Goal: Information Seeking & Learning: Understand process/instructions

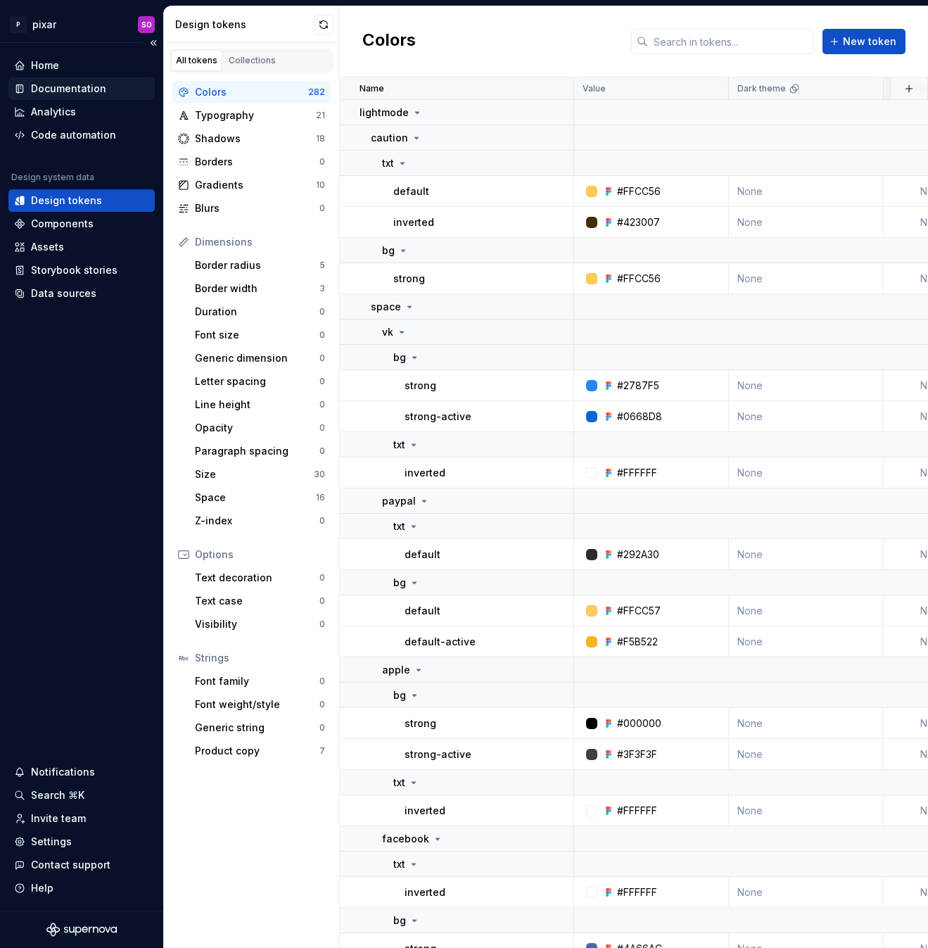
click at [60, 84] on div "Documentation" at bounding box center [68, 89] width 75 height 14
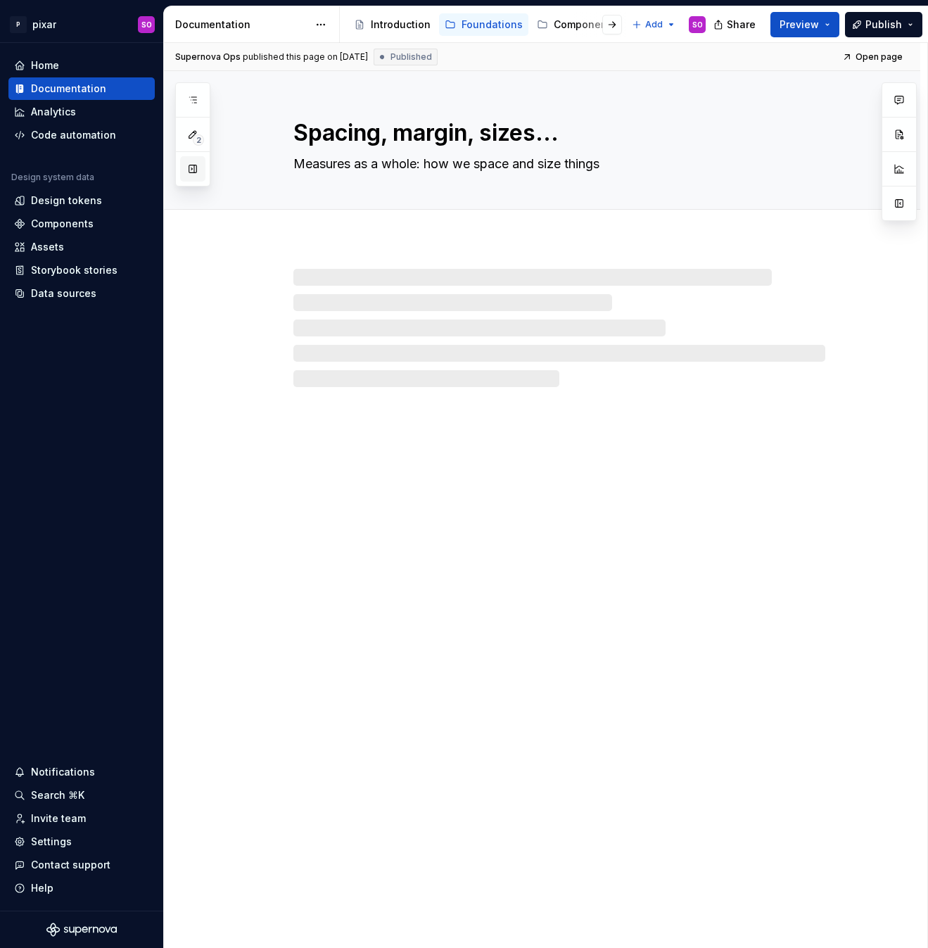
click at [191, 174] on button "button" at bounding box center [192, 168] width 25 height 25
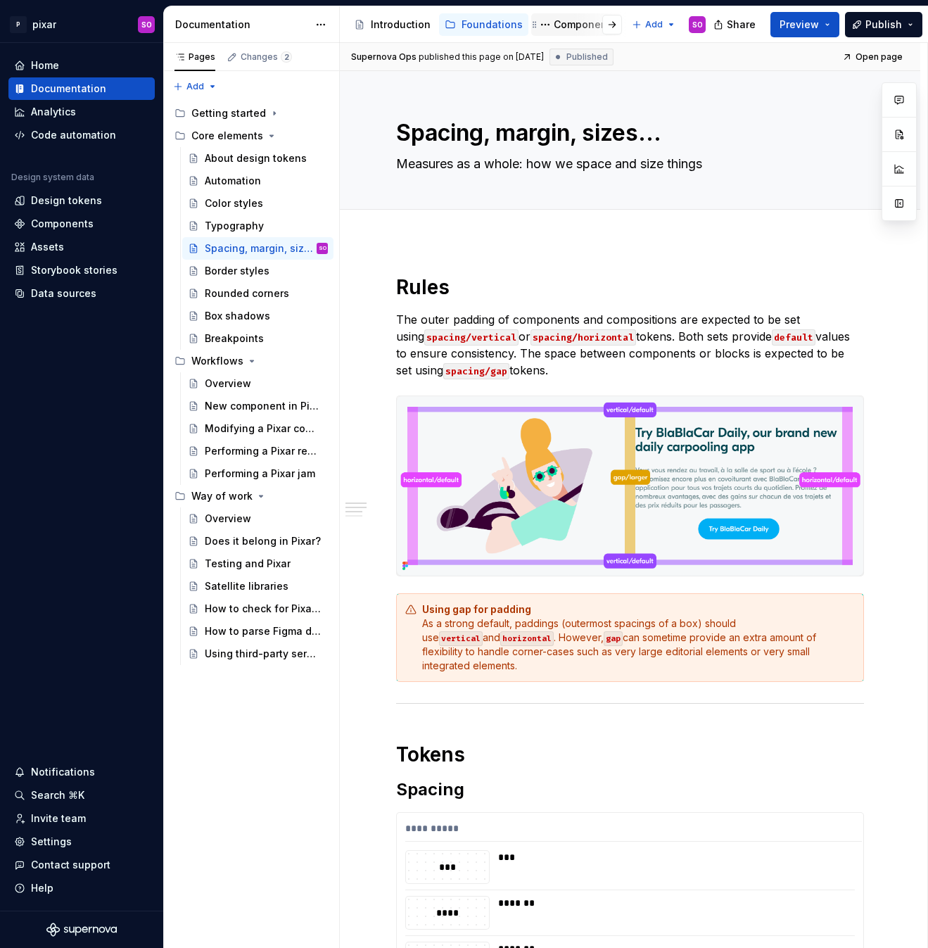
click at [566, 22] on div "Components" at bounding box center [585, 25] width 63 height 14
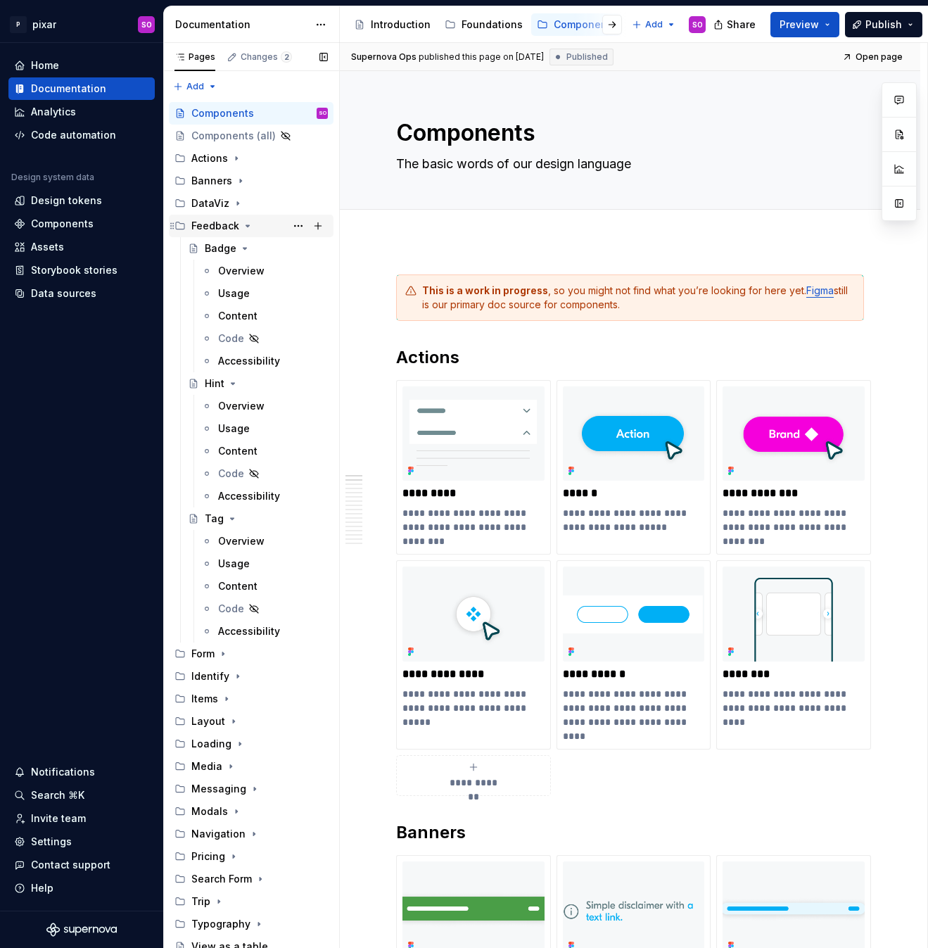
click at [249, 224] on icon "Page tree" at bounding box center [247, 225] width 11 height 11
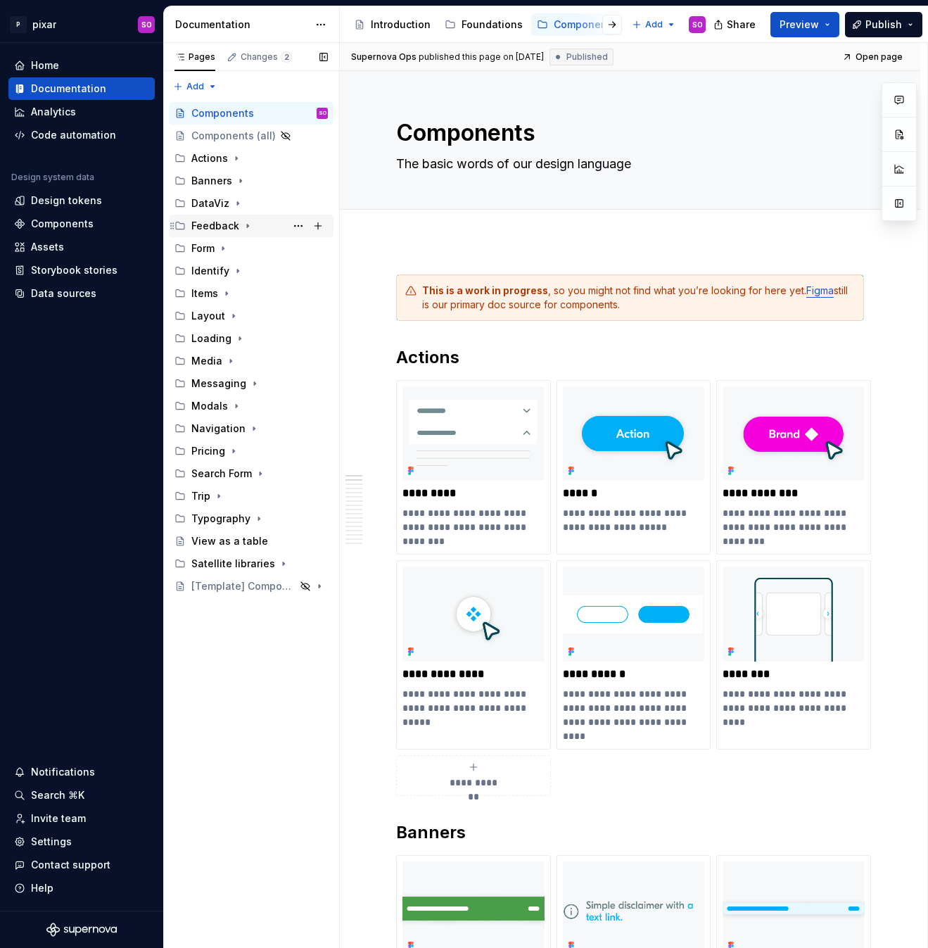
click at [249, 224] on icon "Page tree" at bounding box center [247, 225] width 11 height 11
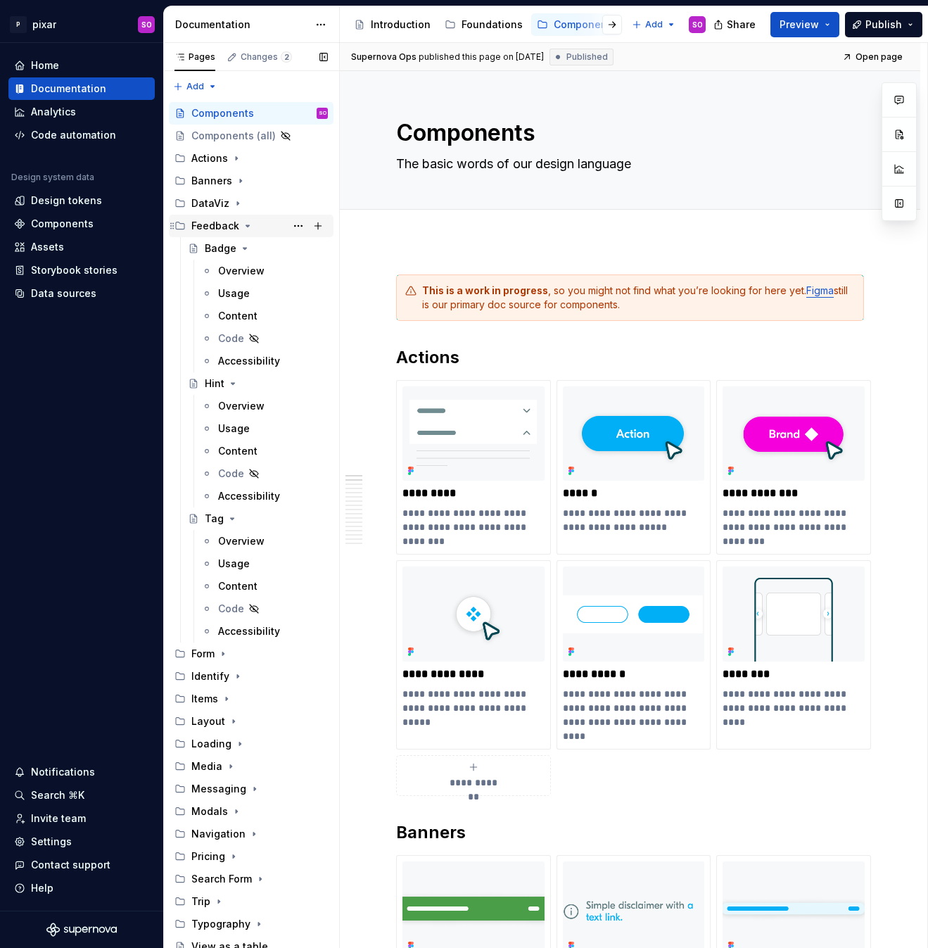
click at [249, 224] on icon "Page tree" at bounding box center [247, 225] width 11 height 11
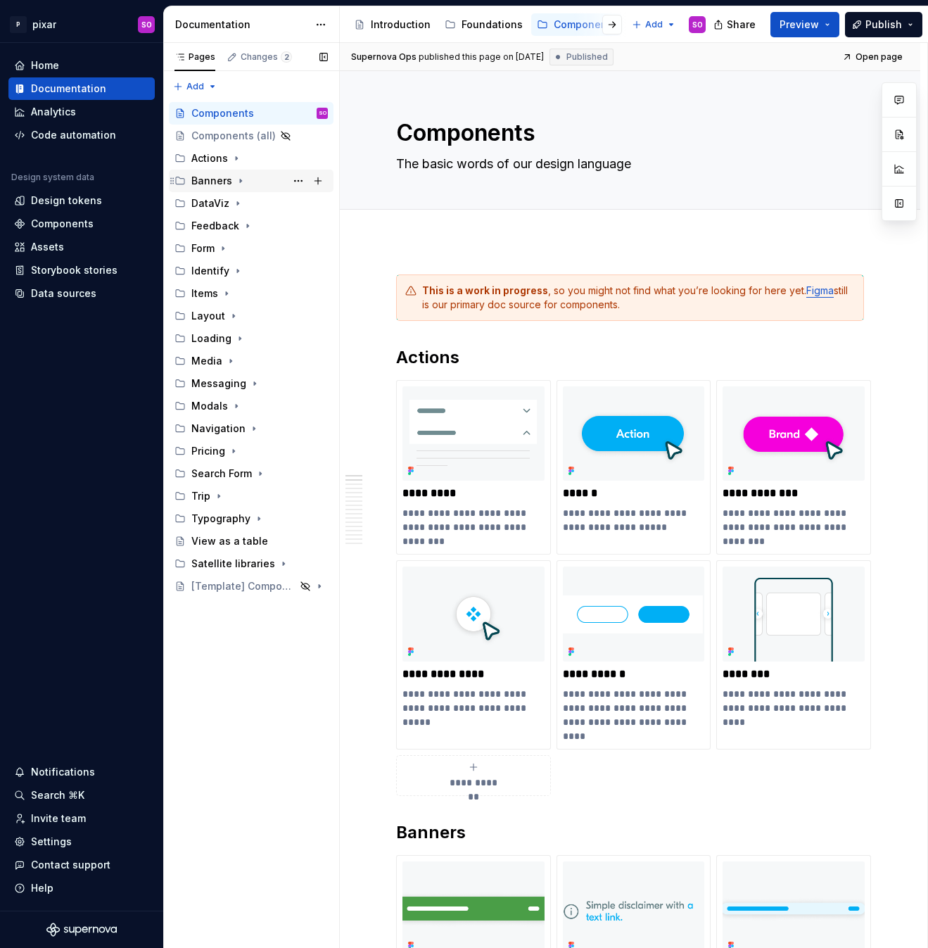
click at [242, 181] on icon "Page tree" at bounding box center [240, 180] width 11 height 11
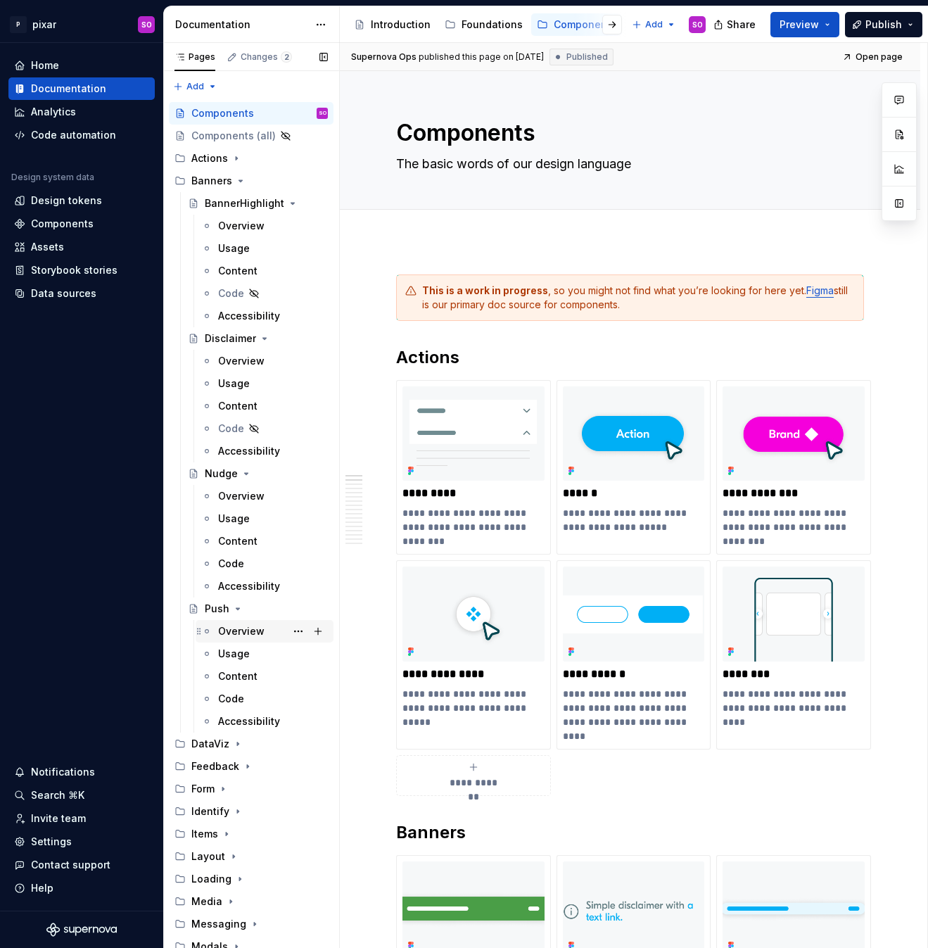
click at [266, 628] on div "Overview" at bounding box center [273, 631] width 110 height 20
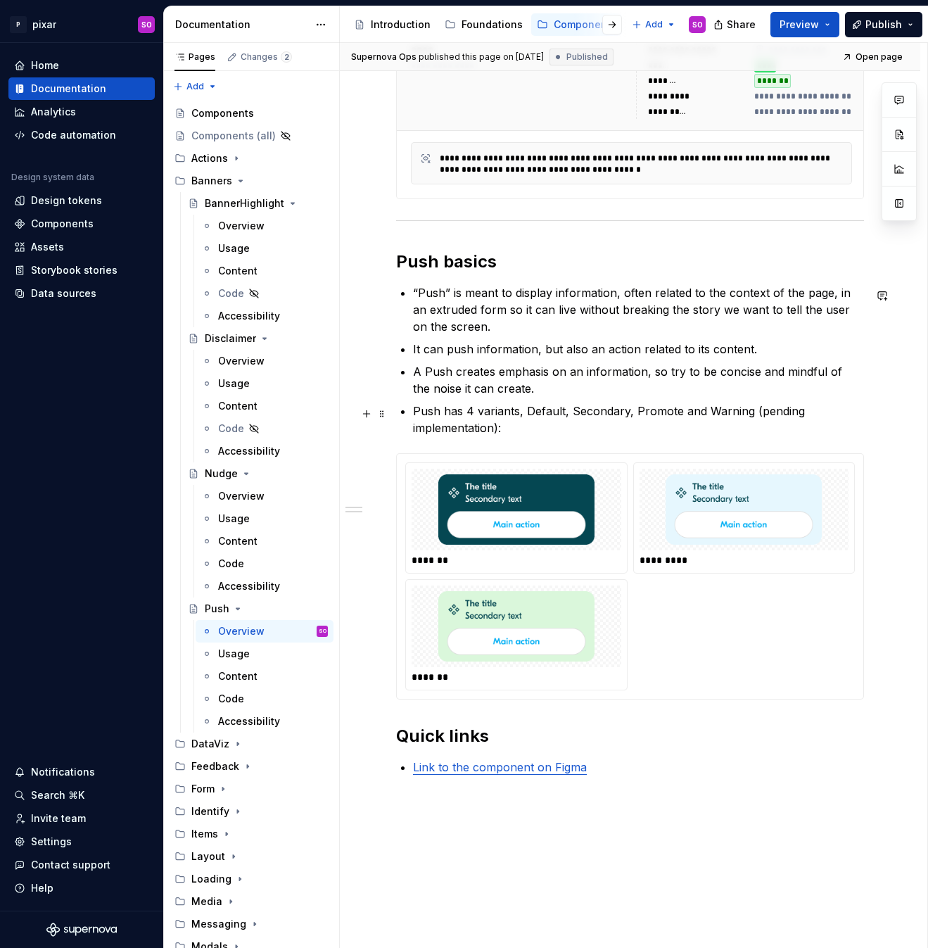
scroll to position [673, 0]
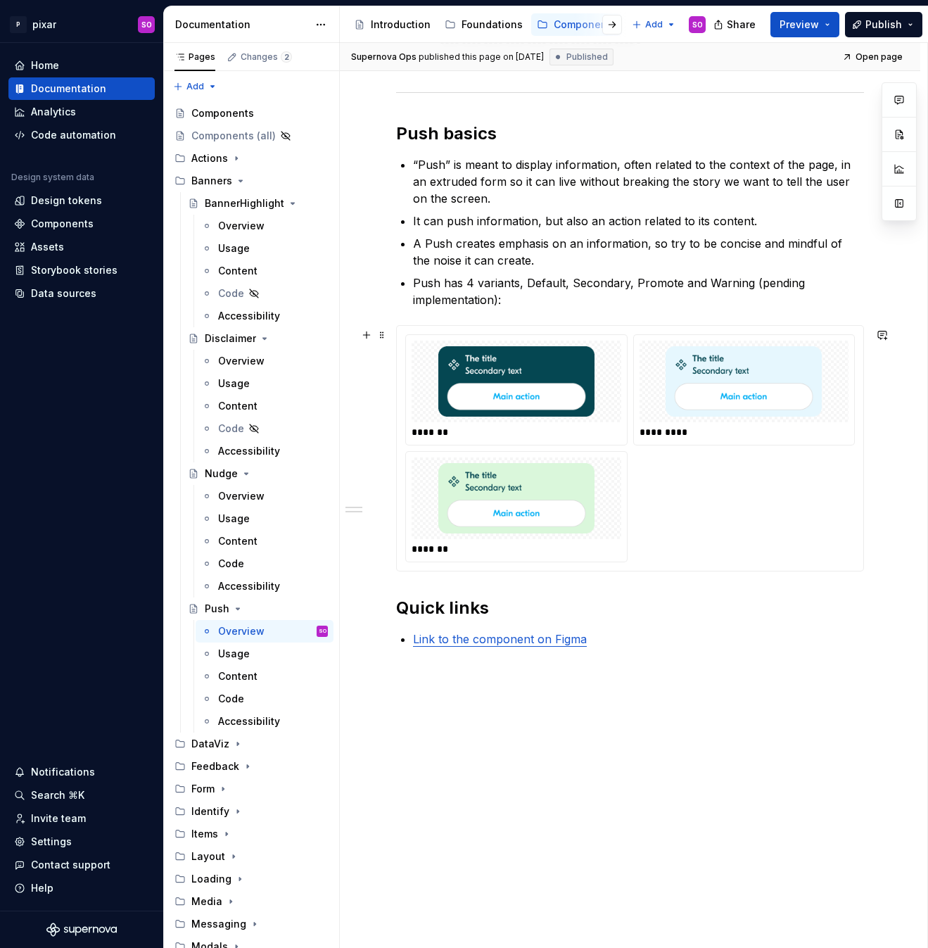
click at [714, 499] on div "******* ********* *******" at bounding box center [630, 448] width 450 height 228
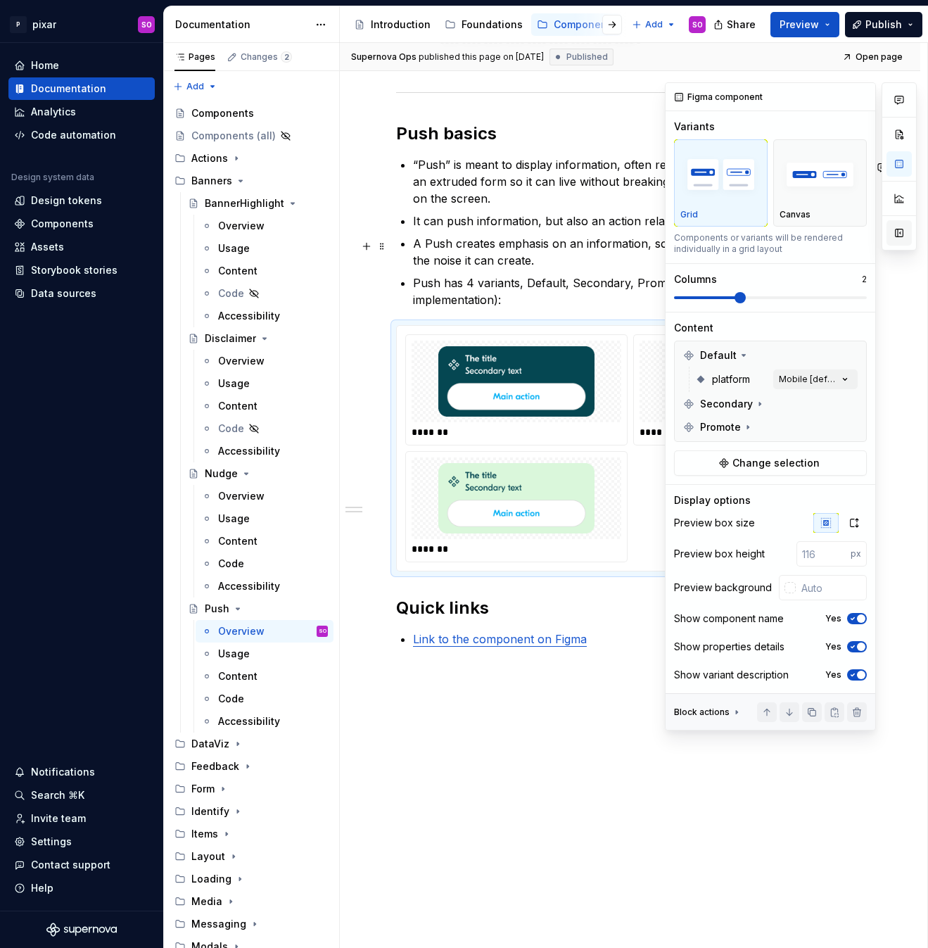
click at [902, 233] on button "button" at bounding box center [898, 232] width 25 height 25
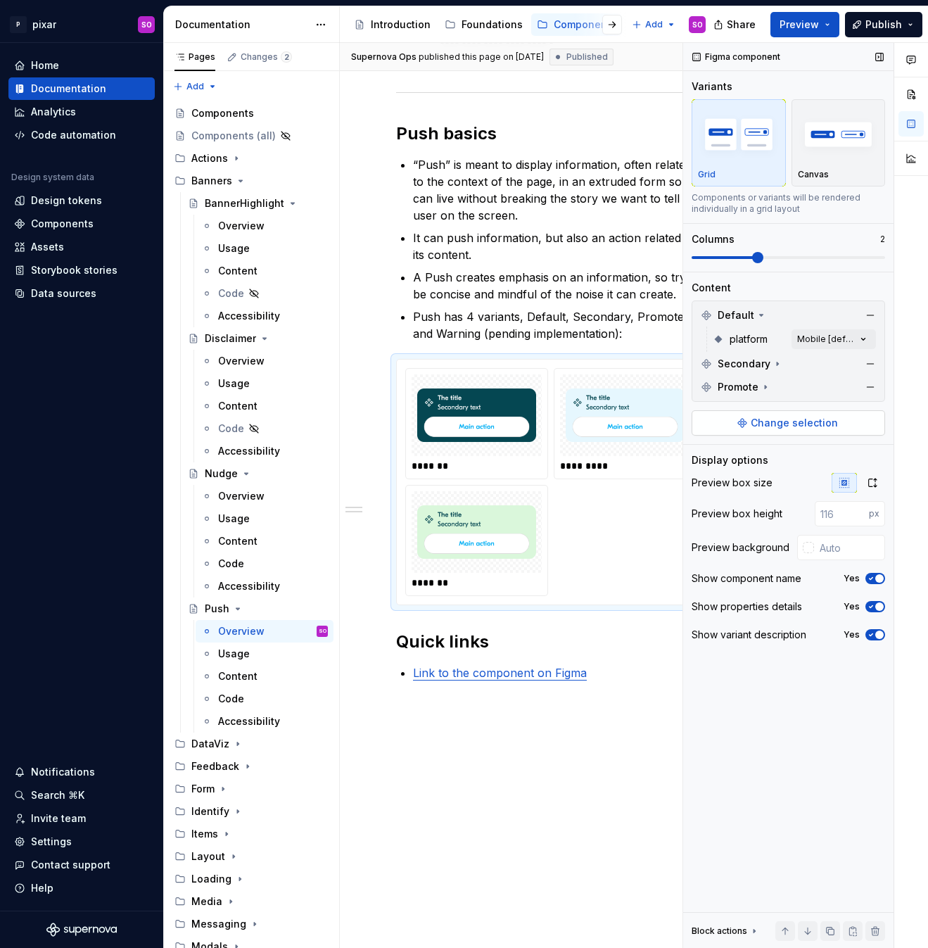
click at [836, 421] on button "Change selection" at bounding box center [788, 422] width 193 height 25
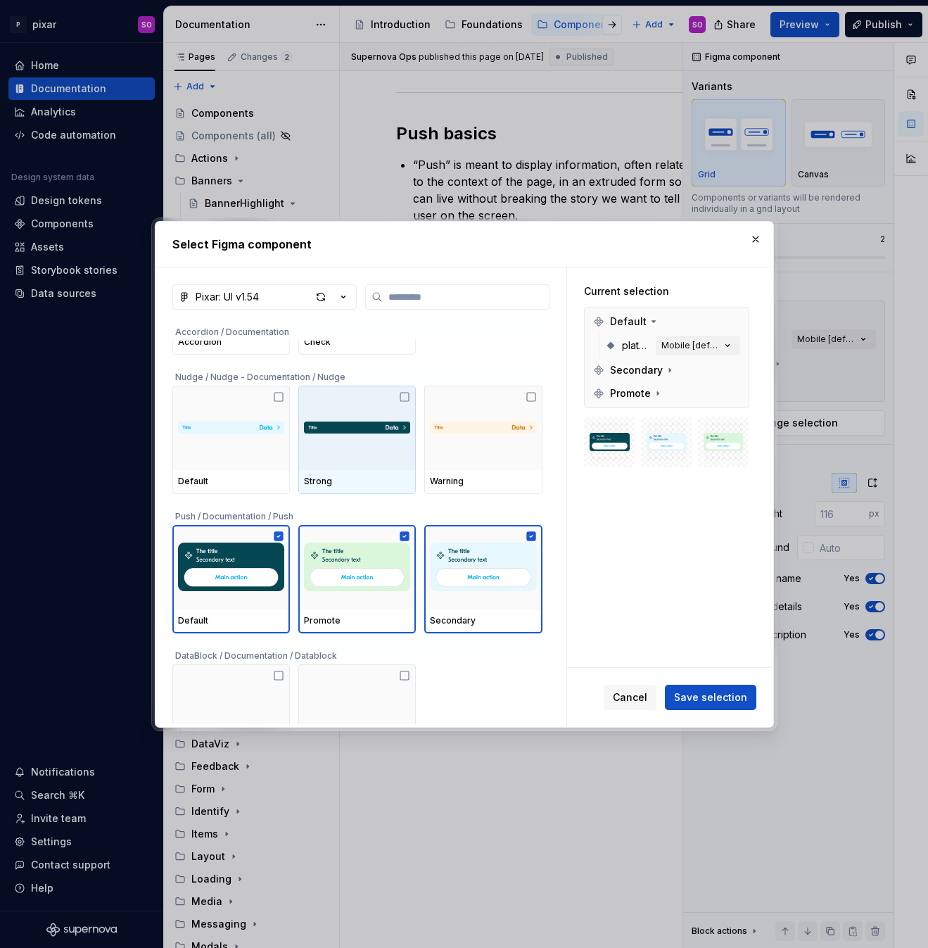
scroll to position [201, 0]
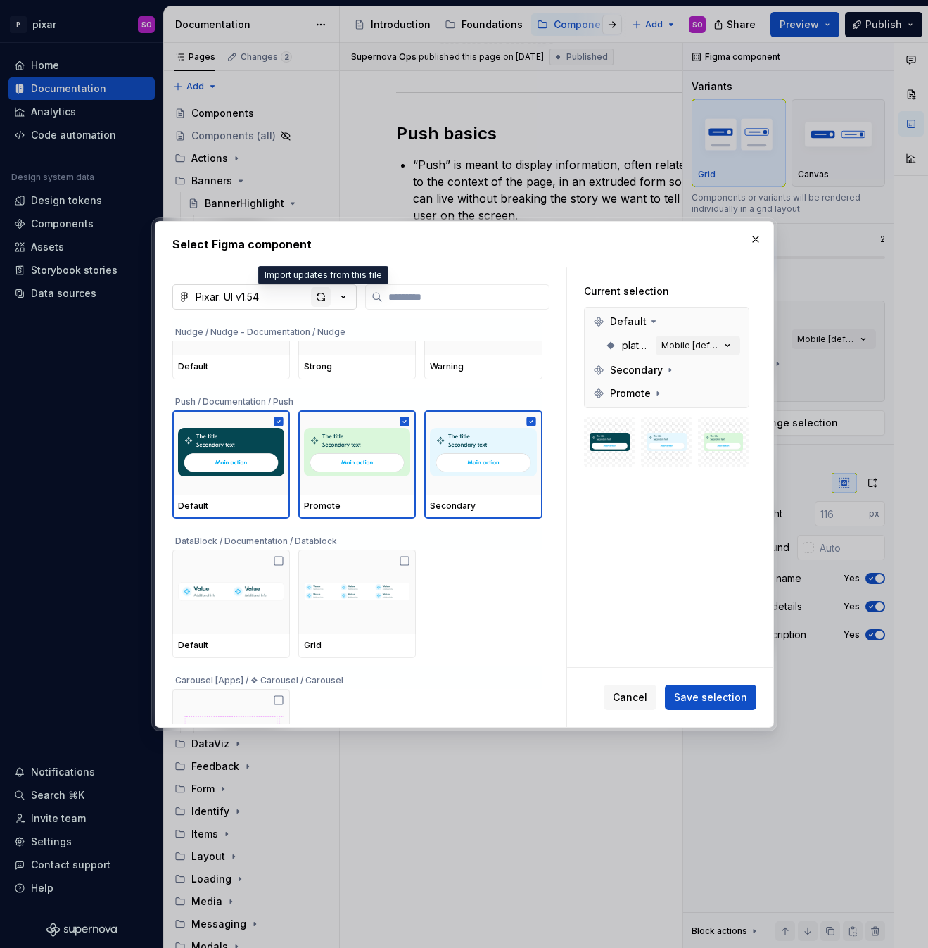
click at [317, 297] on div "button" at bounding box center [321, 297] width 20 height 20
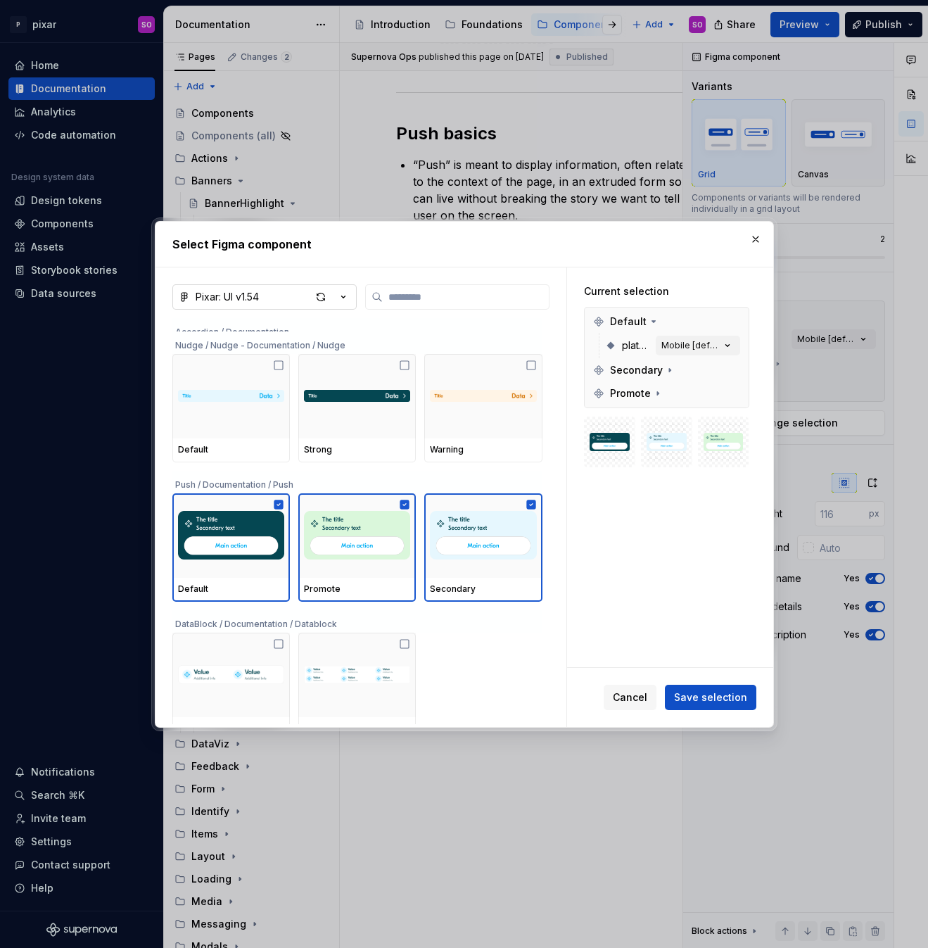
scroll to position [242, 0]
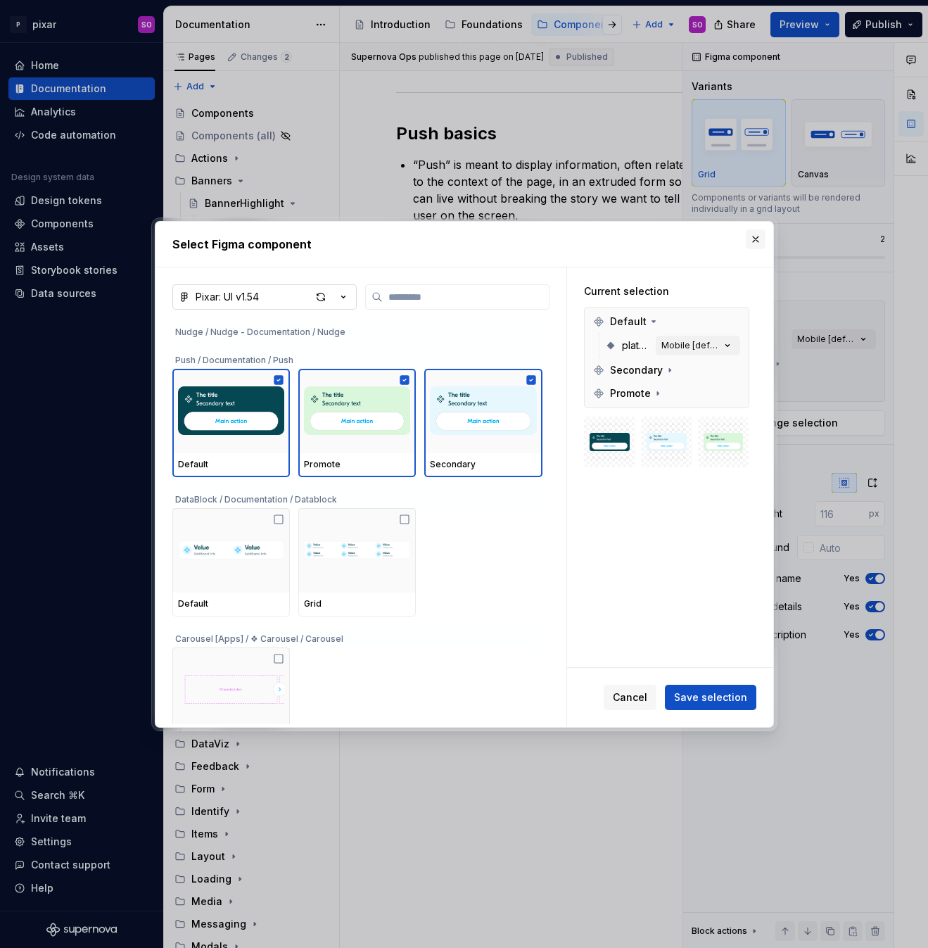
click at [756, 239] on button "button" at bounding box center [756, 239] width 20 height 20
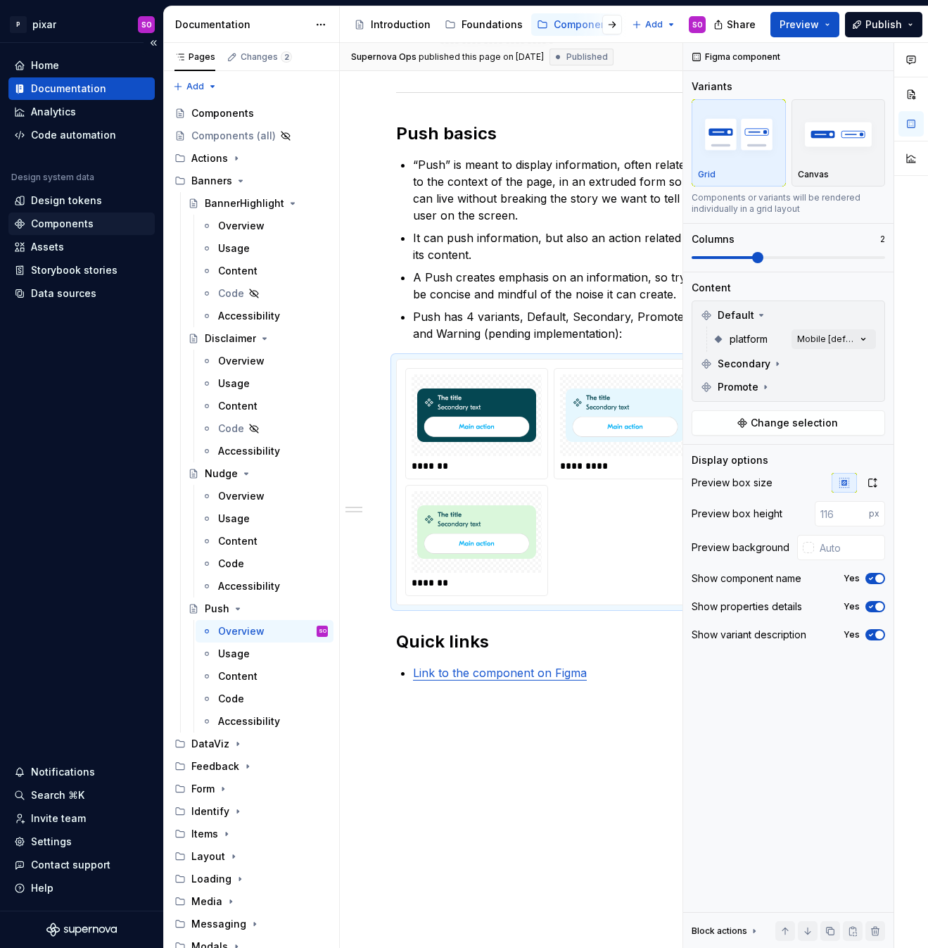
click at [72, 221] on div "Components" at bounding box center [62, 224] width 63 height 14
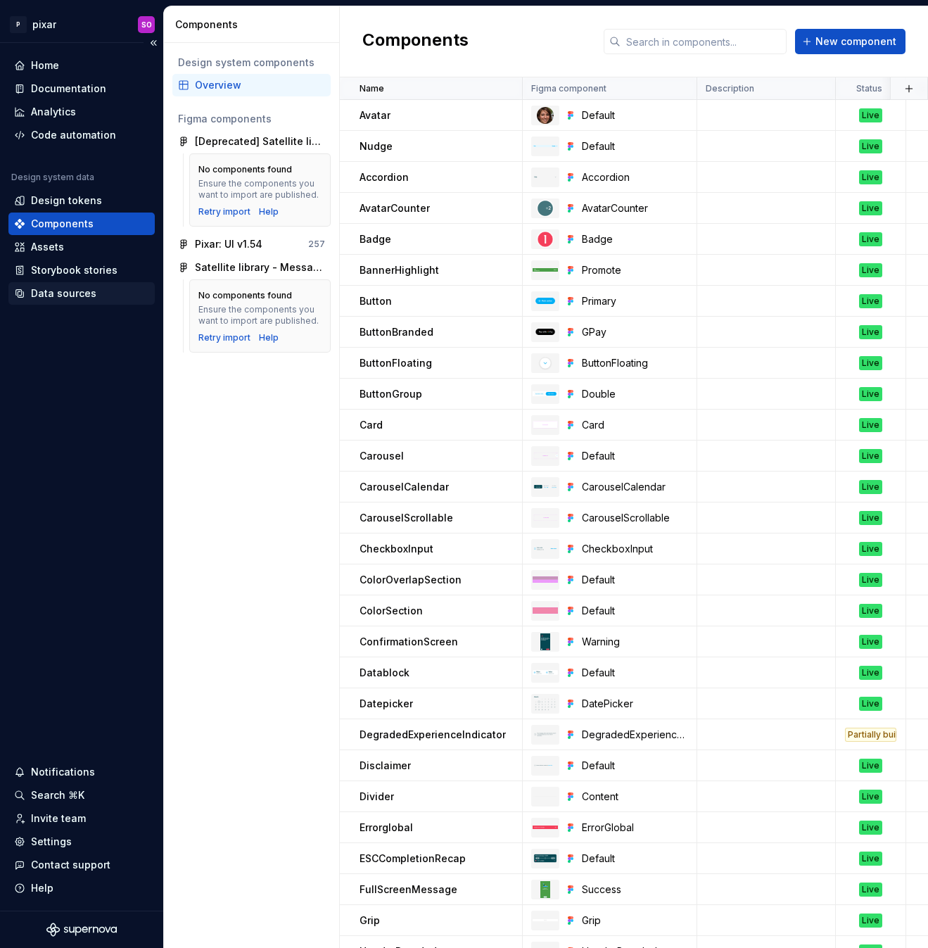
click at [53, 291] on div "Data sources" at bounding box center [63, 293] width 65 height 14
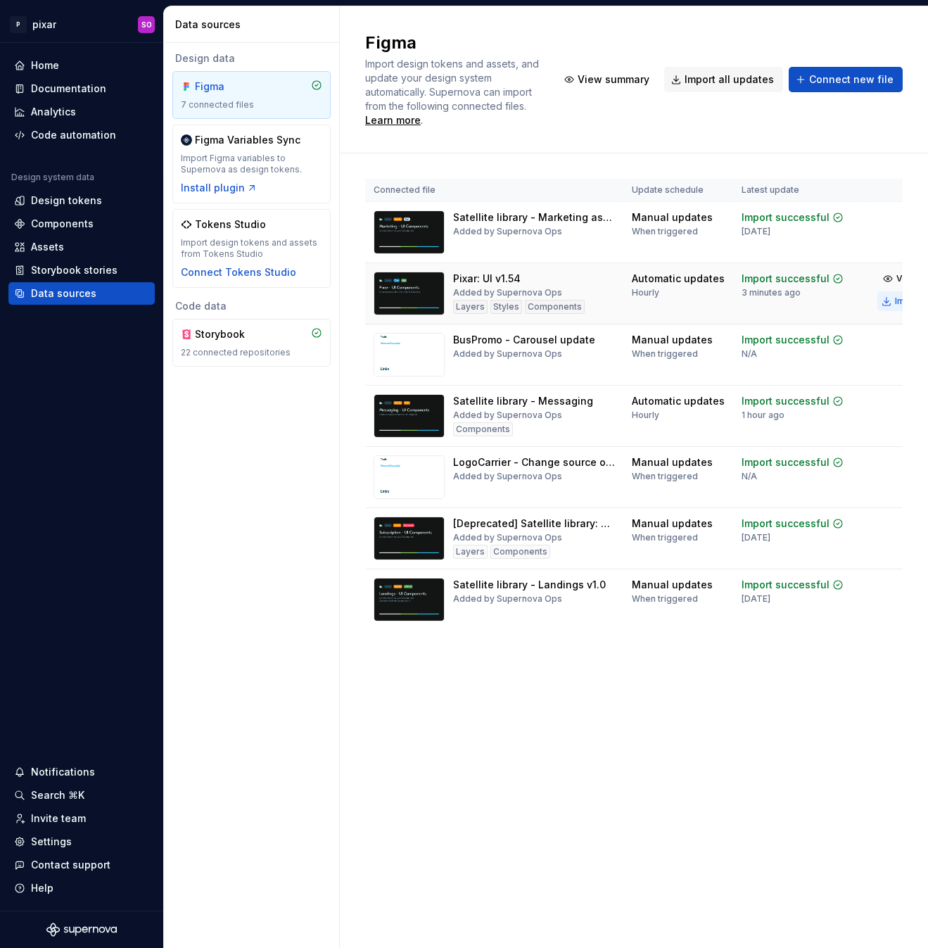
click at [895, 302] on div "Import updates" at bounding box center [927, 300] width 64 height 11
click at [65, 88] on div "Documentation" at bounding box center [68, 89] width 75 height 14
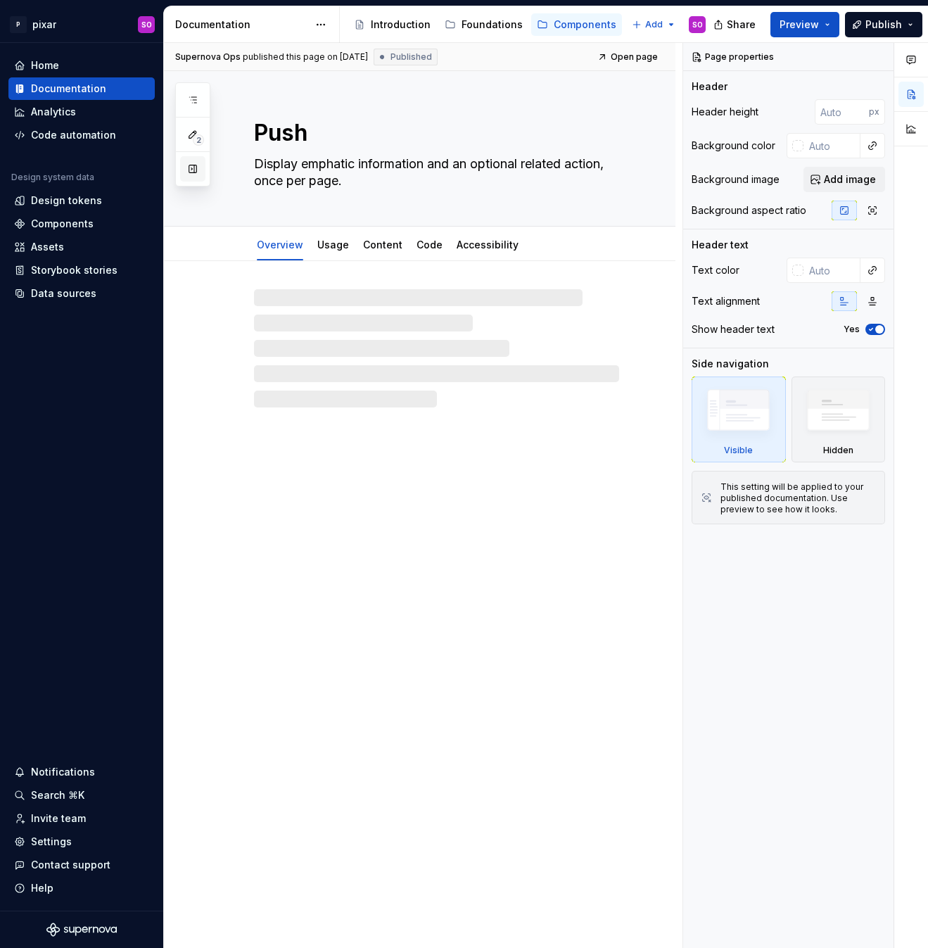
click at [191, 165] on button "button" at bounding box center [192, 168] width 25 height 25
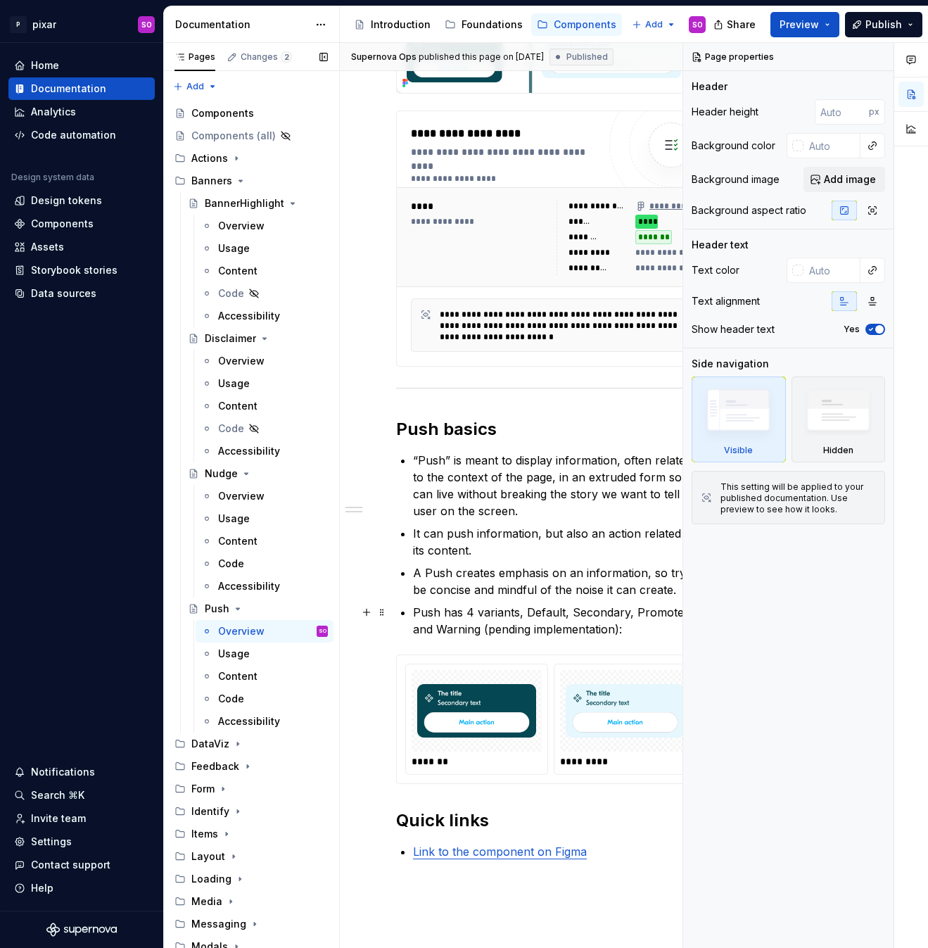
scroll to position [547, 0]
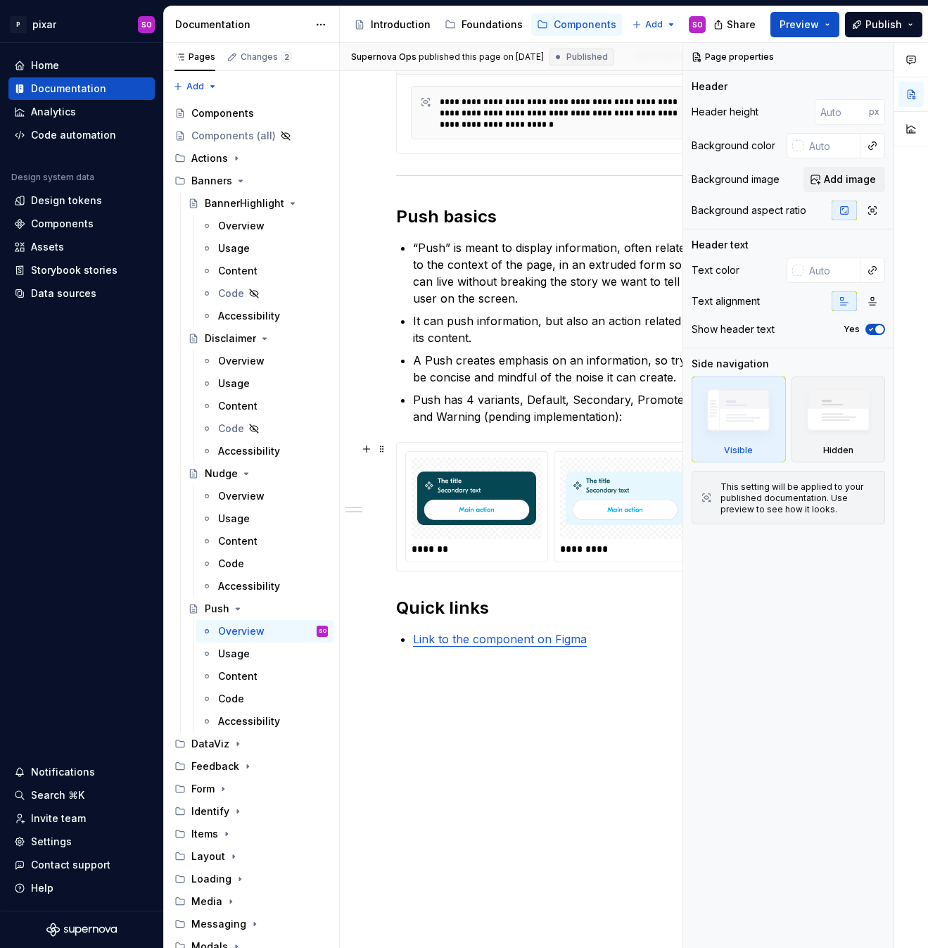
click at [522, 564] on div "******* *********" at bounding box center [551, 507] width 308 height 128
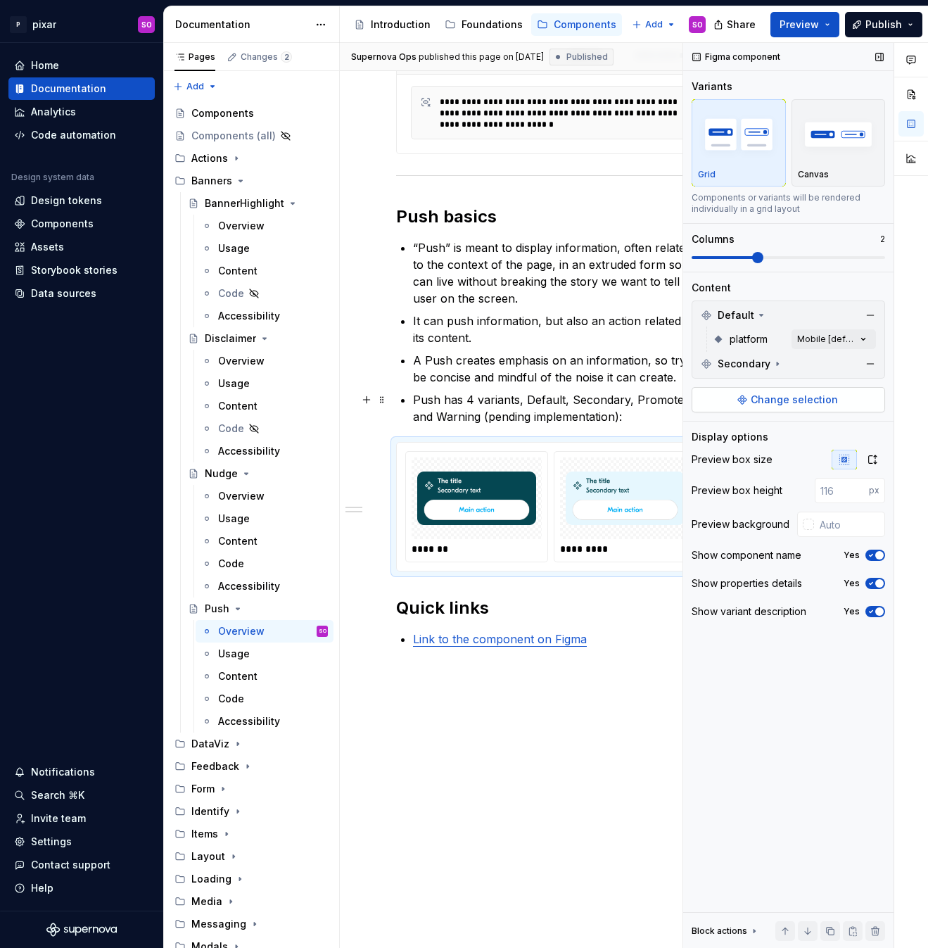
click at [756, 402] on span "Change selection" at bounding box center [794, 400] width 87 height 14
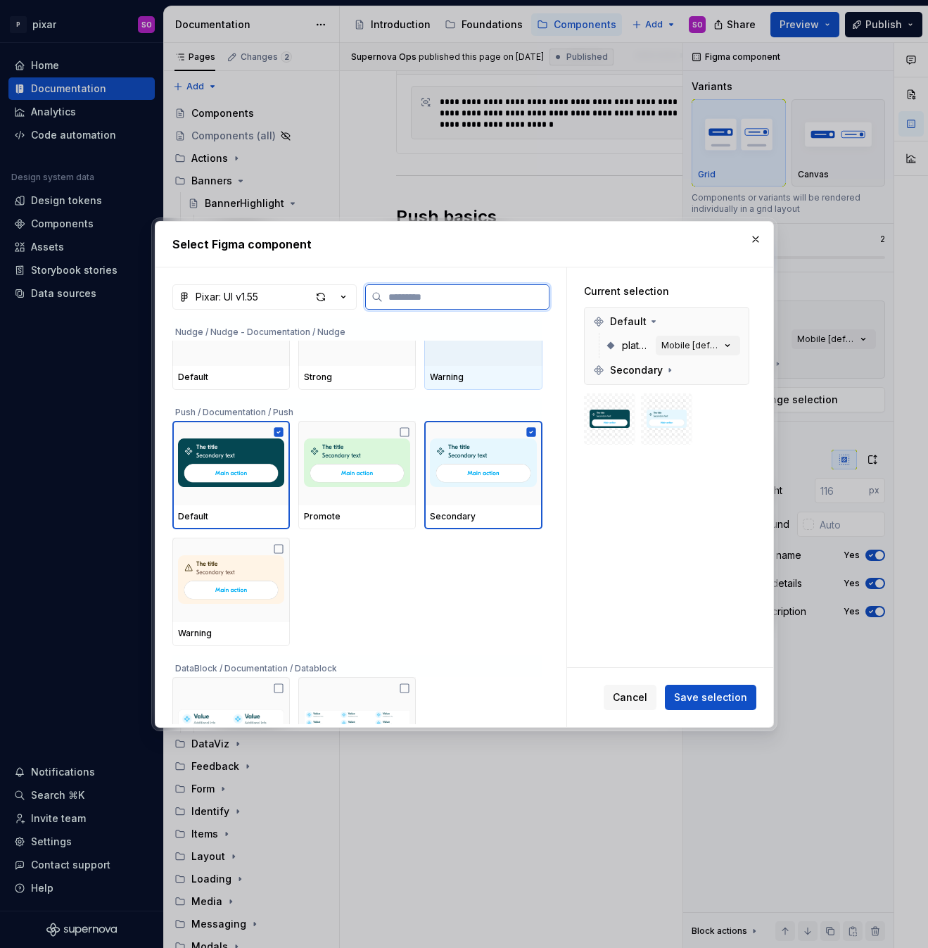
scroll to position [196, 0]
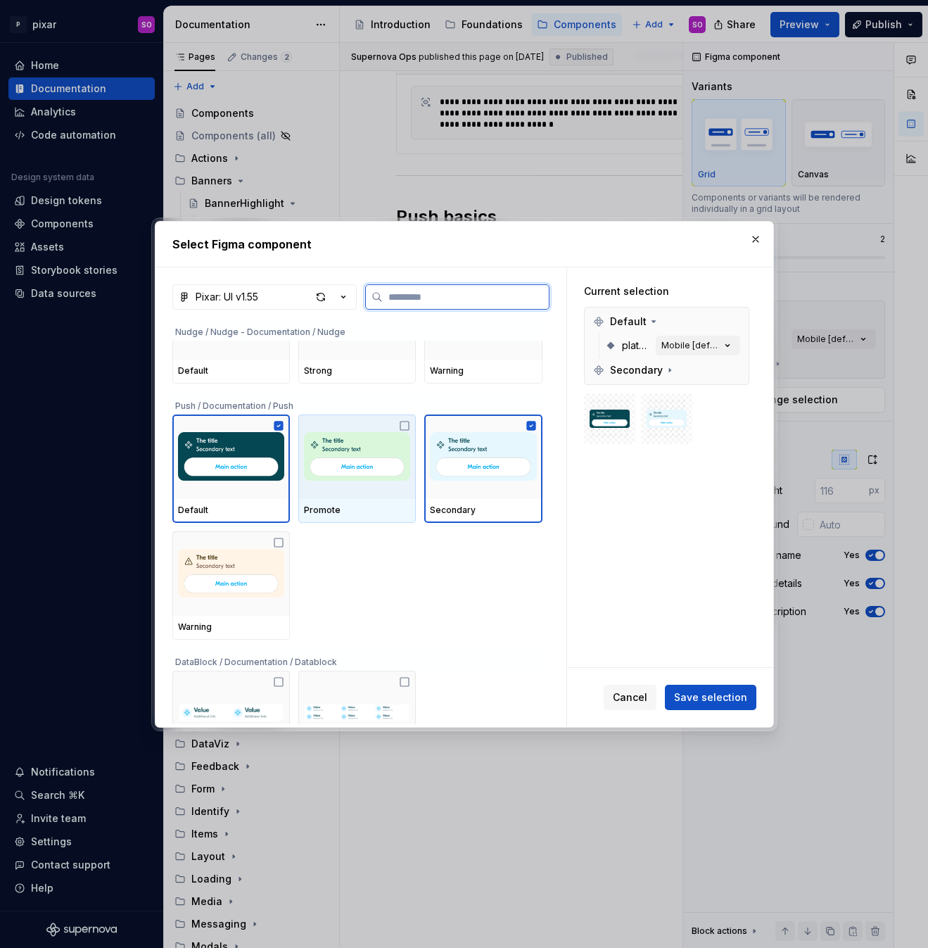
click at [407, 425] on icon at bounding box center [404, 425] width 11 height 11
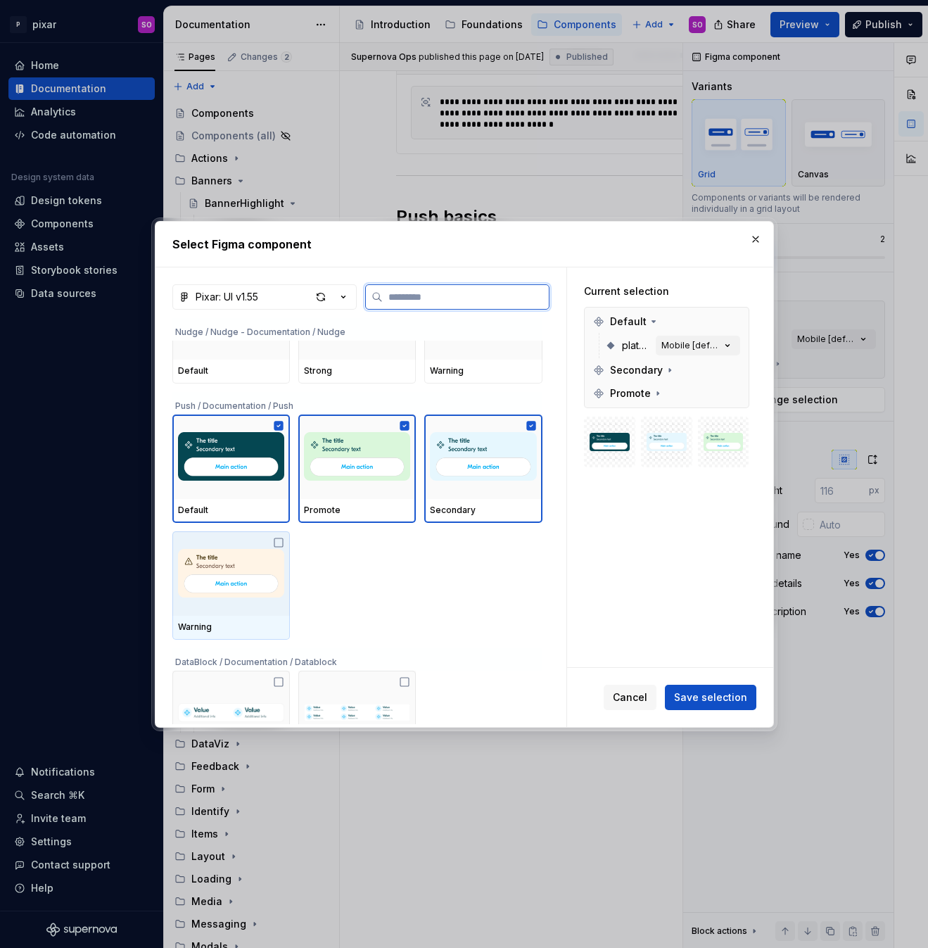
click at [278, 545] on icon at bounding box center [278, 542] width 11 height 11
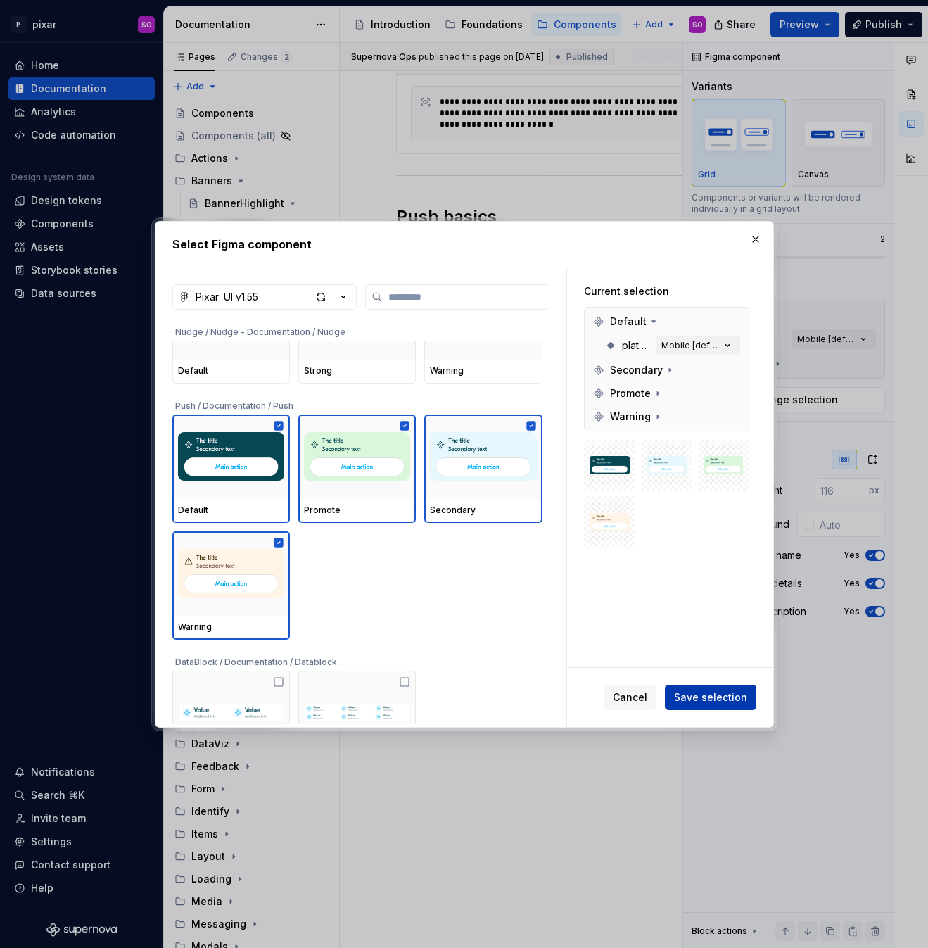
click at [730, 704] on span "Save selection" at bounding box center [710, 697] width 73 height 14
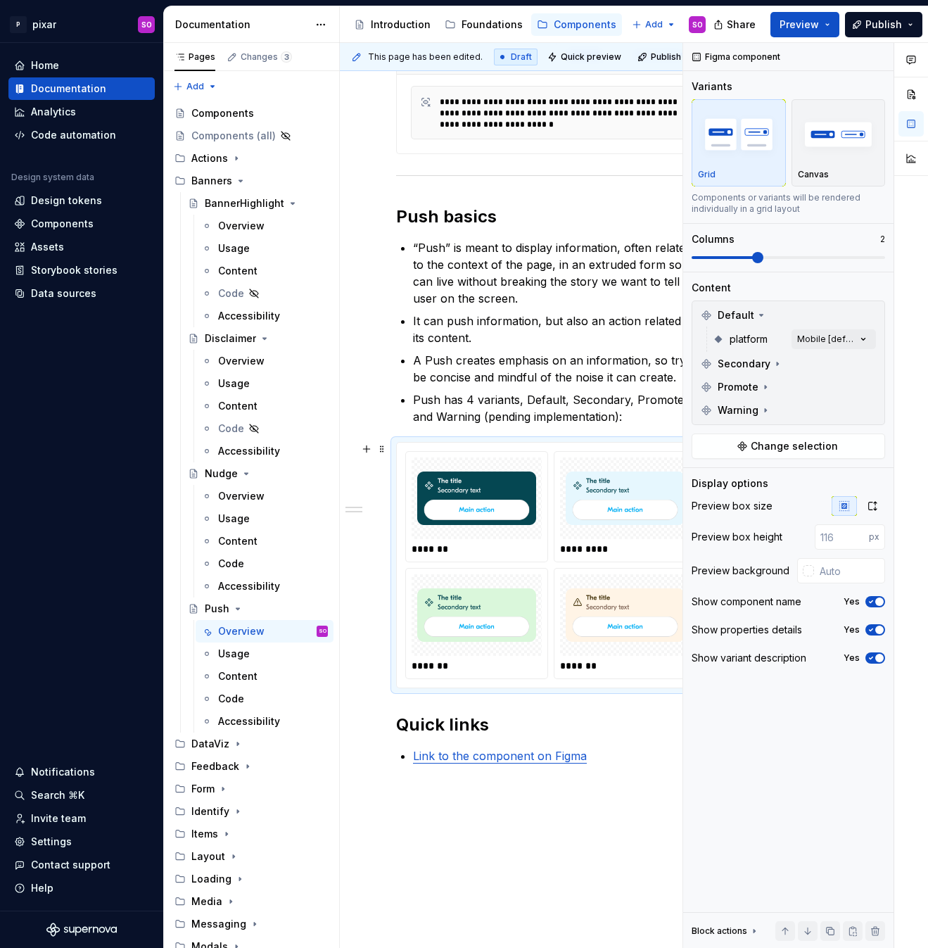
scroll to position [555, 0]
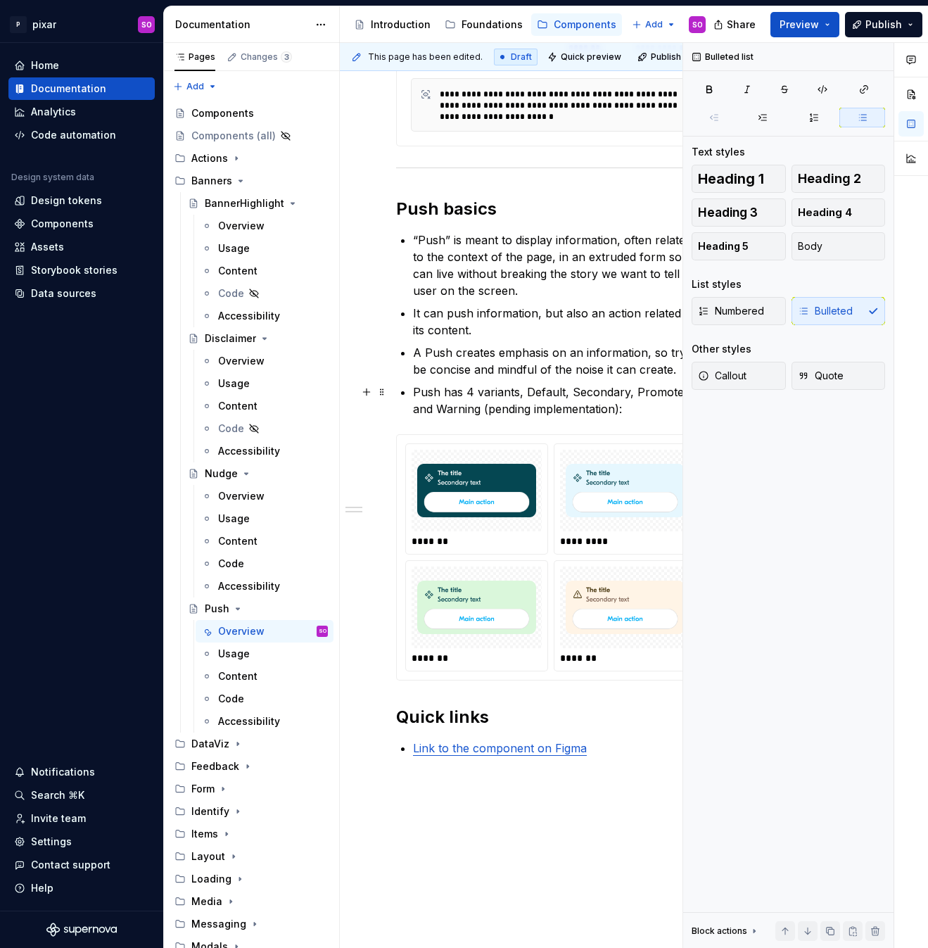
click at [457, 408] on p "Push has 4 variants, Default, Secondary, Promote and Warning (pending implement…" at bounding box center [559, 400] width 293 height 34
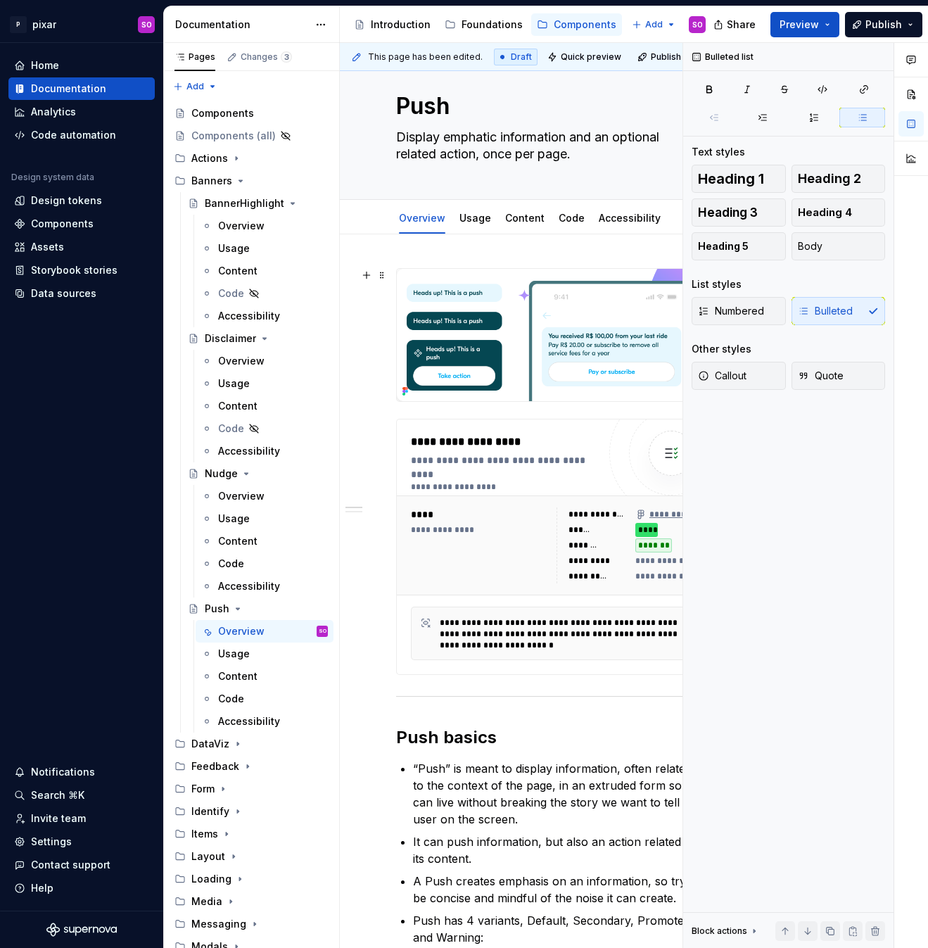
scroll to position [0, 0]
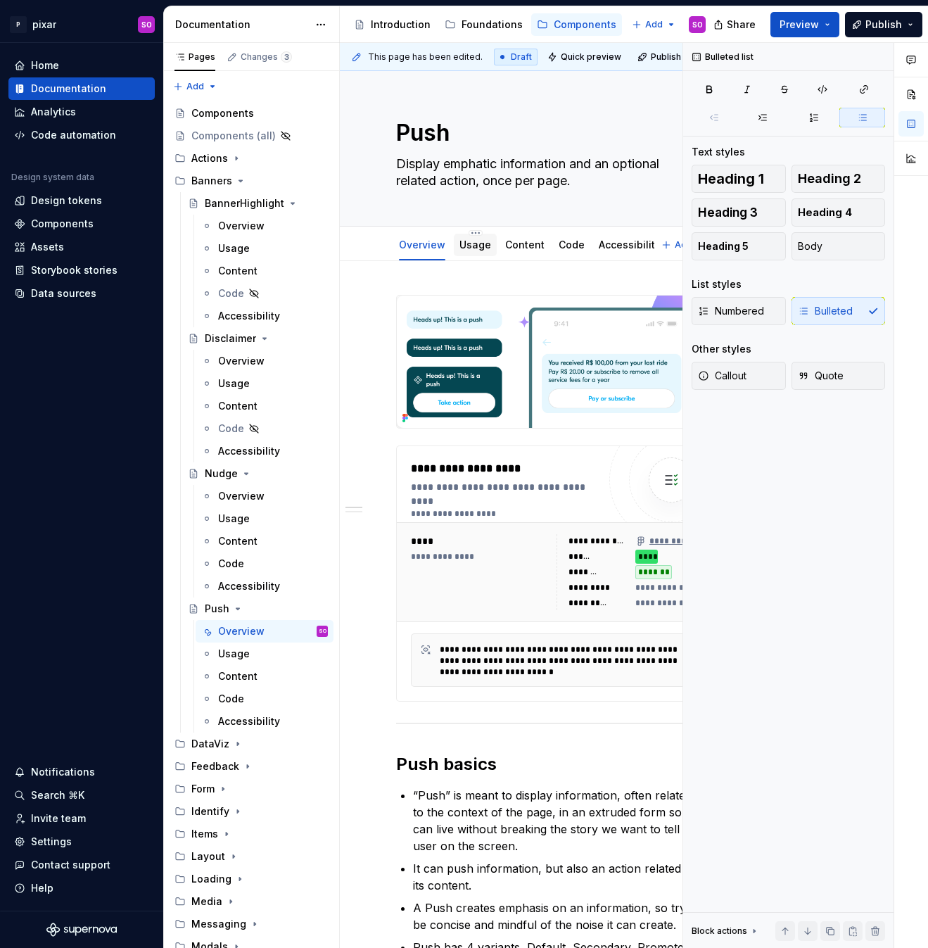
click at [470, 248] on link "Usage" at bounding box center [475, 245] width 32 height 12
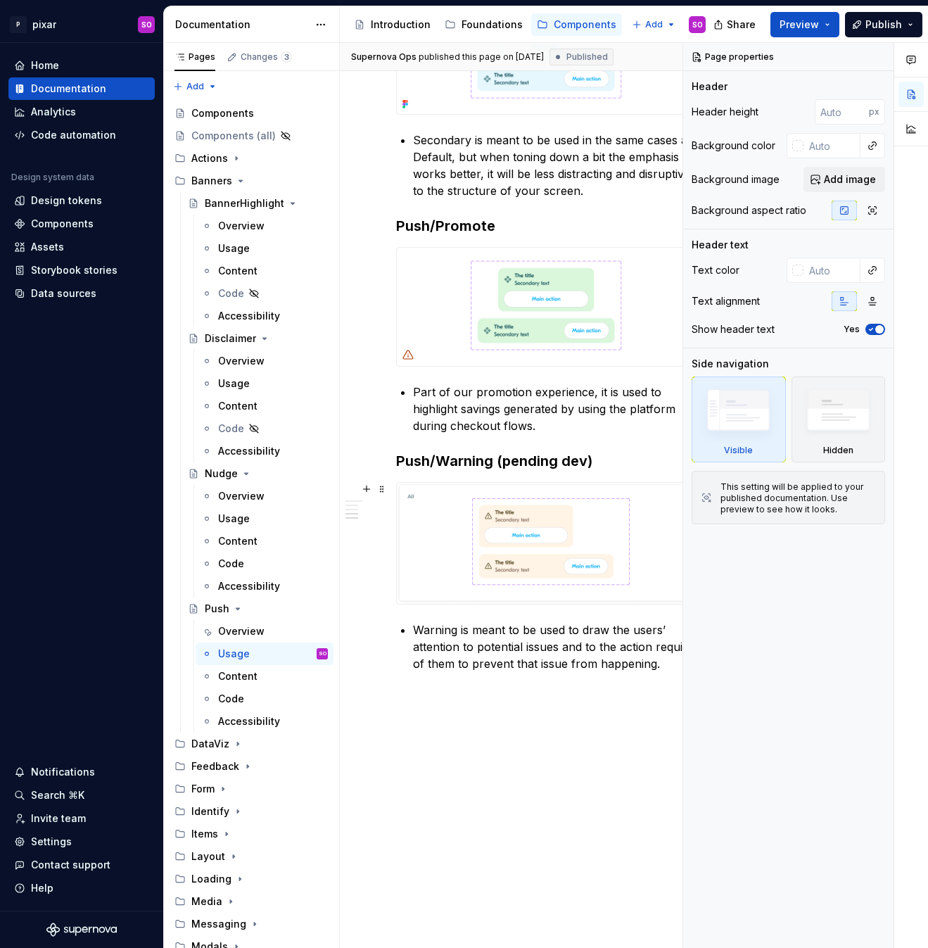
scroll to position [793, 0]
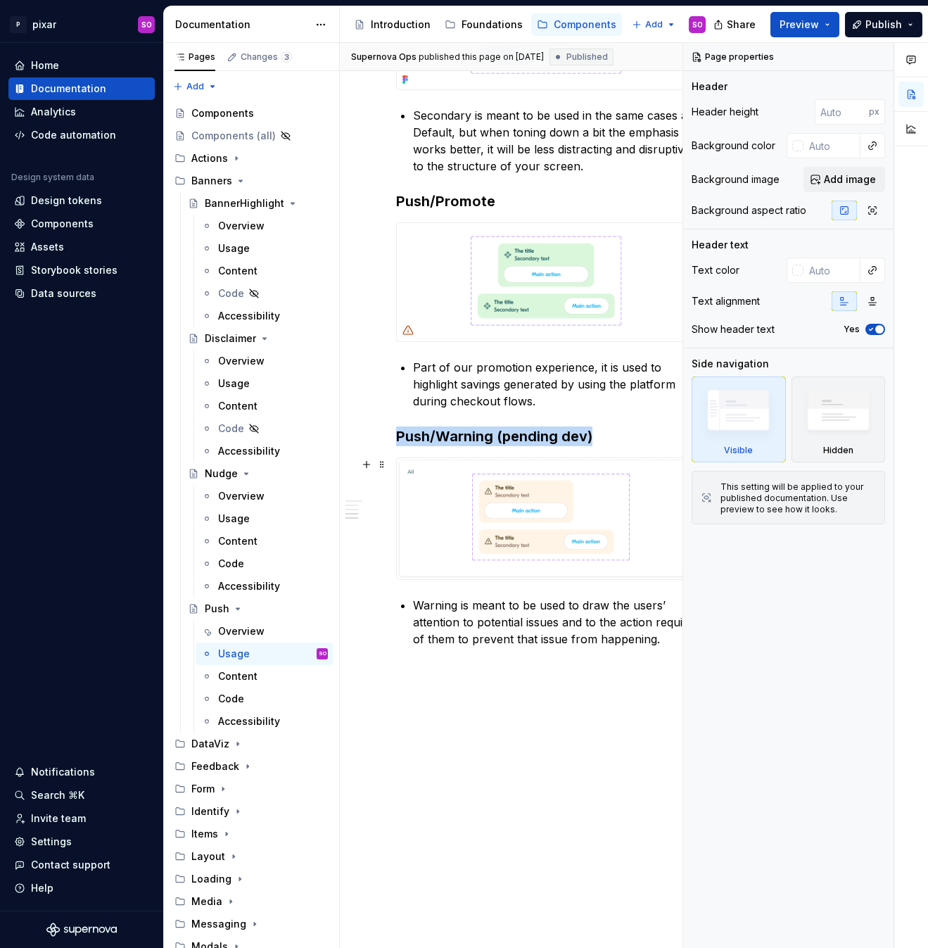
click at [441, 505] on img at bounding box center [551, 518] width 308 height 121
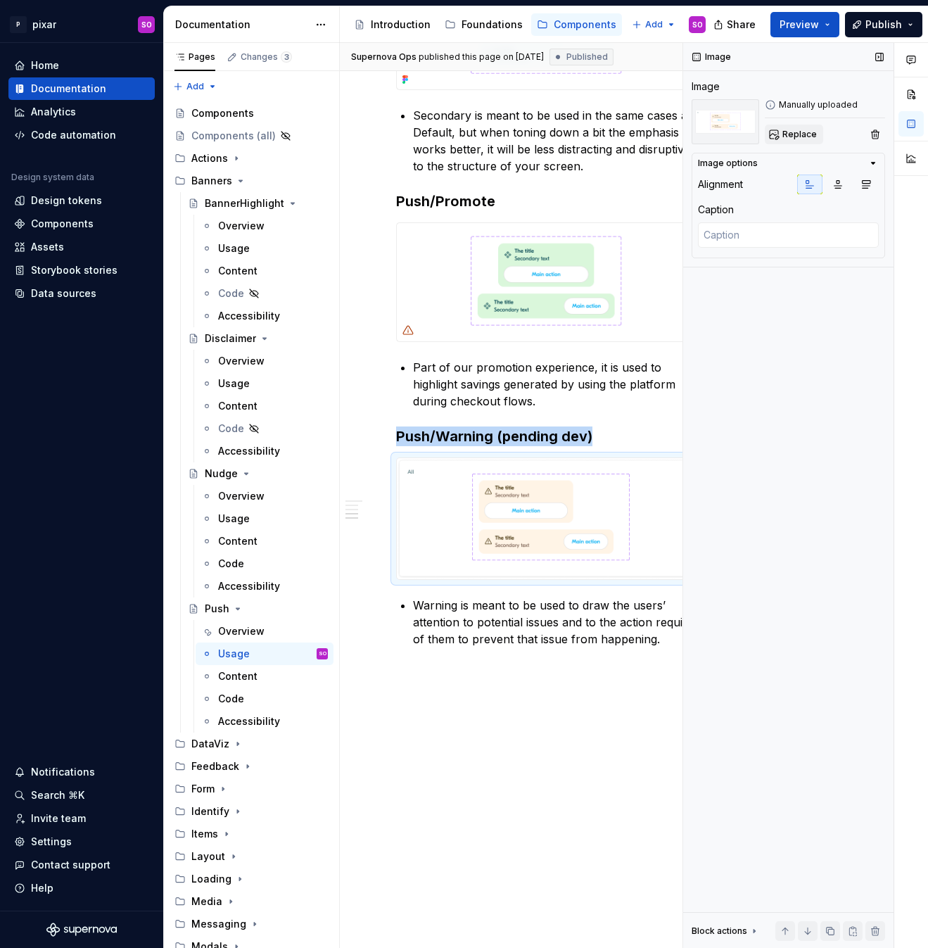
click at [809, 134] on span "Replace" at bounding box center [799, 134] width 34 height 11
type textarea "*"
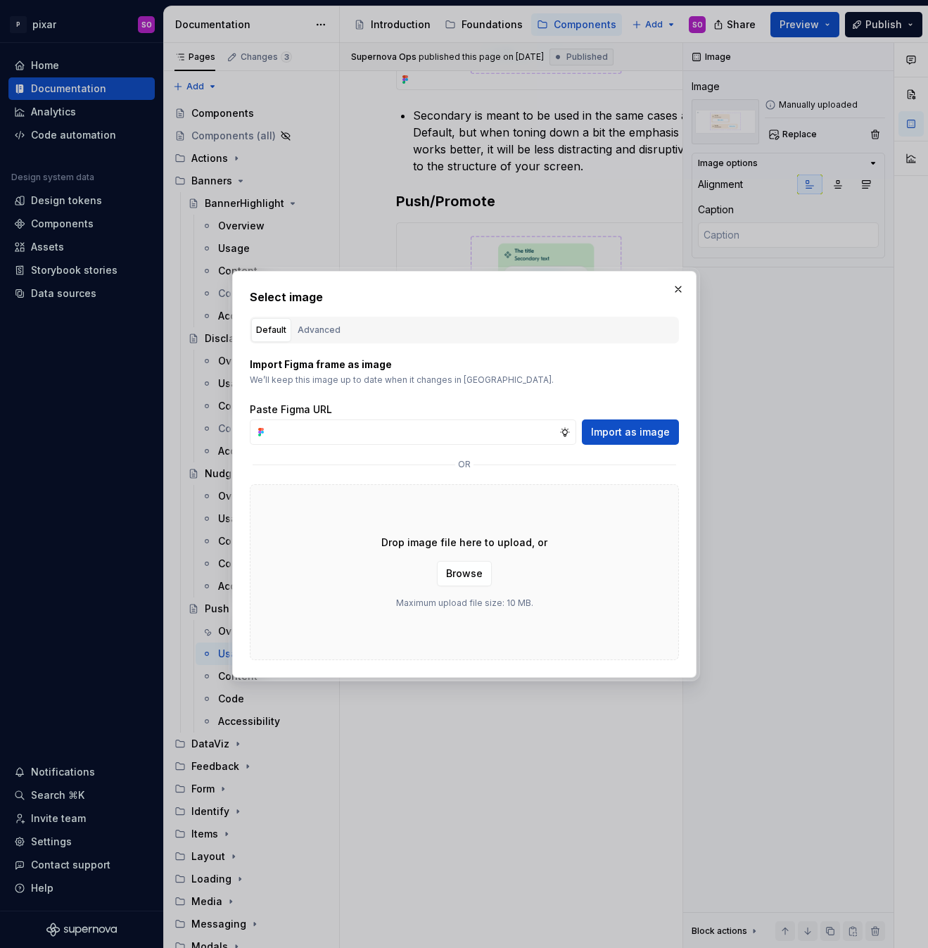
type input "v"
type input "[URL][DOMAIN_NAME]"
click at [649, 436] on span "Import as image" at bounding box center [630, 432] width 79 height 14
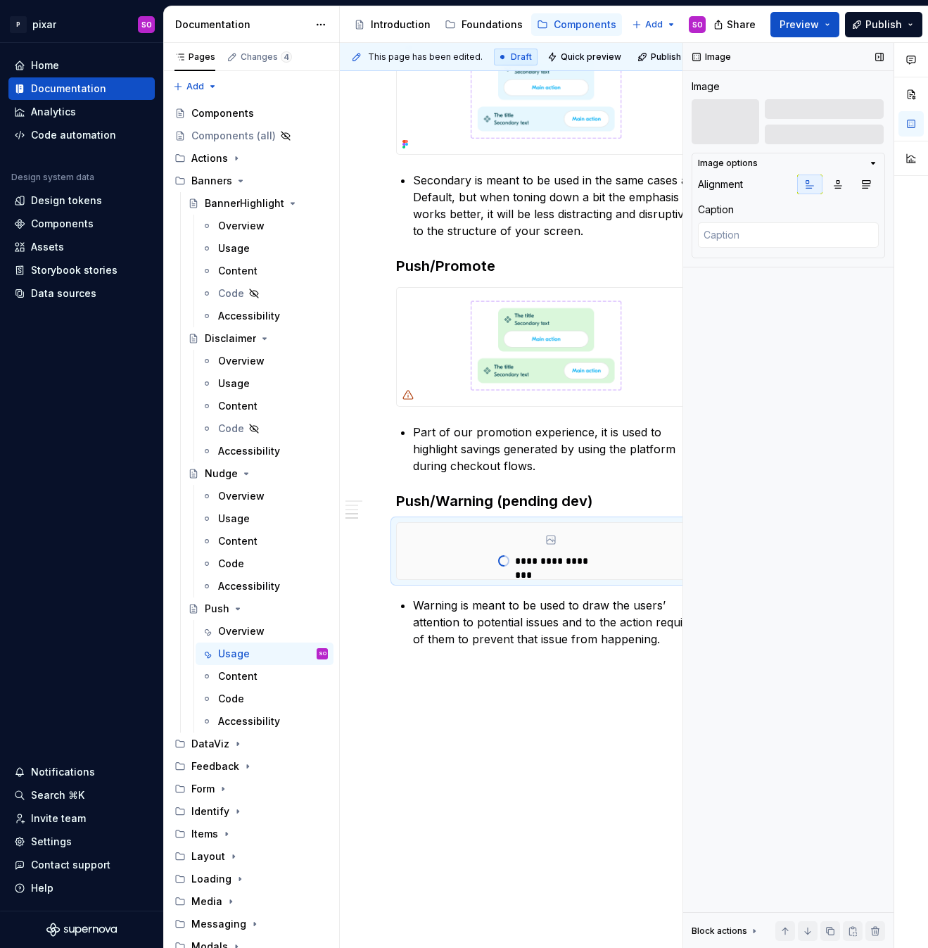
scroll to position [685, 0]
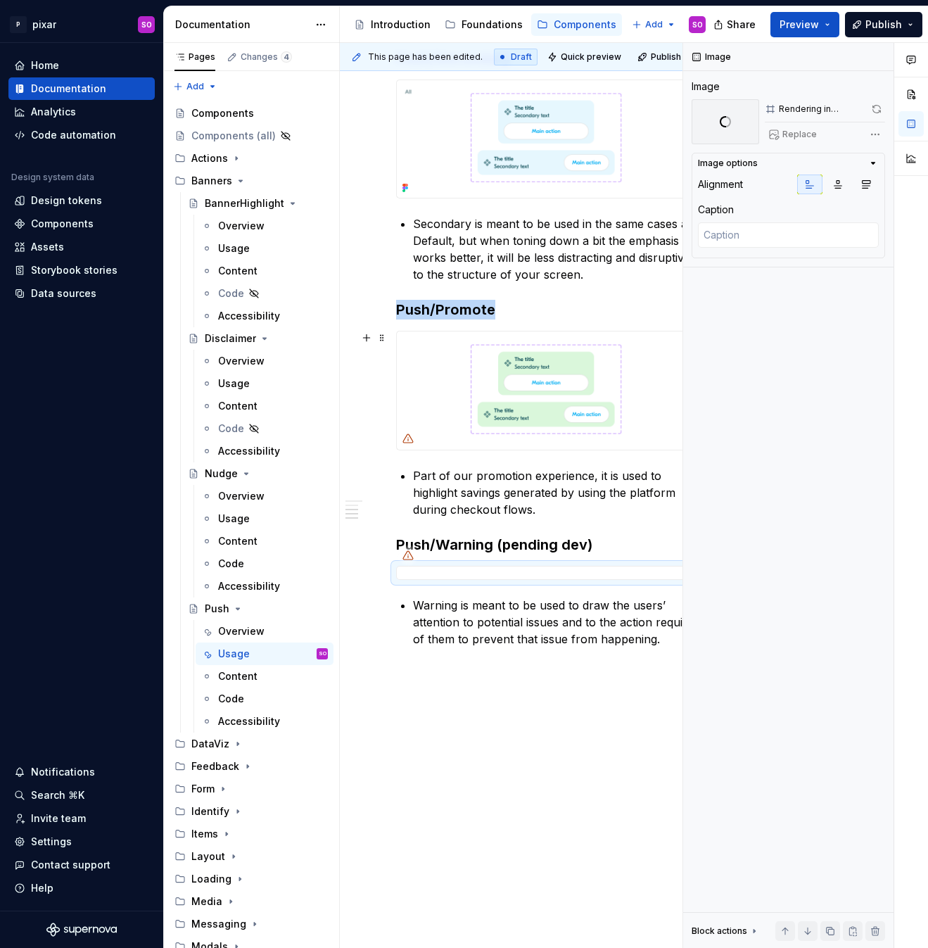
click at [454, 402] on img at bounding box center [551, 389] width 308 height 117
click at [798, 135] on span "Replace" at bounding box center [799, 134] width 34 height 11
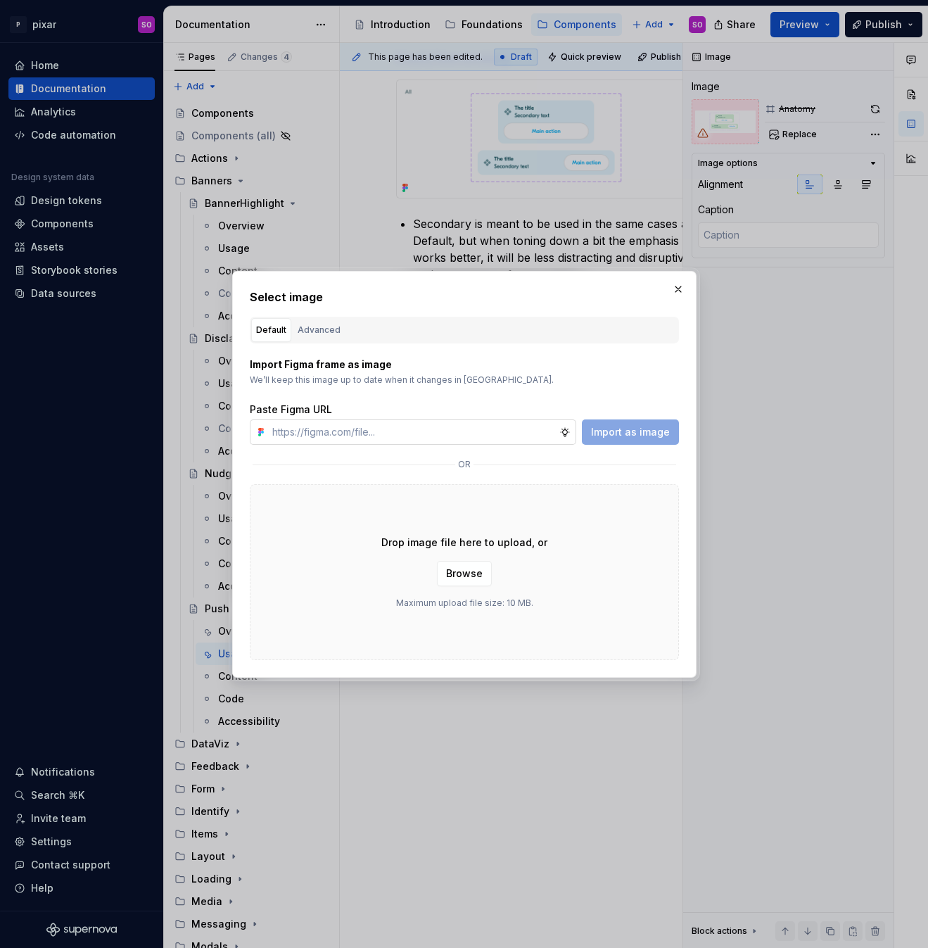
type textarea "*"
type input "[URL][DOMAIN_NAME]"
click at [654, 429] on span "Import as image" at bounding box center [630, 432] width 79 height 14
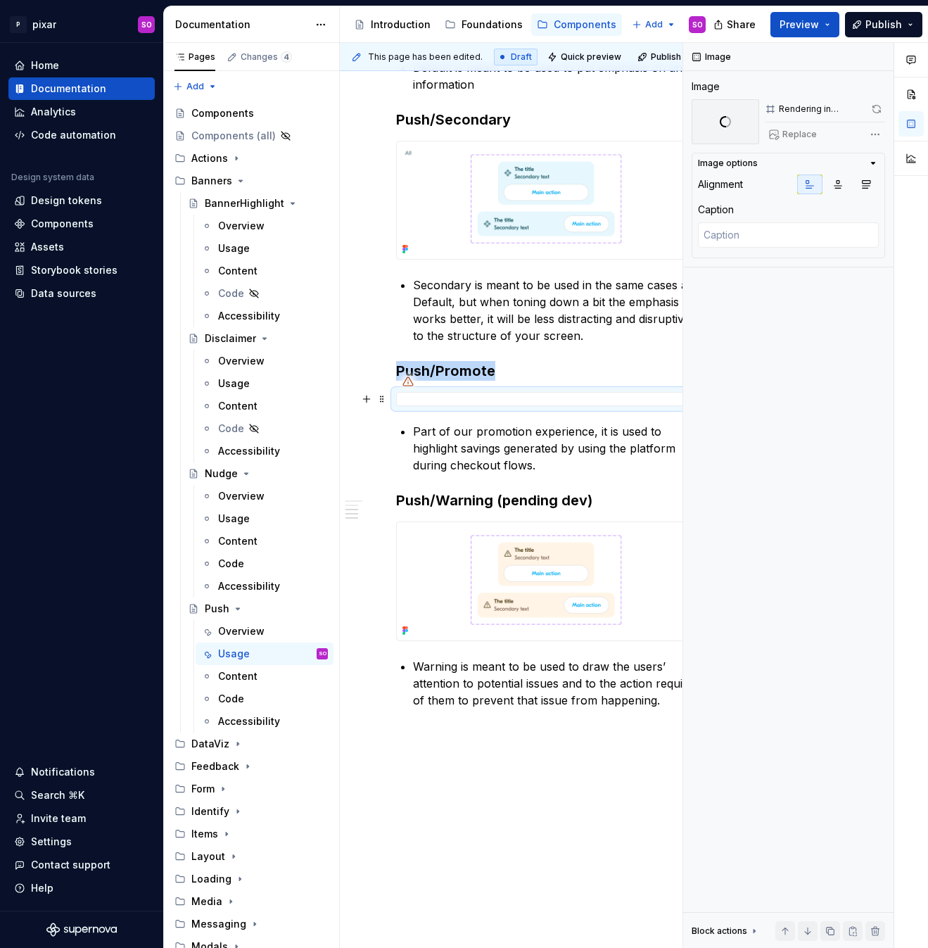
scroll to position [614, 0]
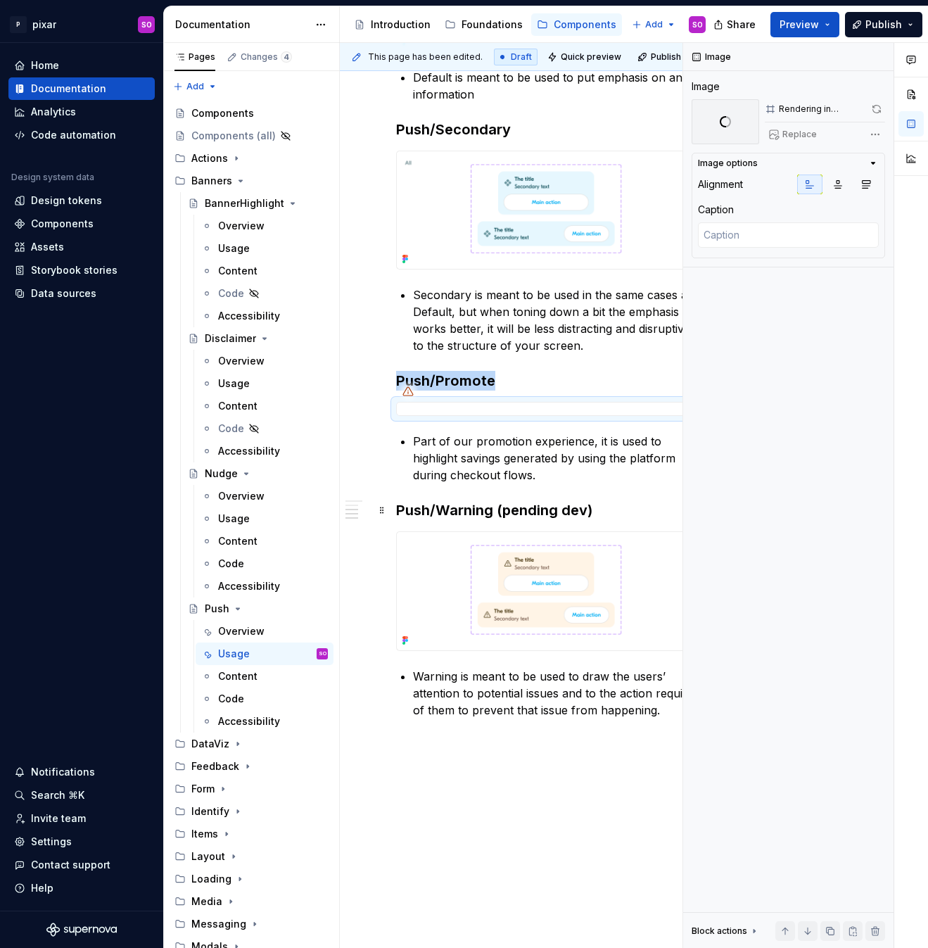
type textarea "*"
click at [499, 511] on h3 "Push/Warning (pending dev)" at bounding box center [551, 510] width 310 height 20
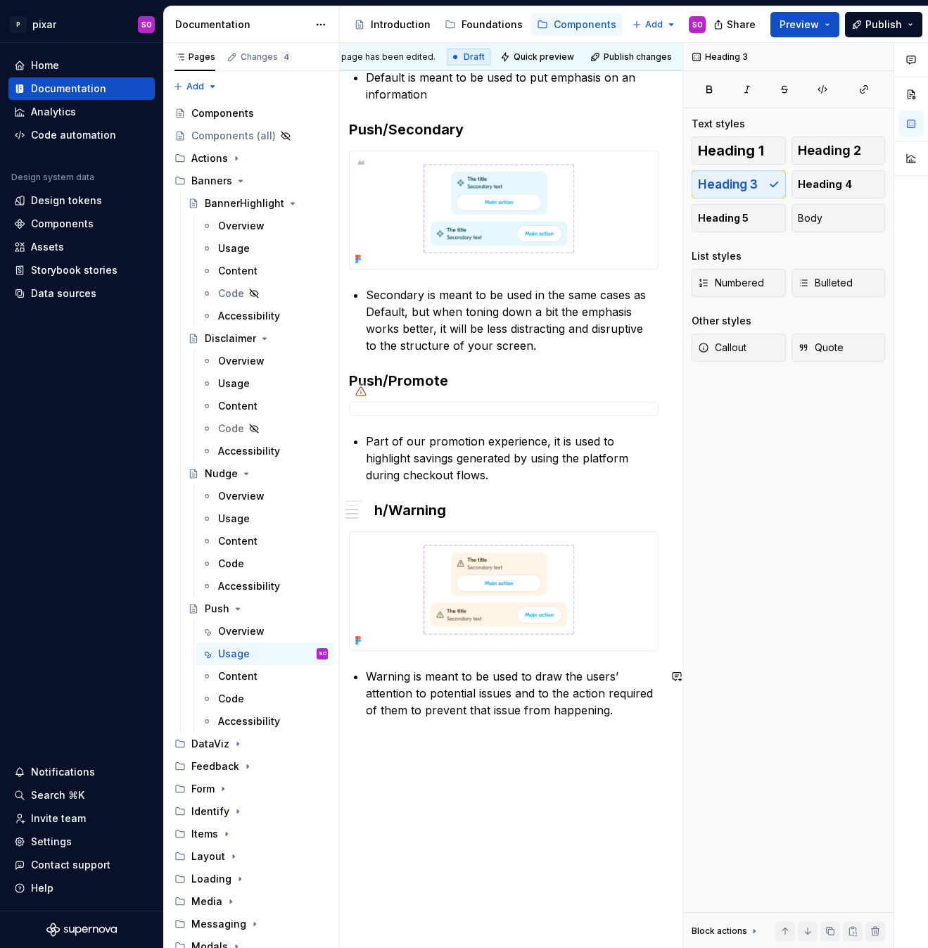
scroll to position [614, 44]
click at [372, 666] on div "When to use? When you want to create some emphasis on an information (for examp…" at bounding box center [507, 199] width 310 height 1037
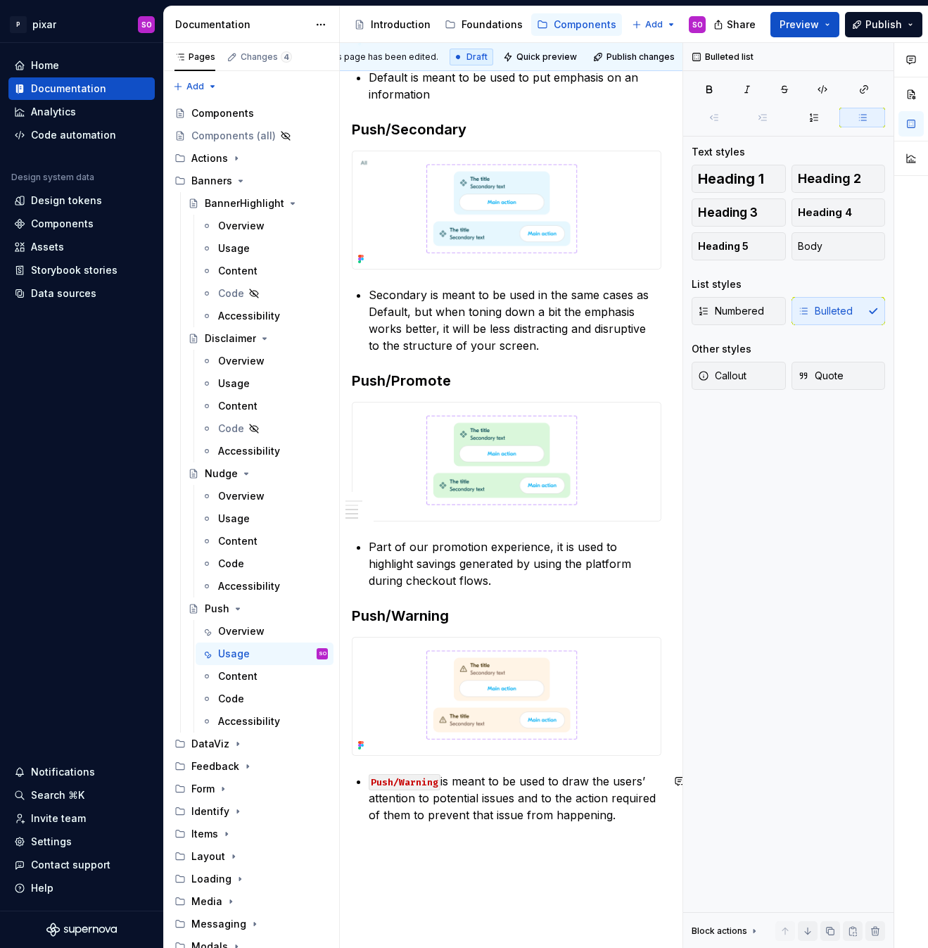
click at [622, 813] on p "Push/Warning is meant to be used to draw the users’ attention to potential issu…" at bounding box center [515, 798] width 293 height 51
click at [413, 549] on p "Part of our promotion experience, it is used to highlight savings generated by …" at bounding box center [515, 563] width 293 height 51
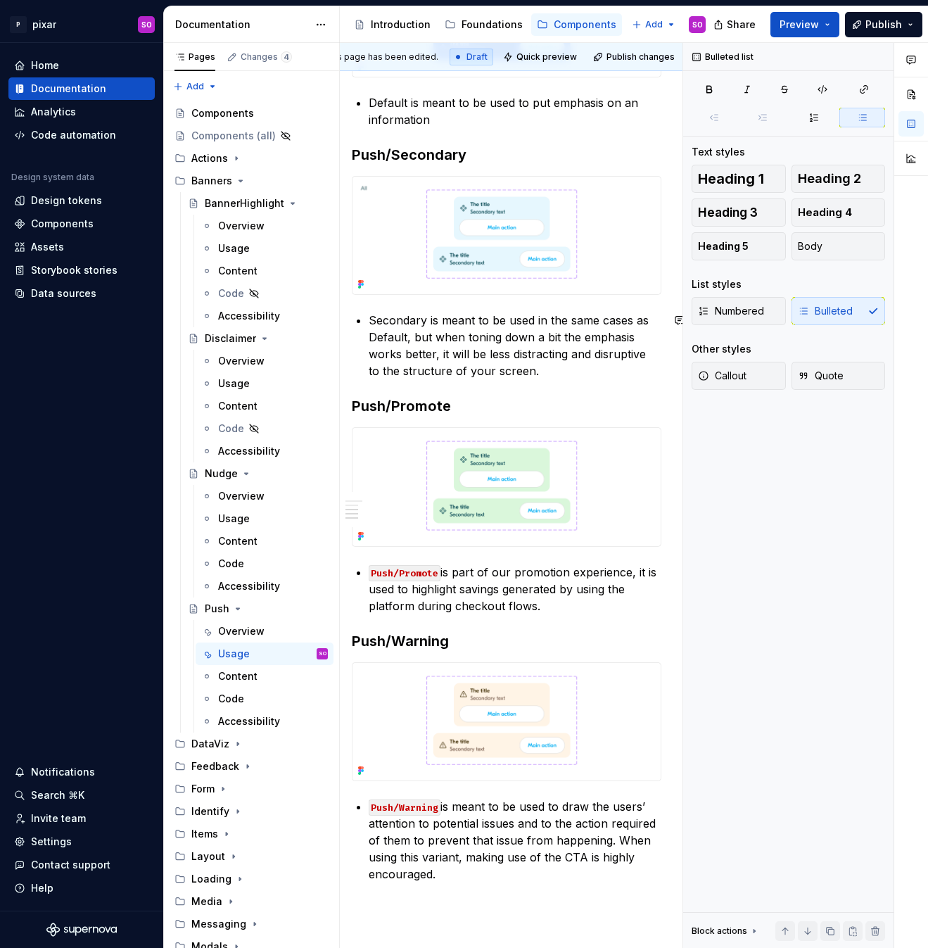
scroll to position [578, 44]
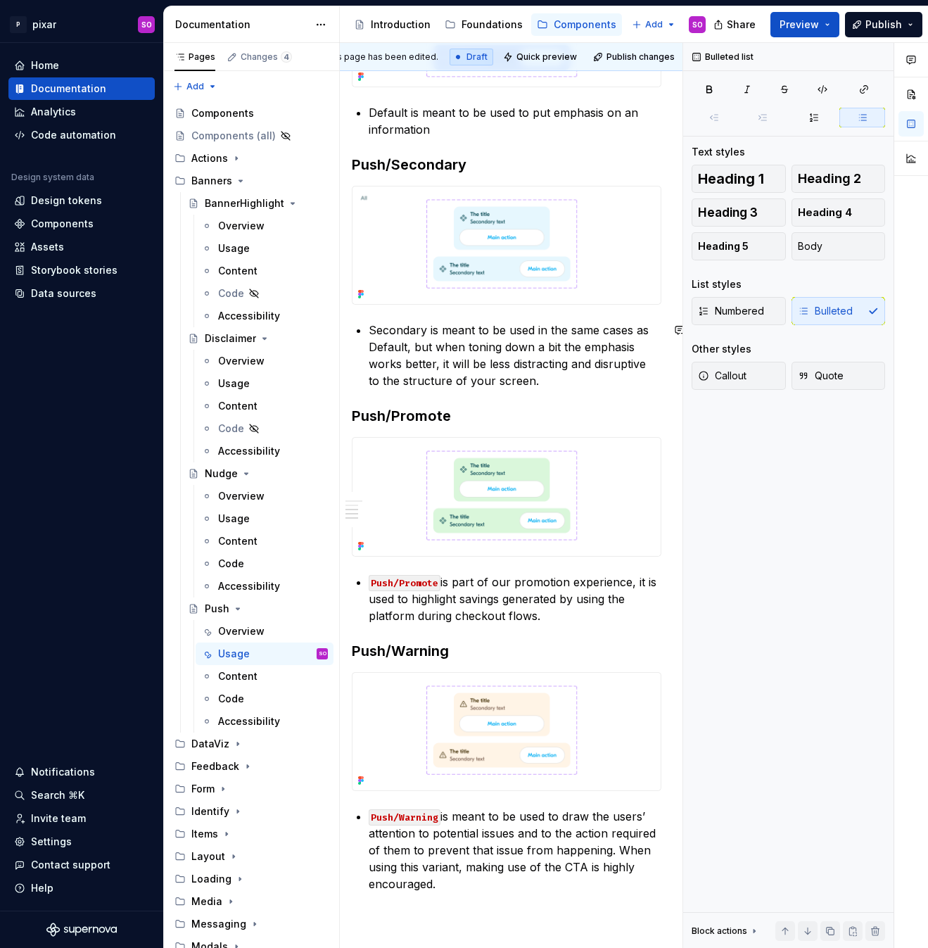
click at [412, 323] on p "Secondary is meant to be used in the same cases as Default, but when toning dow…" at bounding box center [515, 356] width 293 height 68
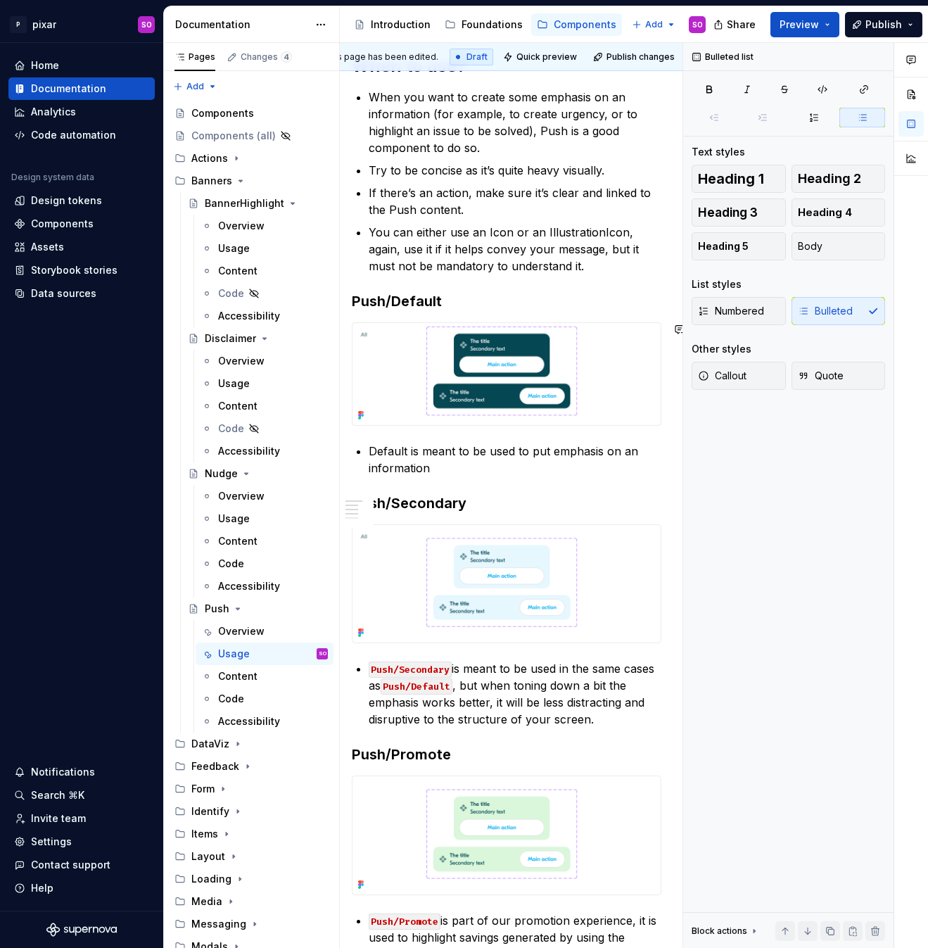
scroll to position [197, 44]
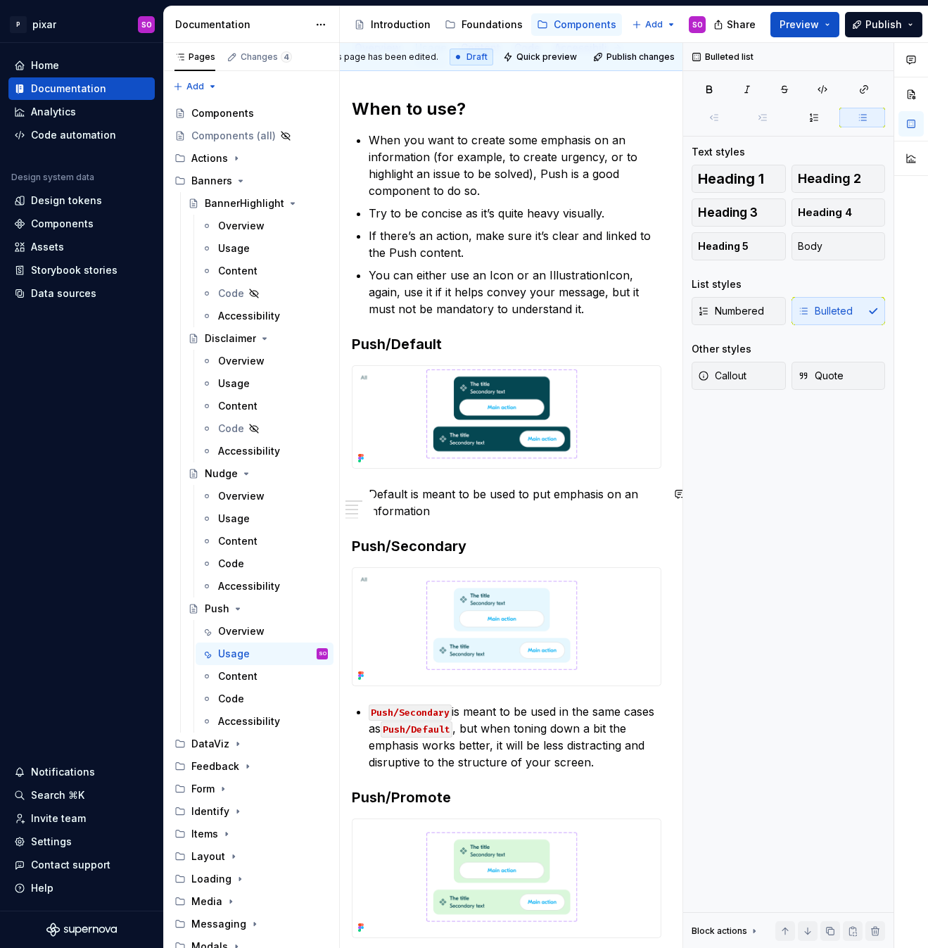
click at [452, 492] on p "Default is meant to be used to put emphasis on an information" at bounding box center [515, 502] width 293 height 34
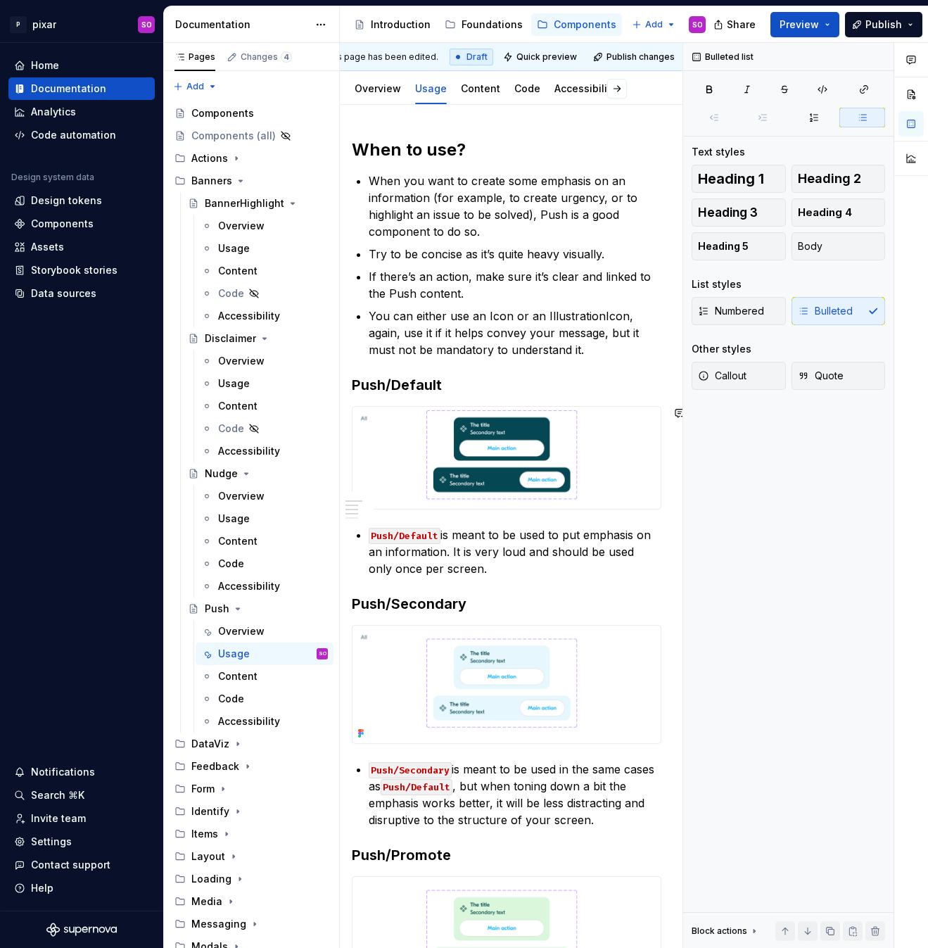
scroll to position [0, 44]
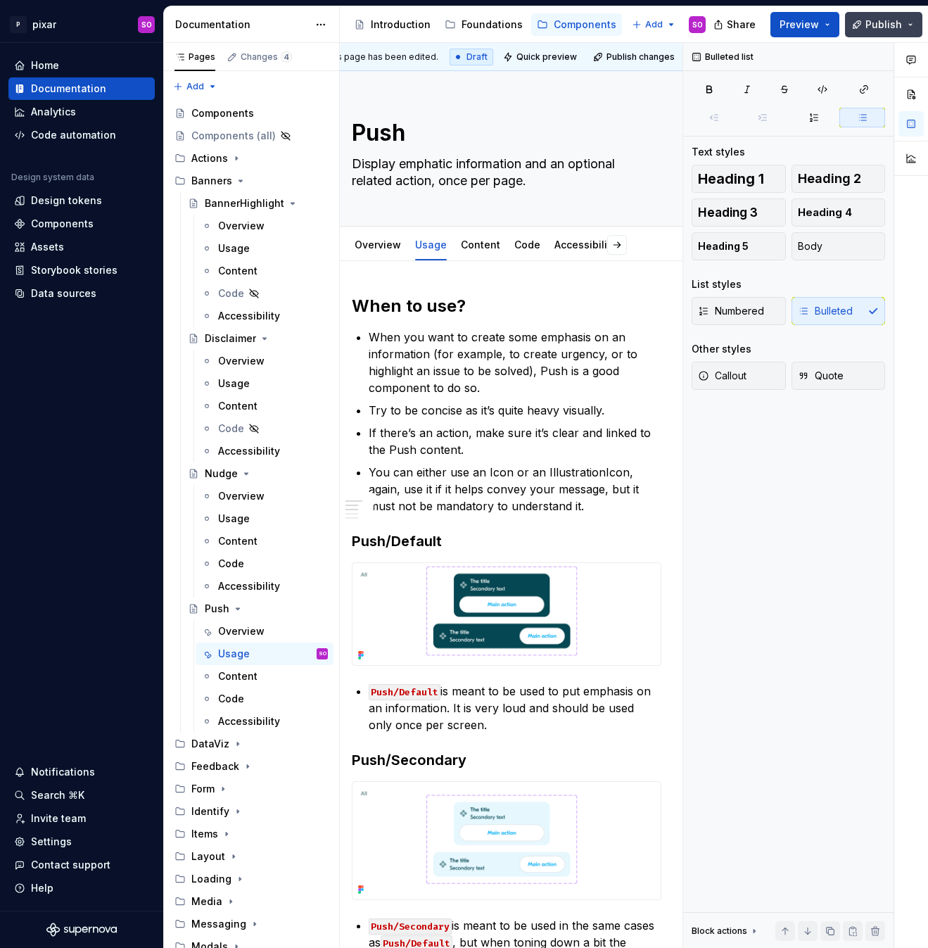
click at [896, 26] on span "Publish" at bounding box center [883, 25] width 37 height 14
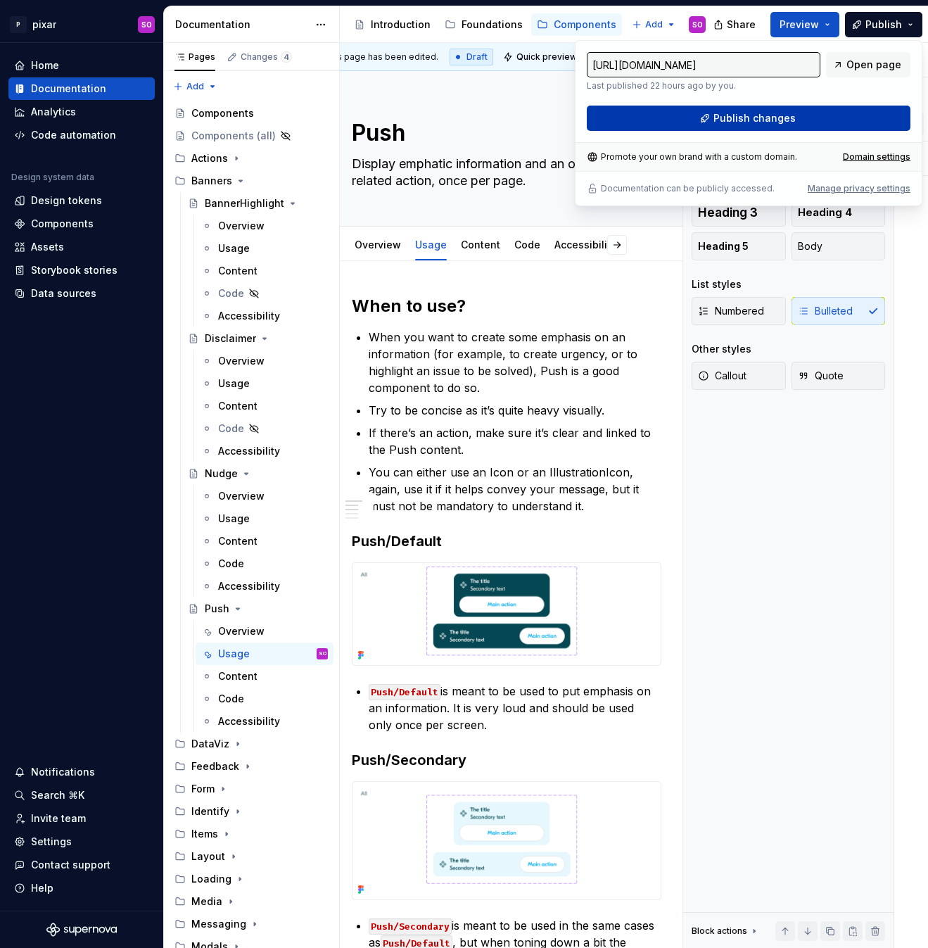
click at [789, 119] on span "Publish changes" at bounding box center [754, 118] width 82 height 14
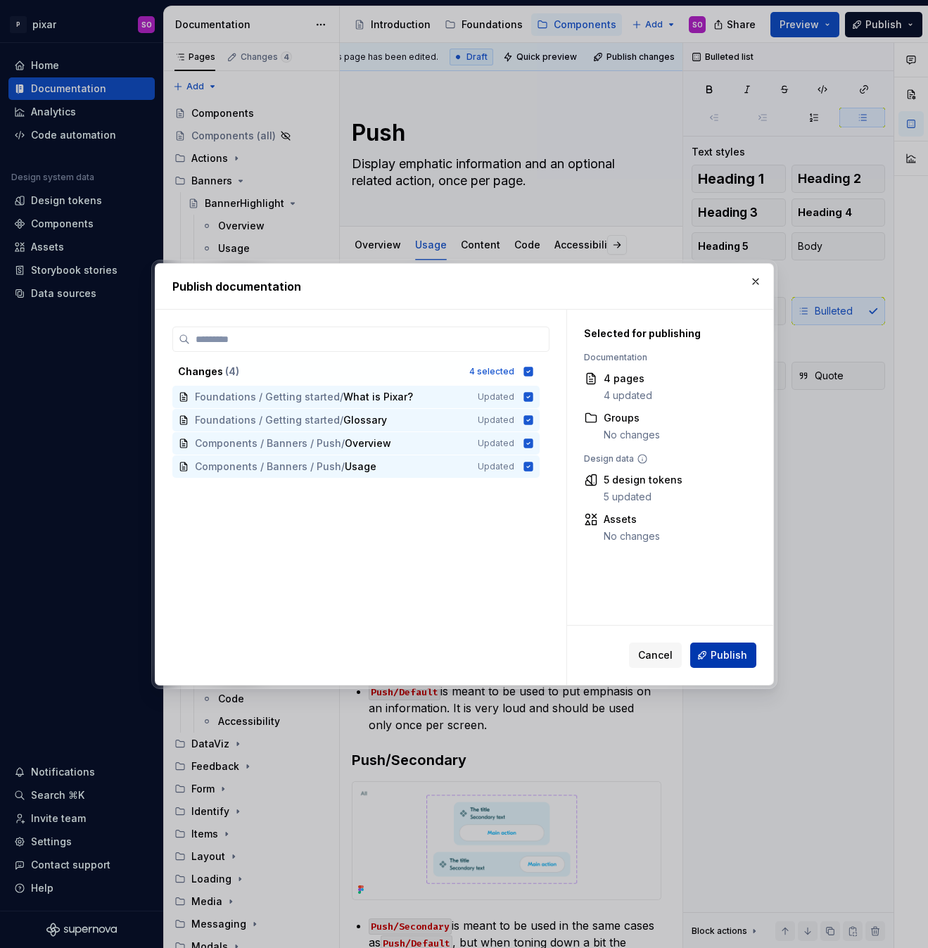
click at [735, 655] on span "Publish" at bounding box center [729, 655] width 37 height 14
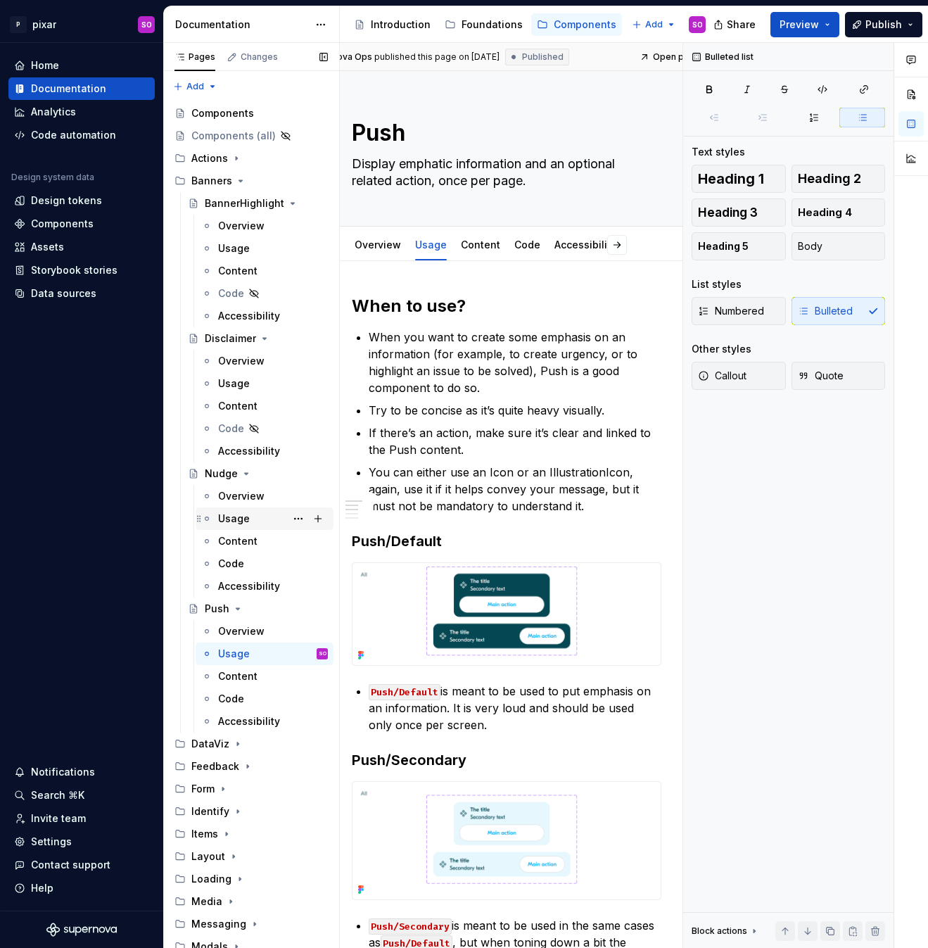
click at [246, 516] on div "Usage" at bounding box center [234, 518] width 32 height 14
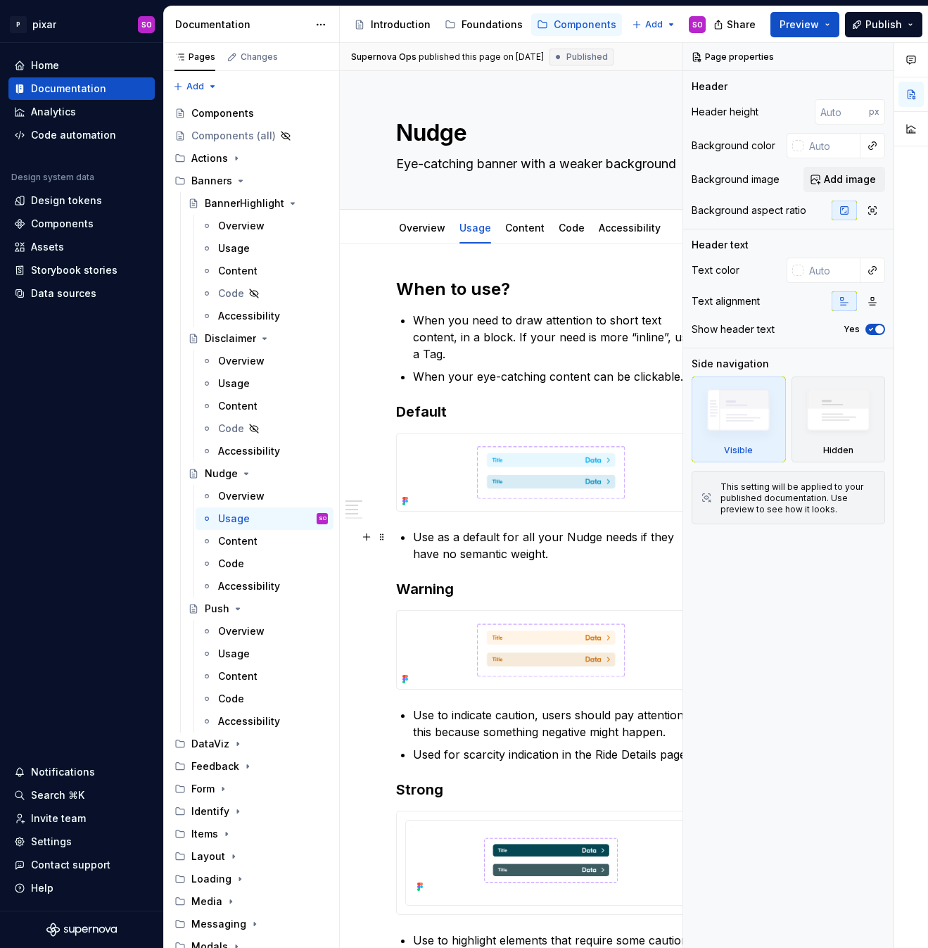
type textarea "*"
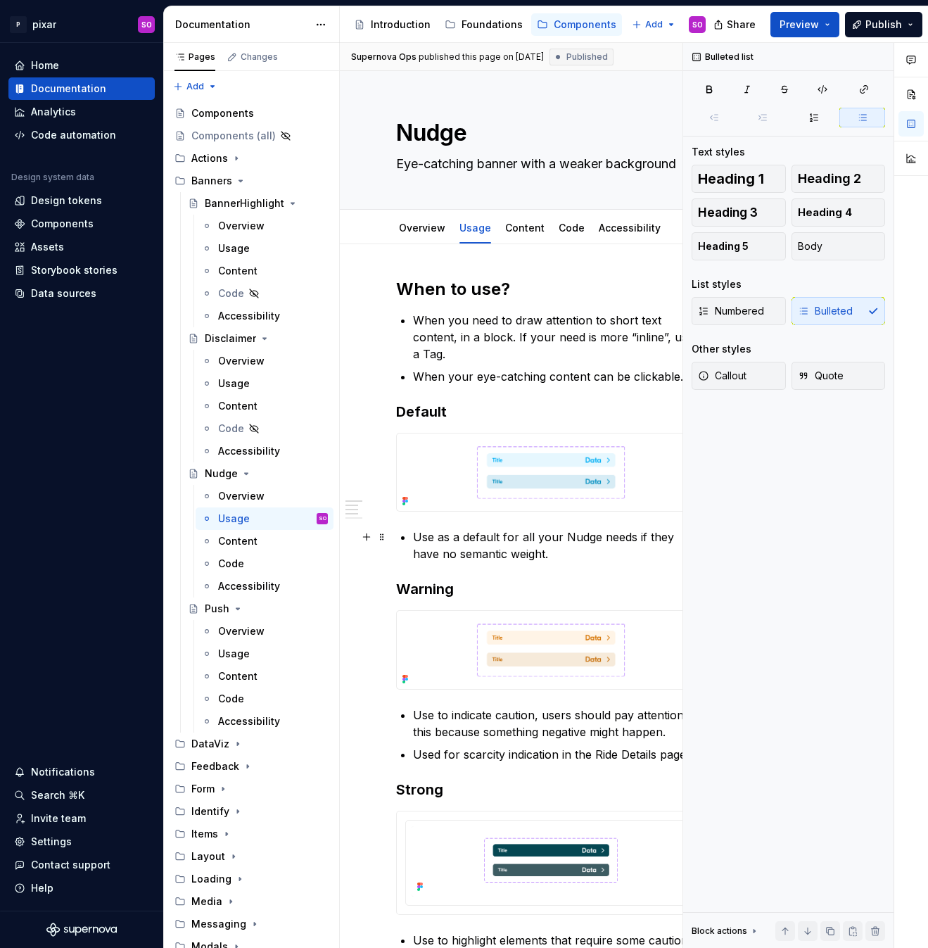
click at [447, 532] on p "Use as a default for all your Nudge needs if they have no semantic weight." at bounding box center [559, 545] width 293 height 34
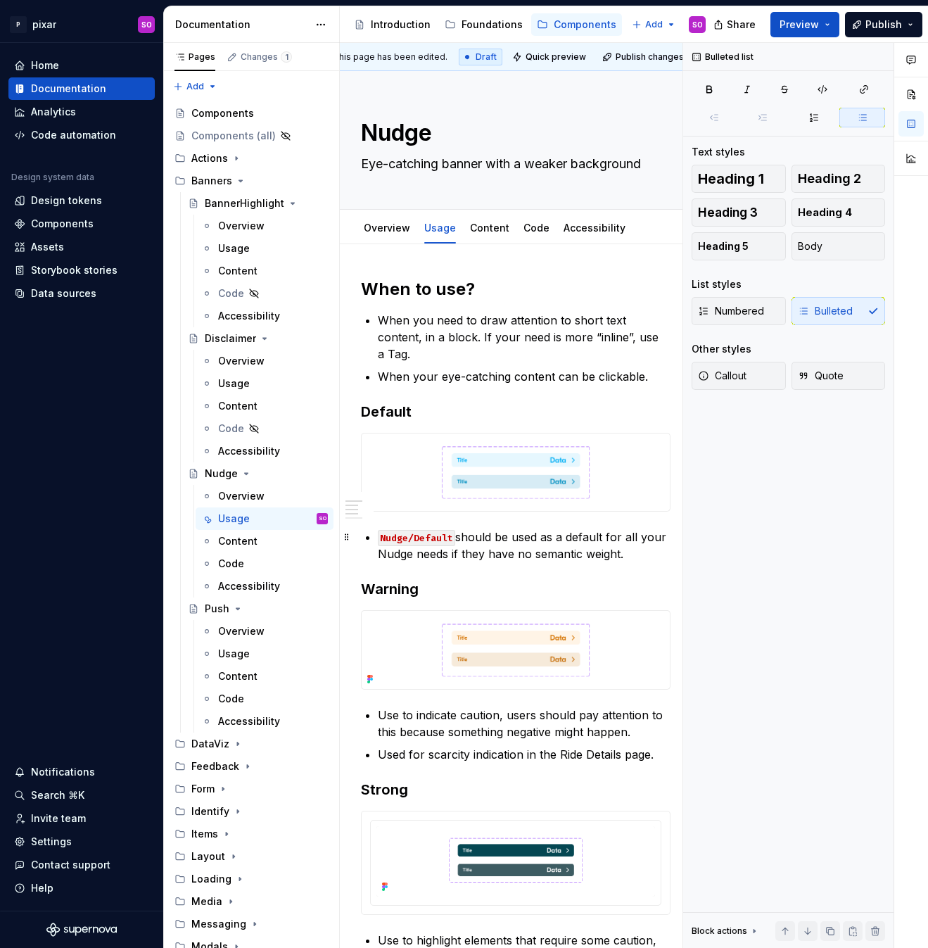
scroll to position [0, 25]
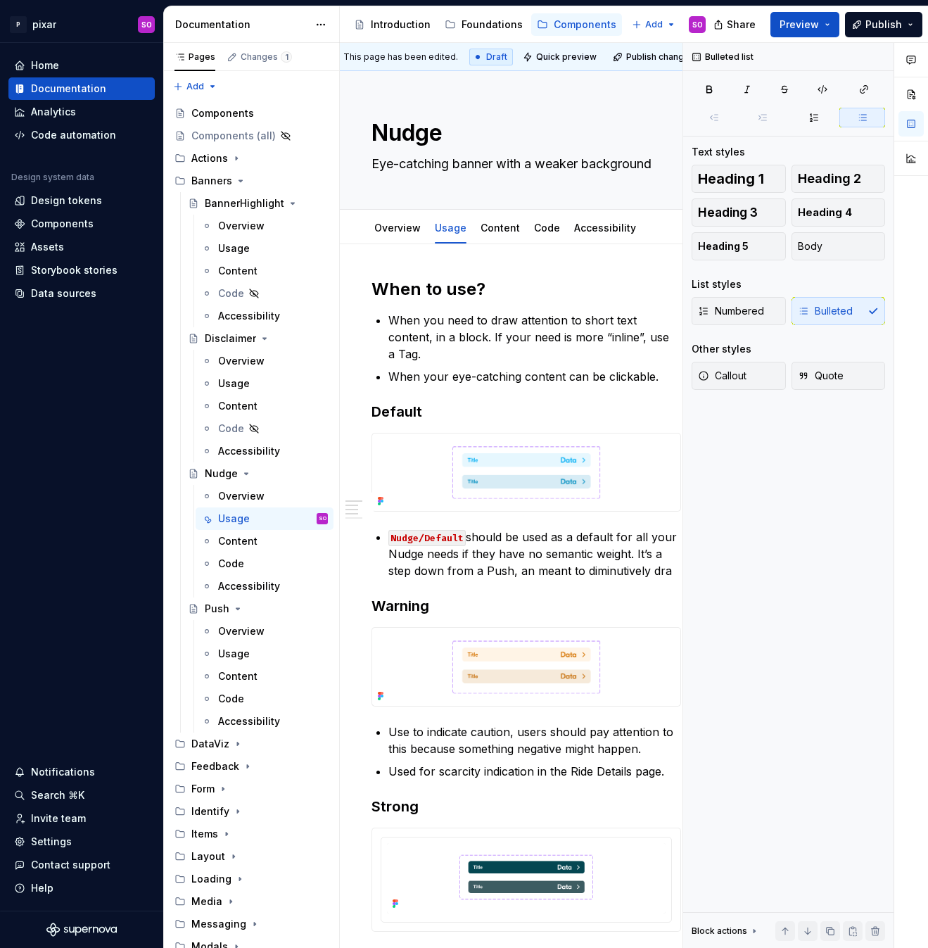
type textarea "*"
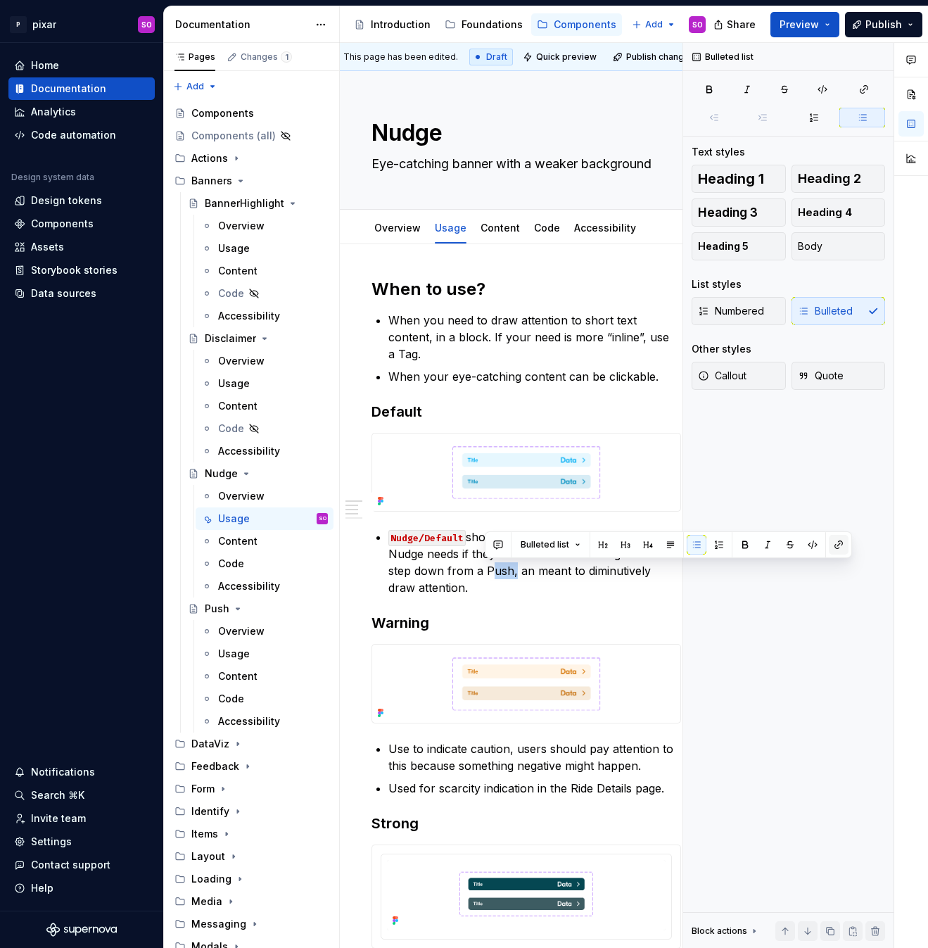
click at [839, 547] on button "button" at bounding box center [839, 545] width 20 height 20
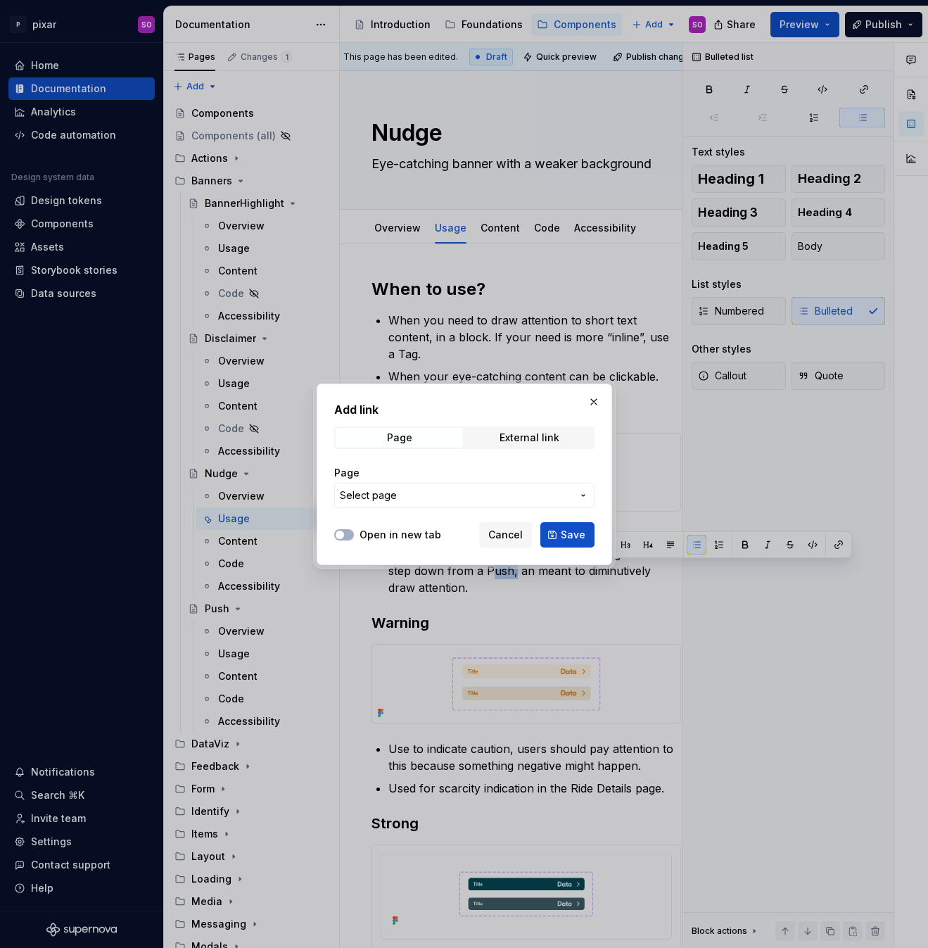
click at [487, 492] on span "Select page" at bounding box center [456, 495] width 232 height 14
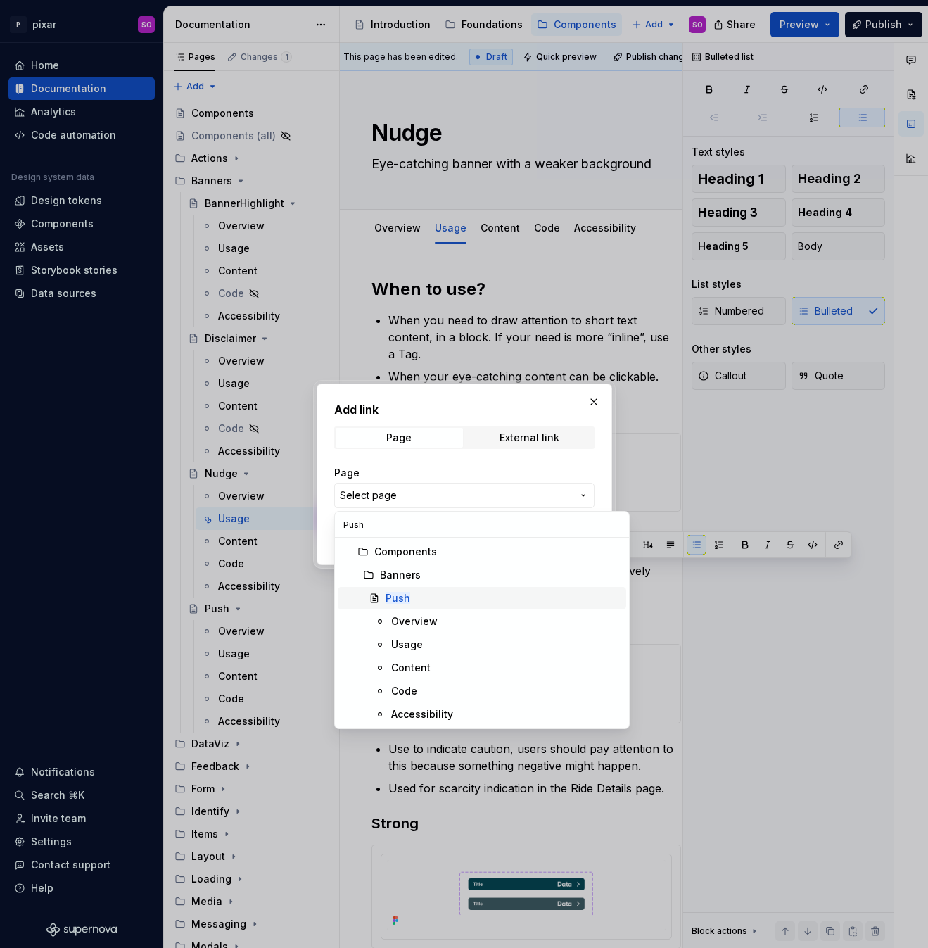
type input "Push"
click at [409, 602] on div "Push" at bounding box center [503, 598] width 235 height 14
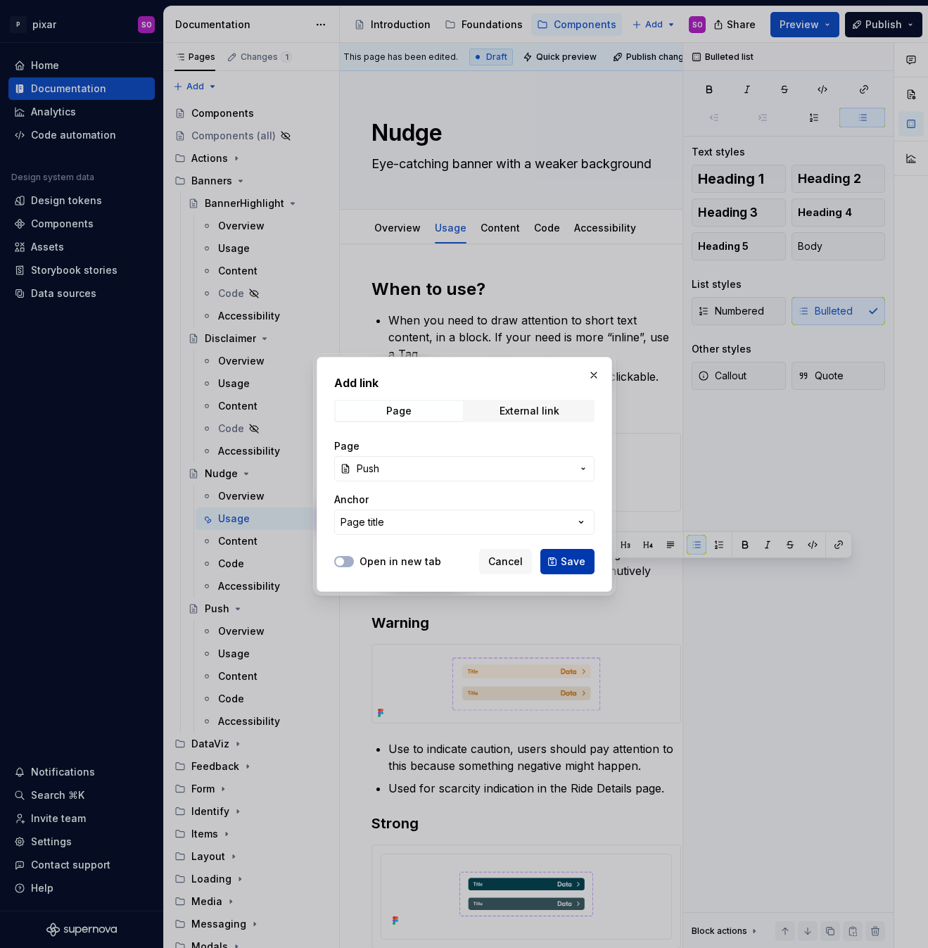
click at [569, 563] on span "Save" at bounding box center [573, 561] width 25 height 14
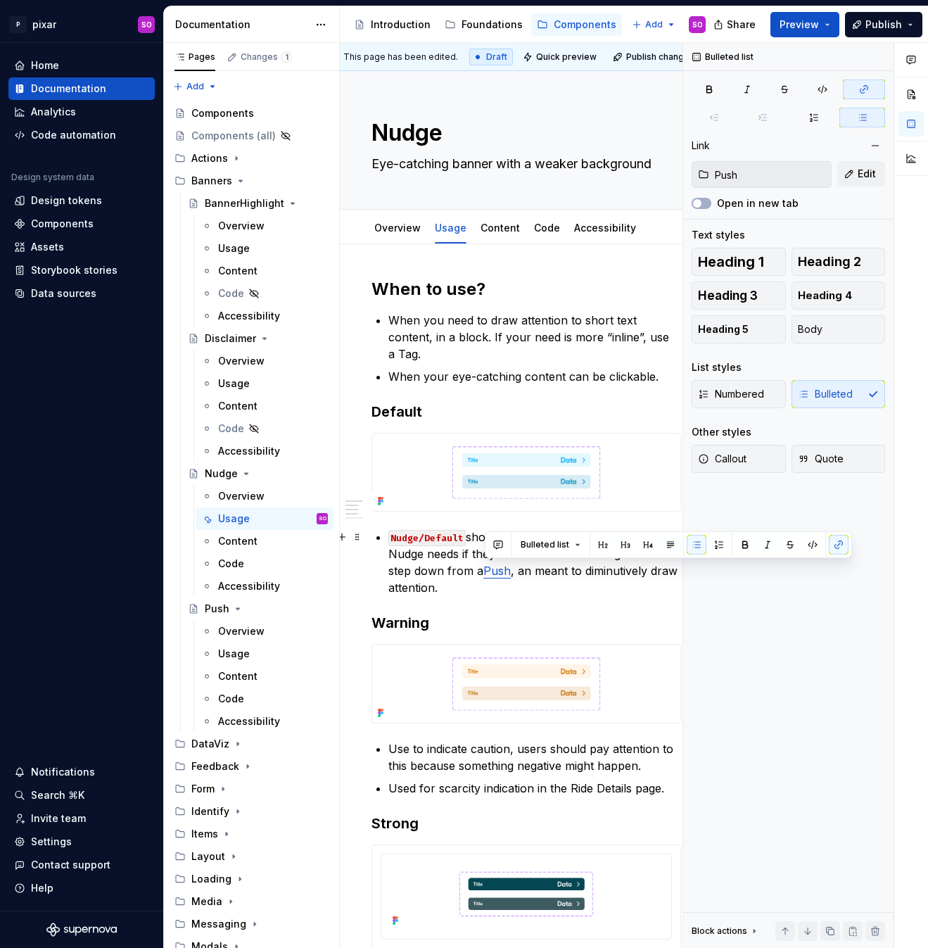
click at [500, 593] on p "Nudge/Default should be used as a default for all your Nudge needs if they have…" at bounding box center [534, 562] width 293 height 68
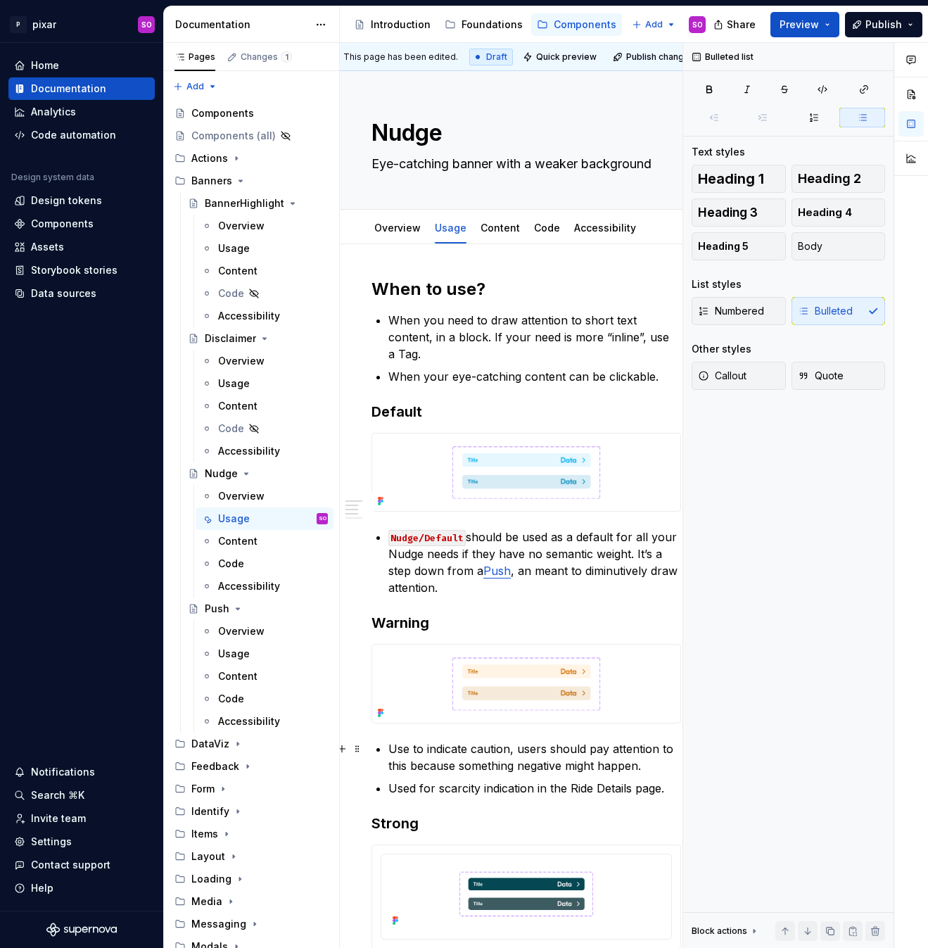
click at [443, 749] on p "Use to indicate caution, users should pay attention to this because something n…" at bounding box center [534, 757] width 293 height 34
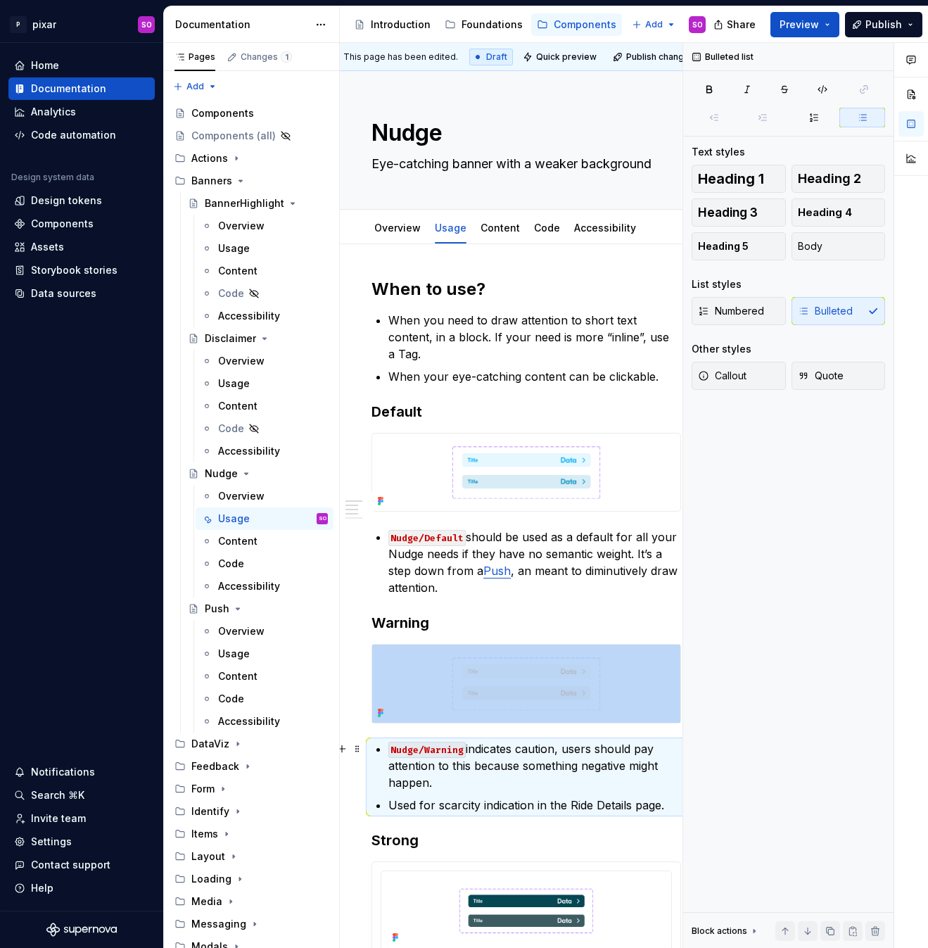
click at [445, 786] on p "Nudge/Warning indicates caution, users should pay attention to this because som…" at bounding box center [534, 765] width 293 height 51
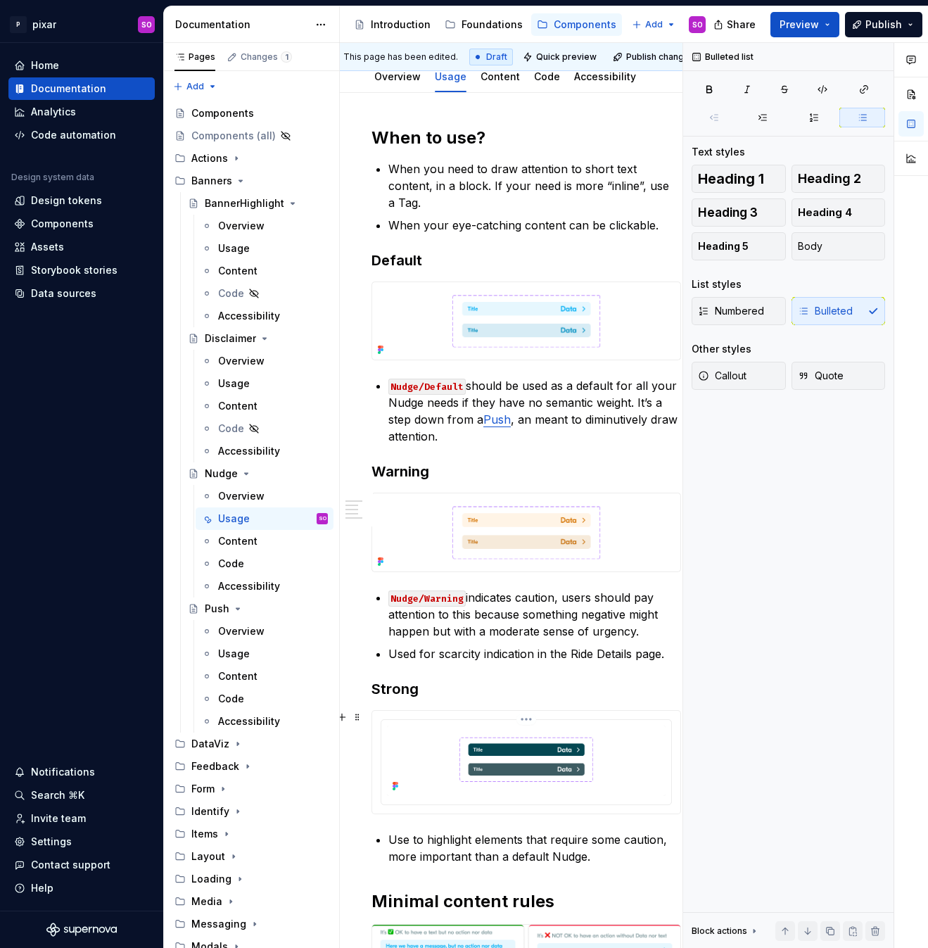
scroll to position [155, 25]
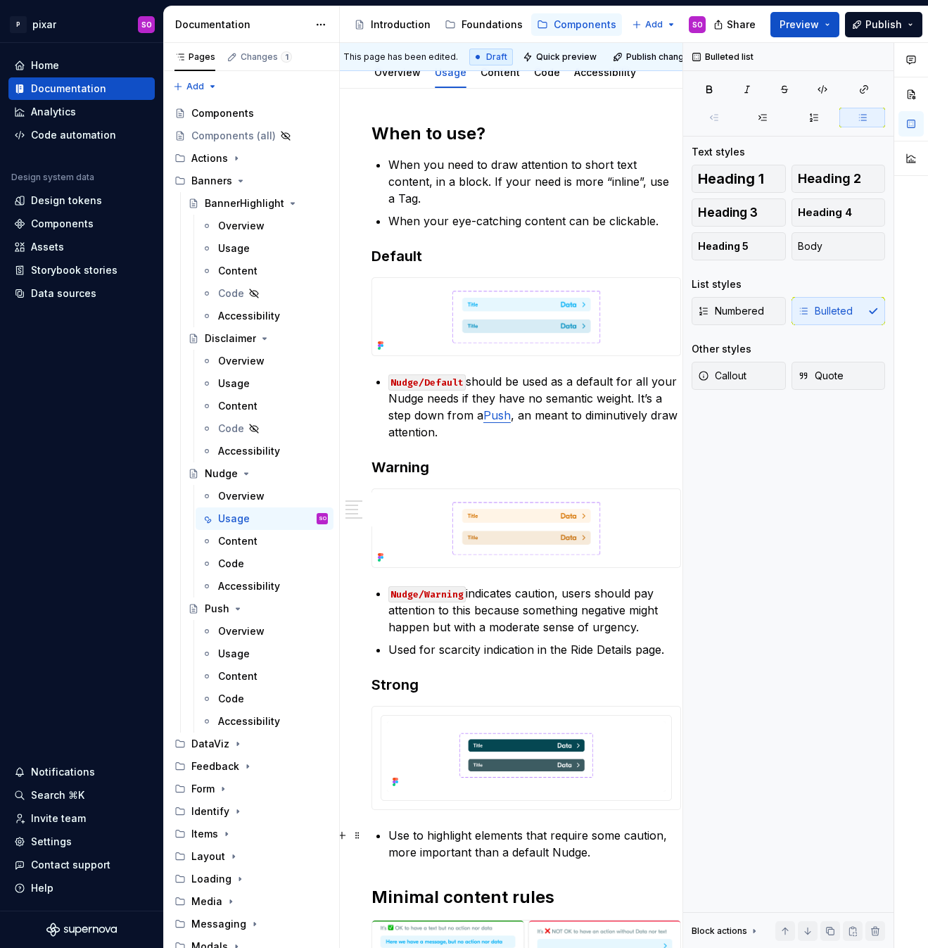
click at [411, 835] on p "Use to highlight elements that require some caution, more important than a defa…" at bounding box center [534, 844] width 293 height 34
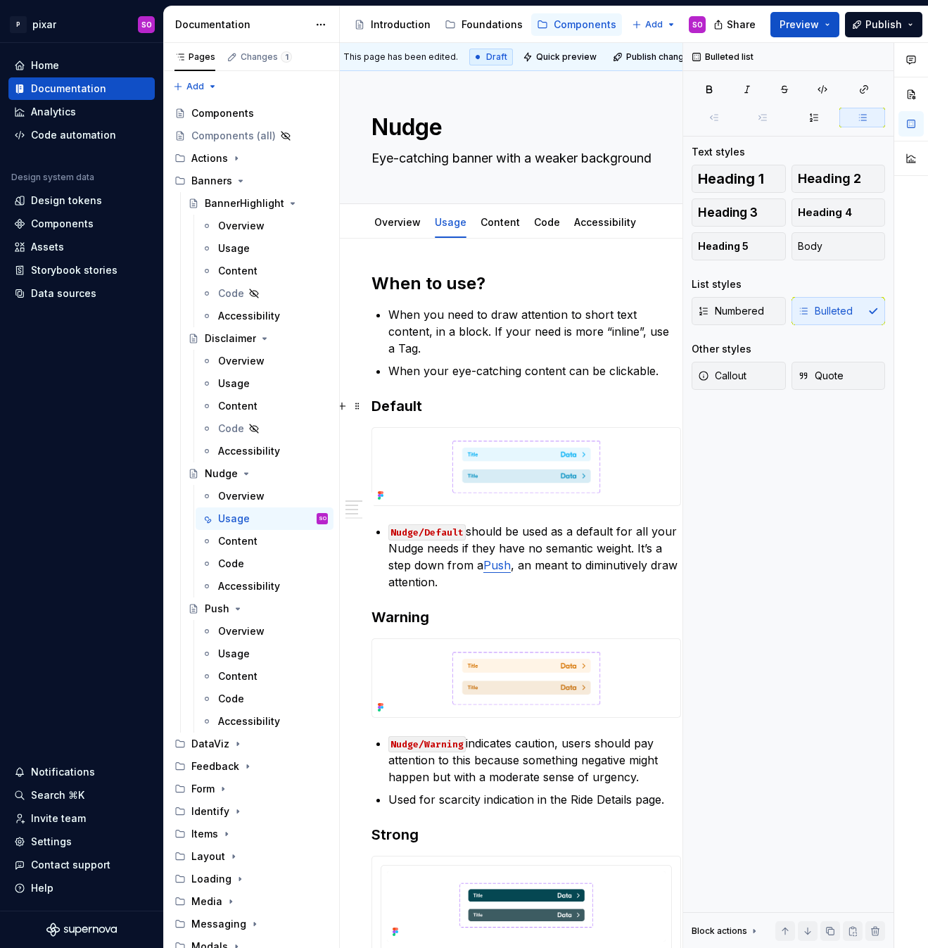
scroll to position [8, 25]
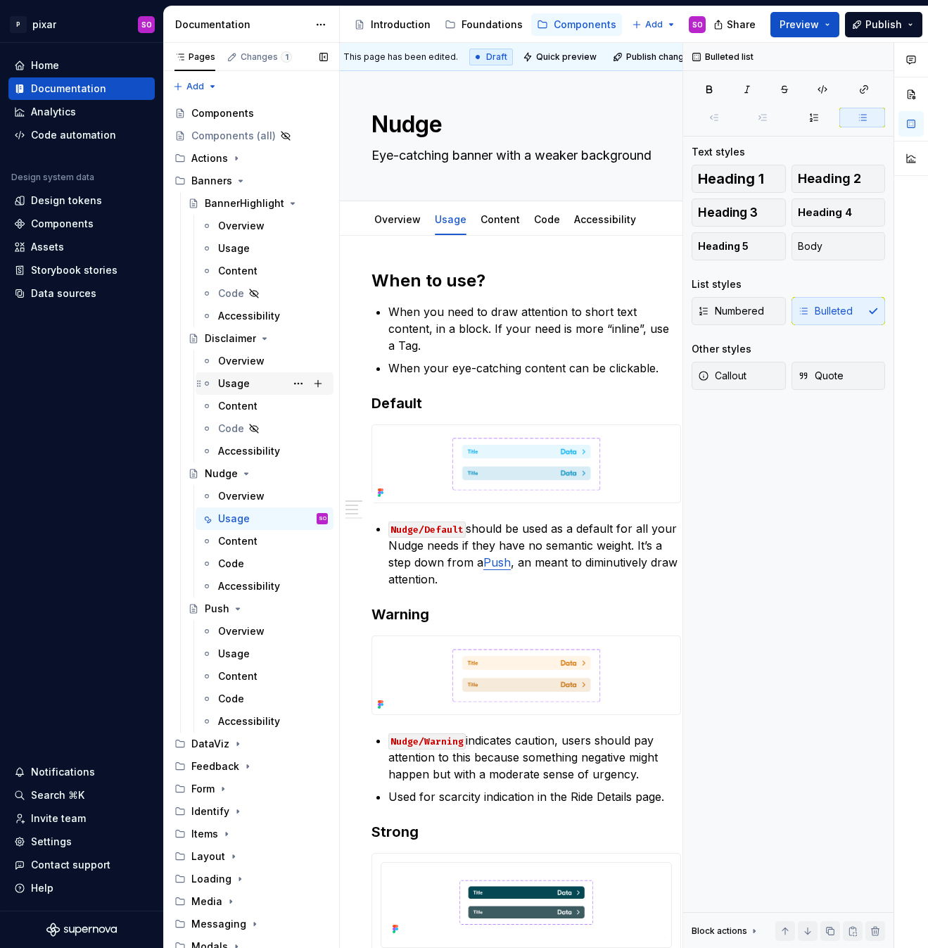
click at [251, 386] on div "Usage" at bounding box center [273, 384] width 110 height 20
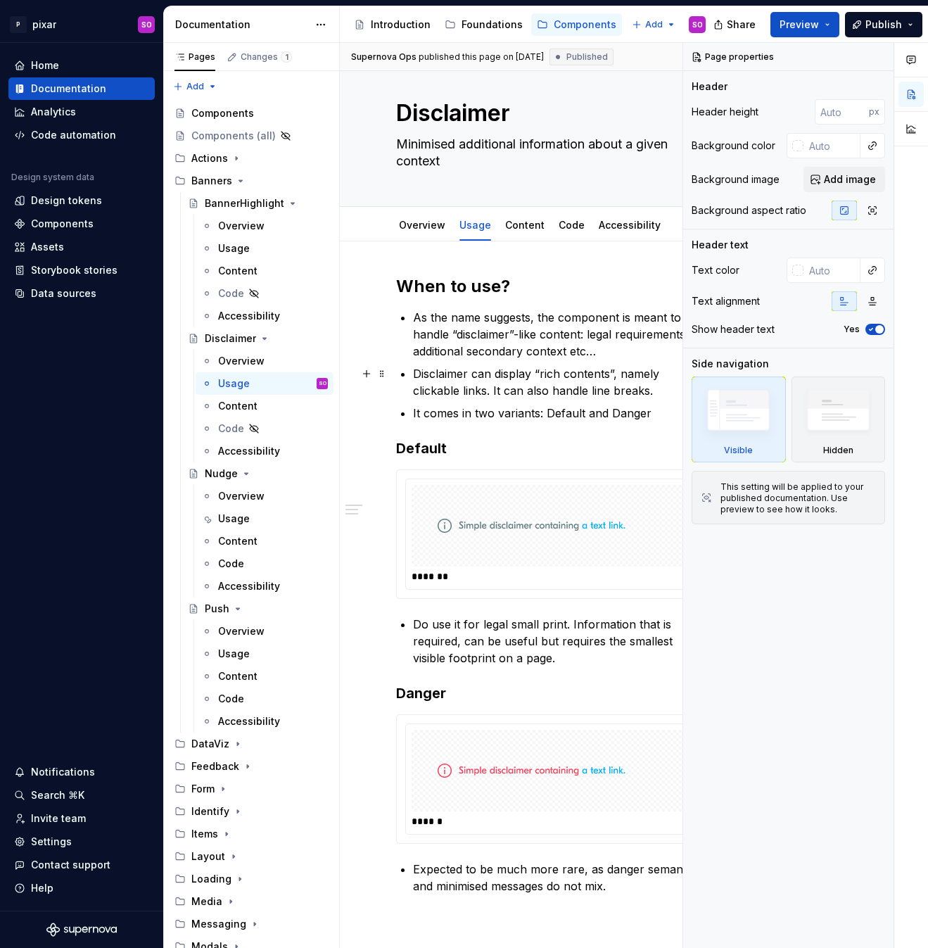
scroll to position [27, 0]
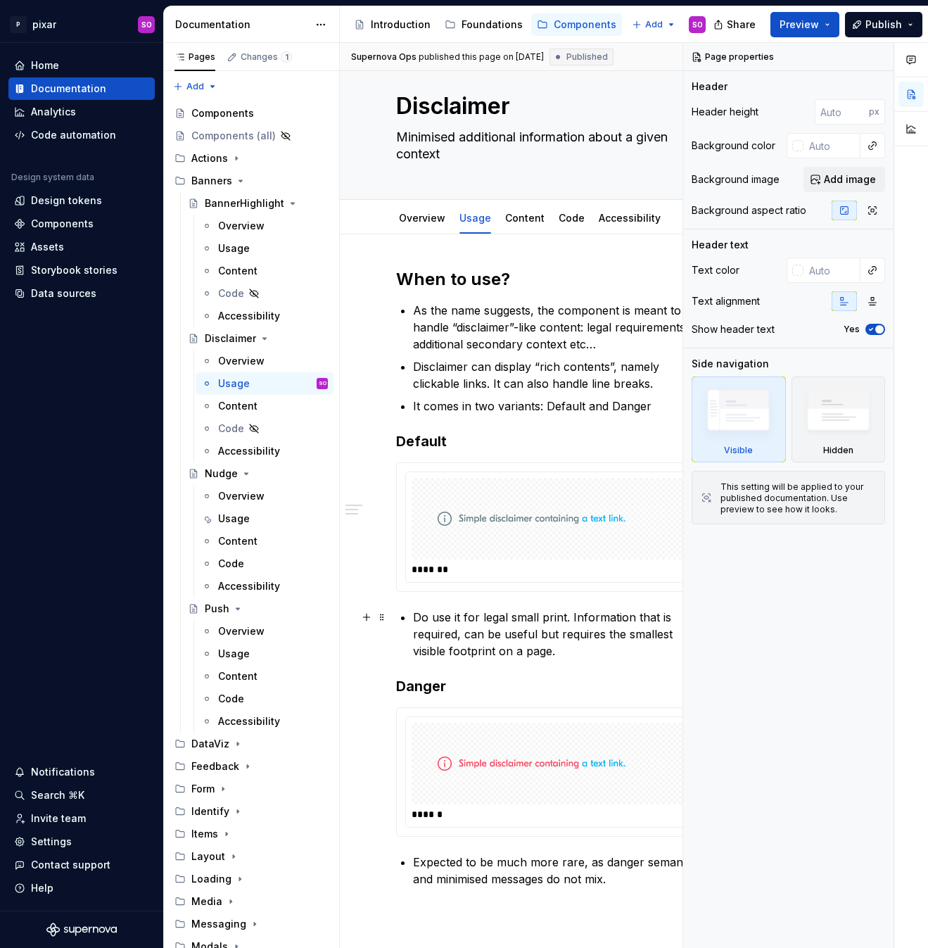
type textarea "*"
click at [434, 617] on p "Do use it for legal small print. Information that is required, can be useful bu…" at bounding box center [559, 634] width 293 height 51
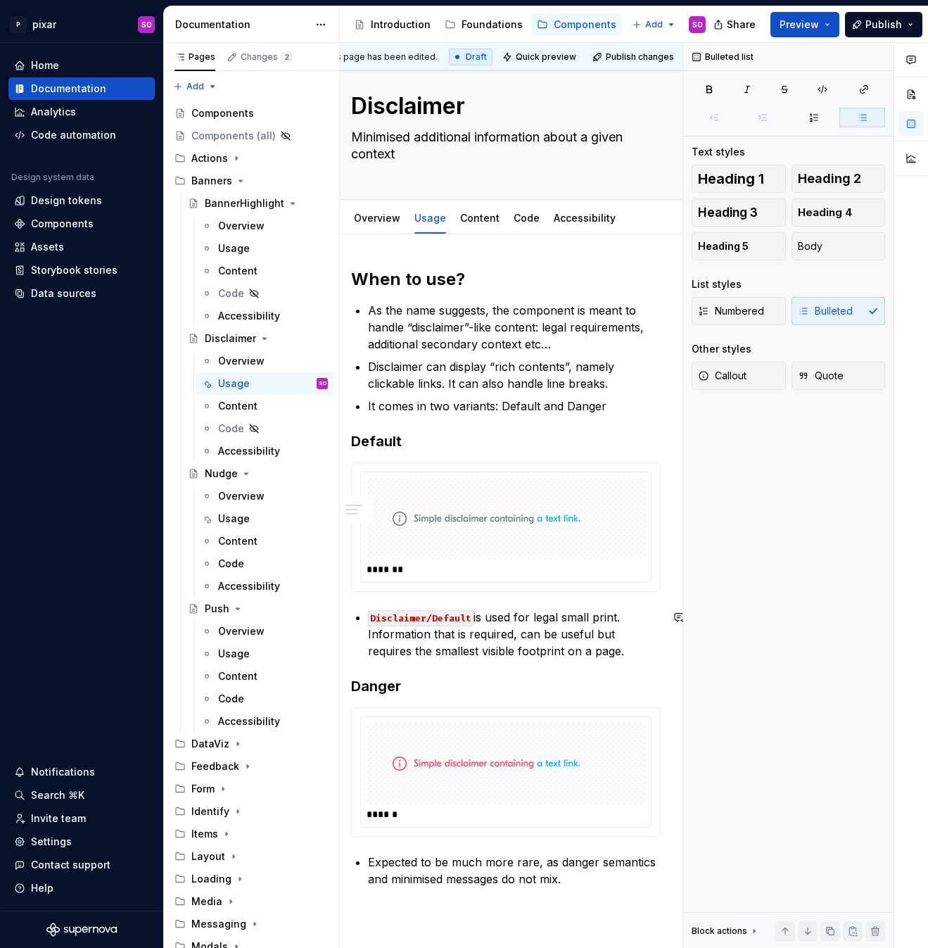
scroll to position [27, 56]
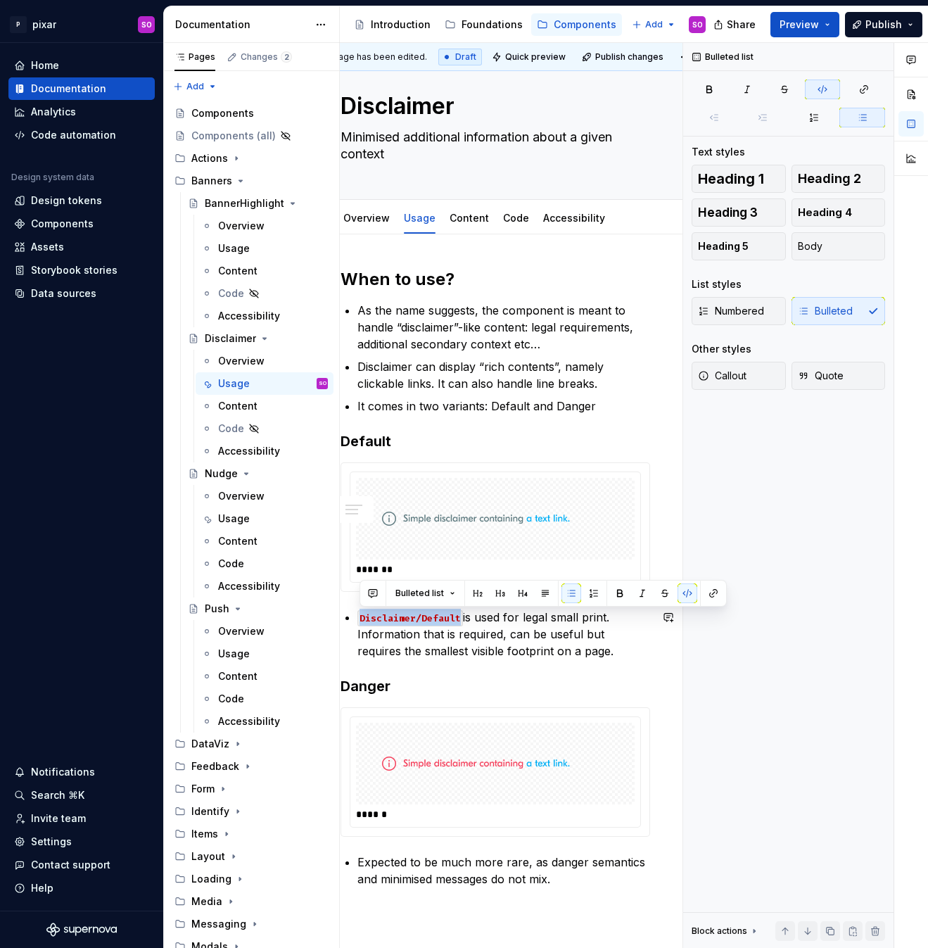
copy code "Disclaimer/Default"
click at [462, 865] on p "Expected to be much more rare, as danger semantics and minimised messages do no…" at bounding box center [503, 870] width 293 height 34
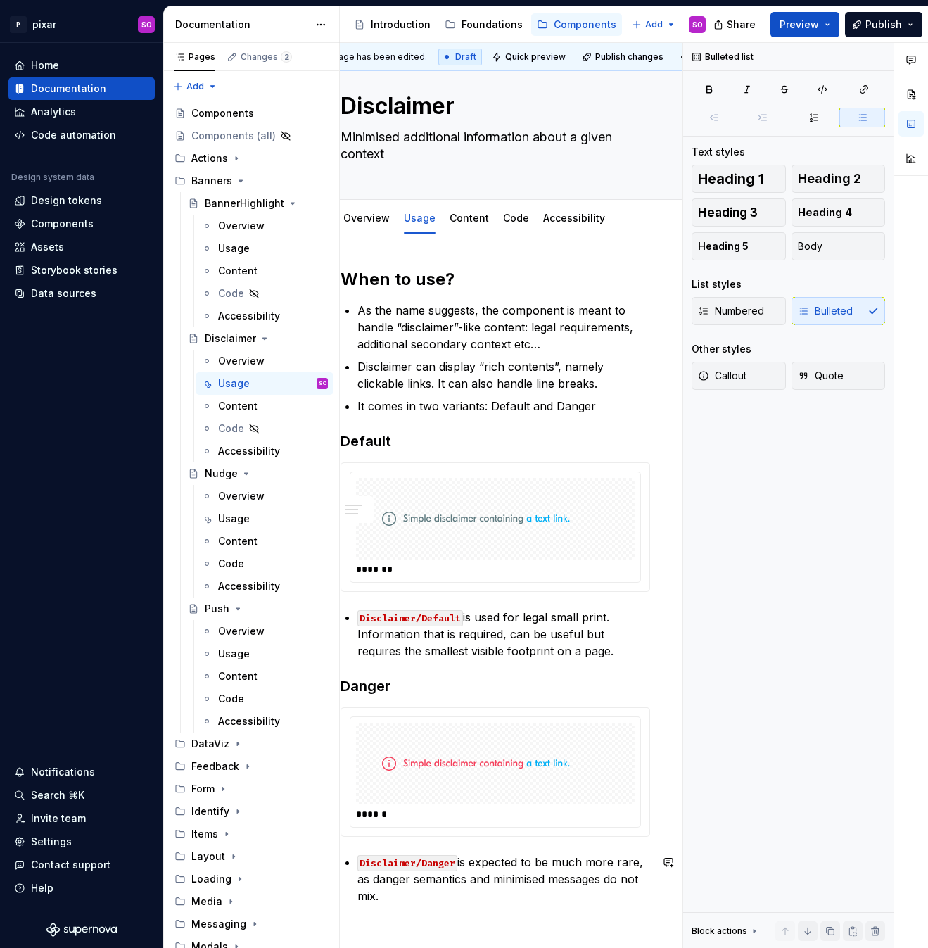
click at [585, 863] on p "Disclaimer/Danger is expected to be much more rare, as danger semantics and min…" at bounding box center [503, 878] width 293 height 51
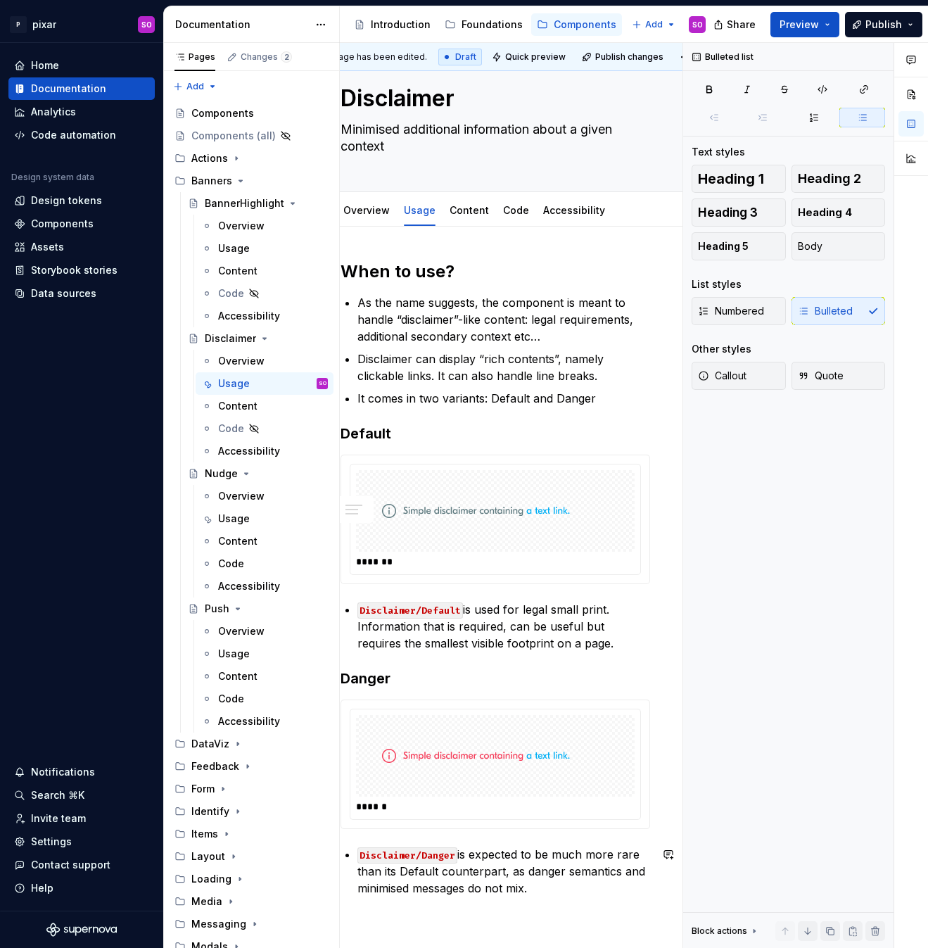
click at [587, 895] on p "Disclaimer/Danger is expected to be much more rare than its Default counterpart…" at bounding box center [503, 871] width 293 height 51
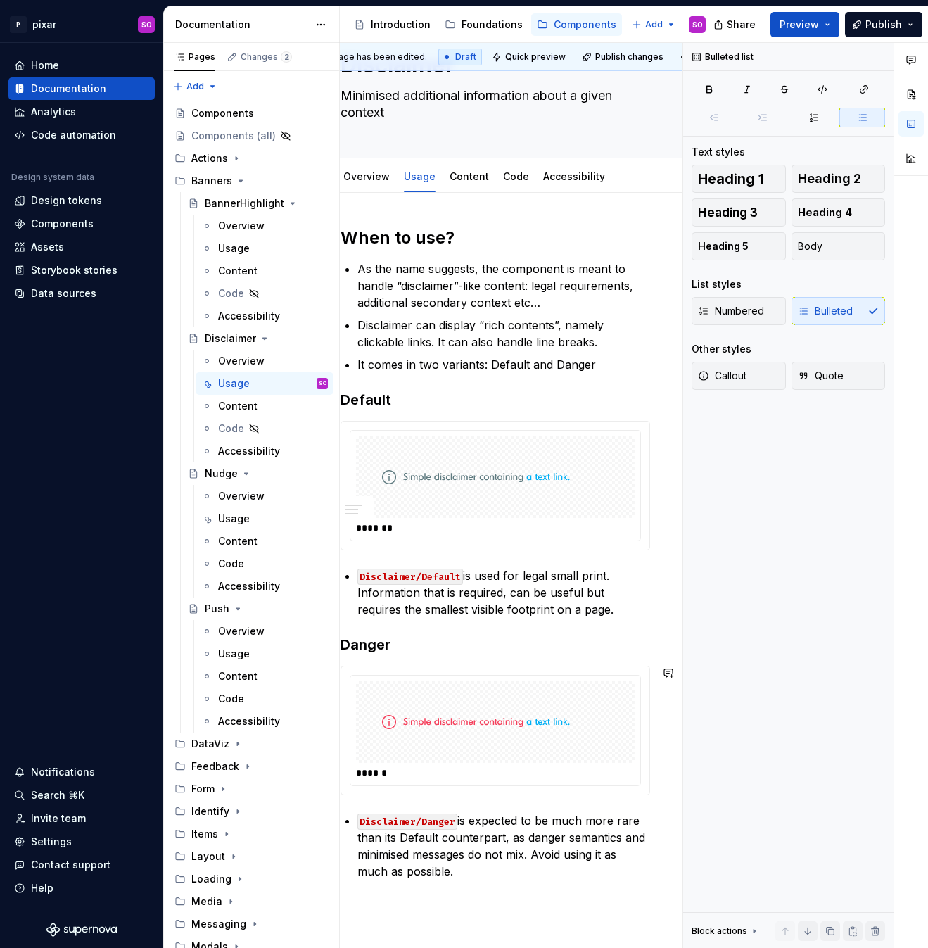
scroll to position [0, 56]
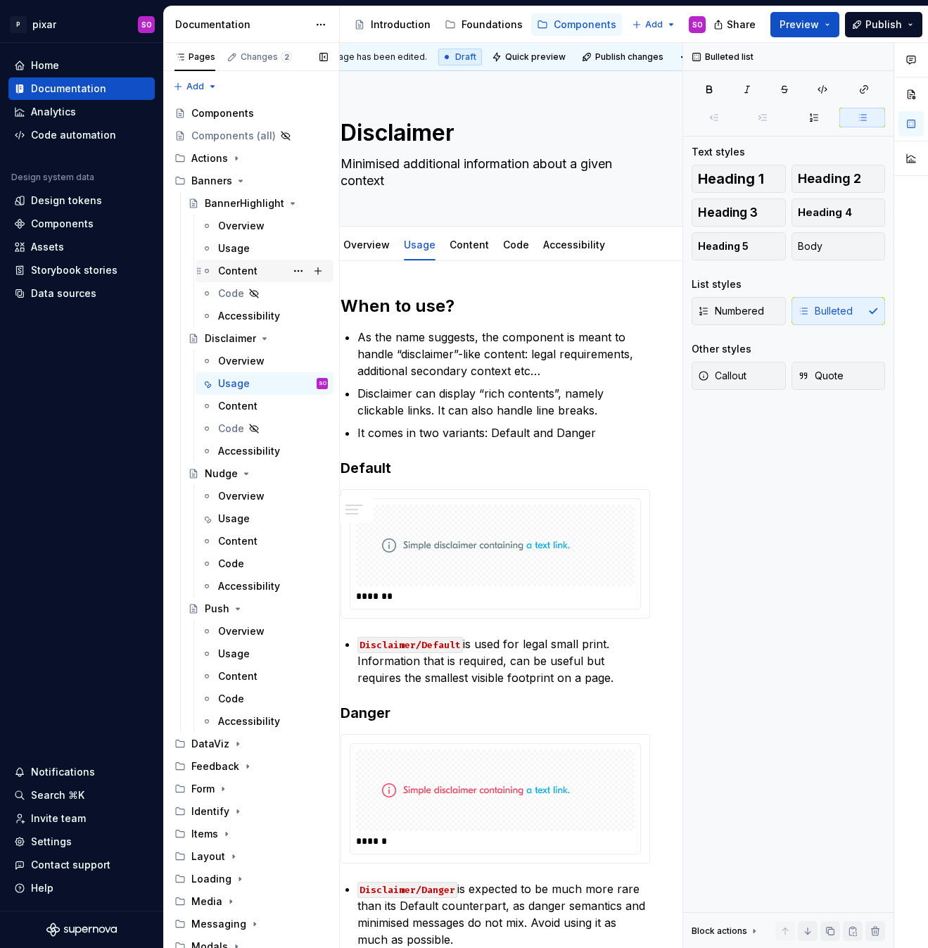
click at [258, 260] on div "Content" at bounding box center [265, 271] width 138 height 23
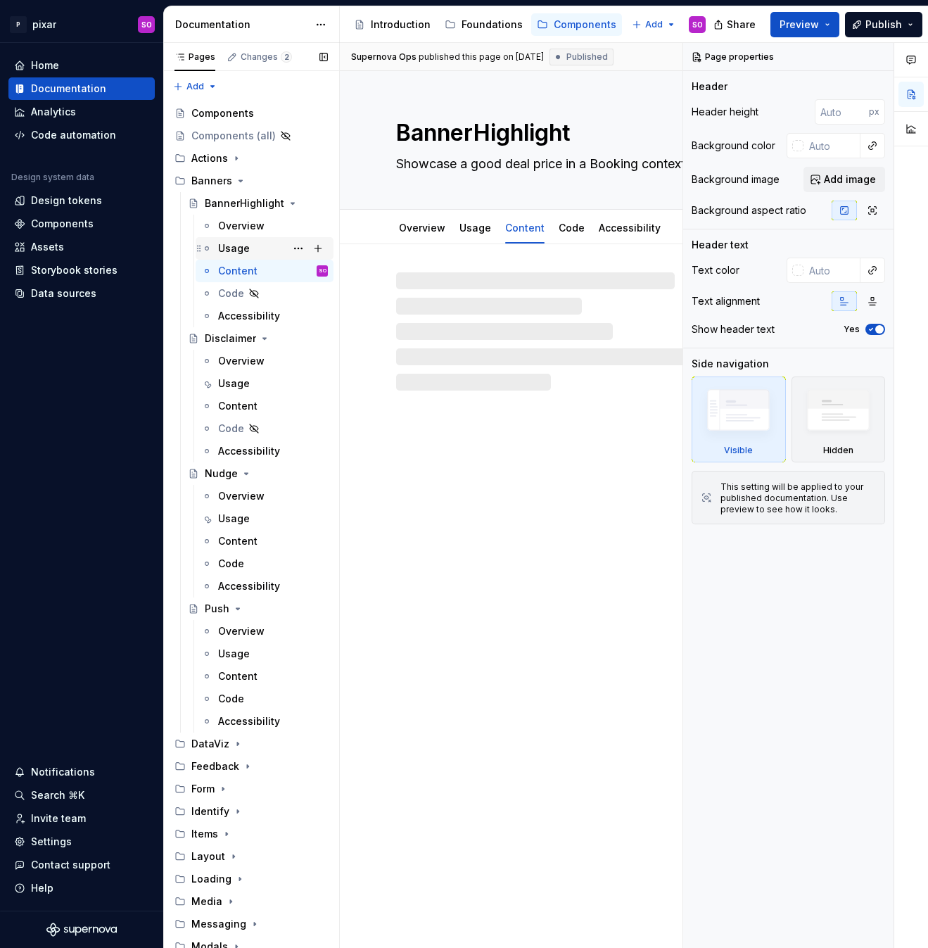
click at [250, 247] on div "Usage" at bounding box center [273, 249] width 110 height 20
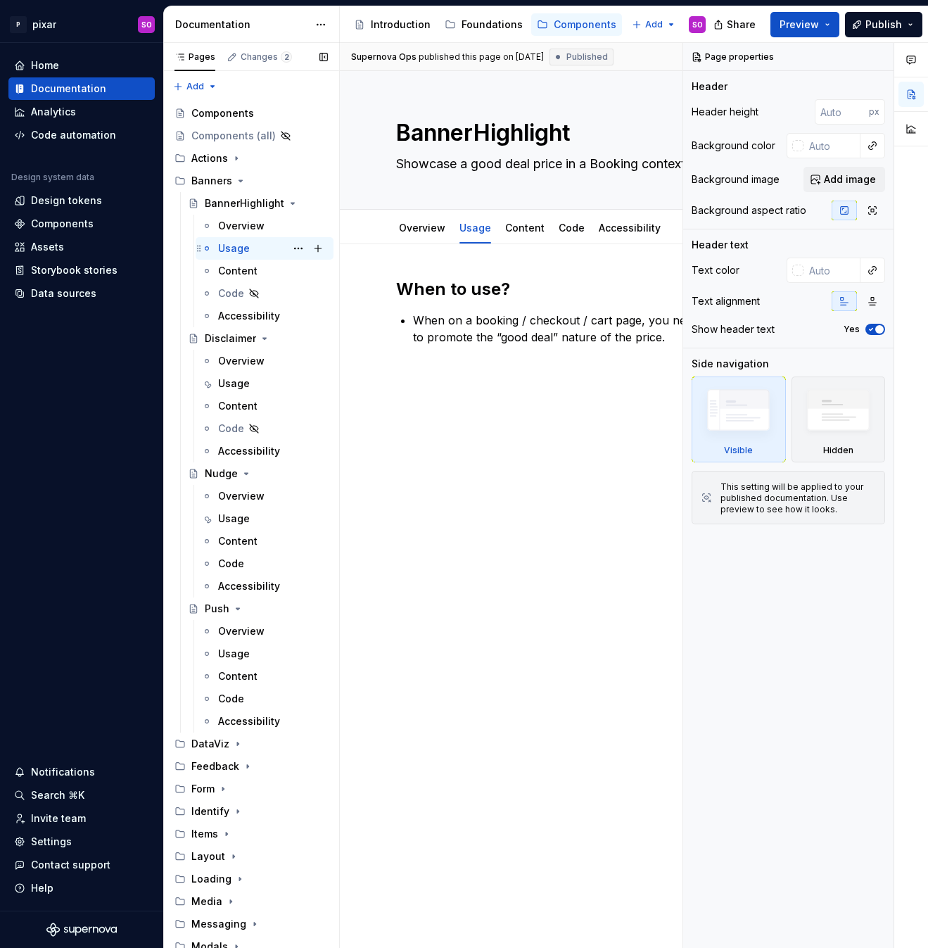
click at [239, 249] on div "Usage" at bounding box center [234, 248] width 32 height 14
click at [69, 139] on div "Code automation" at bounding box center [73, 135] width 85 height 14
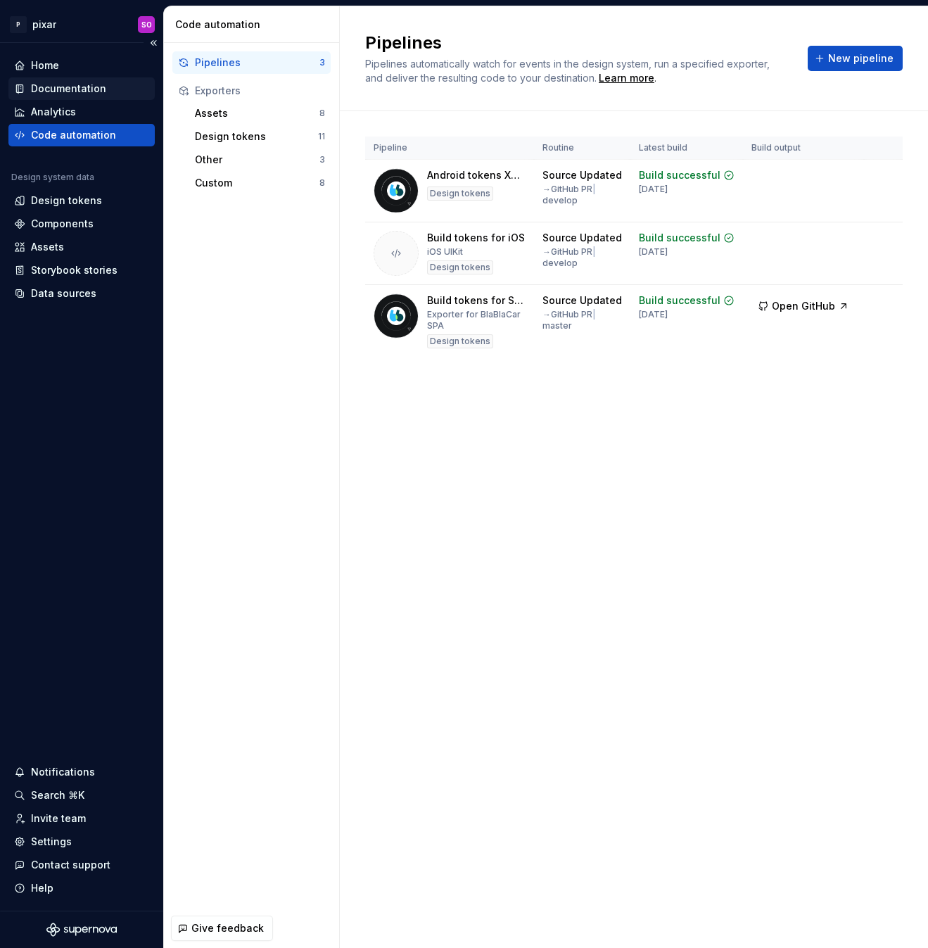
click at [69, 84] on div "Documentation" at bounding box center [68, 89] width 75 height 14
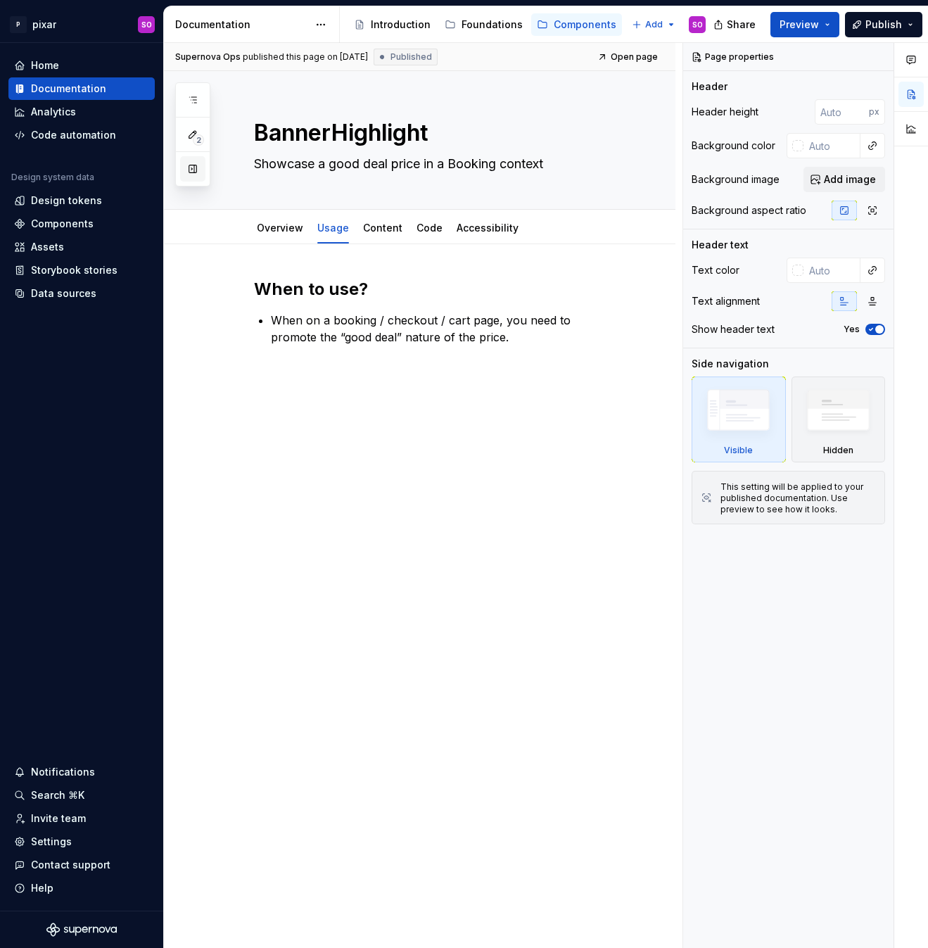
click at [189, 170] on button "button" at bounding box center [192, 168] width 25 height 25
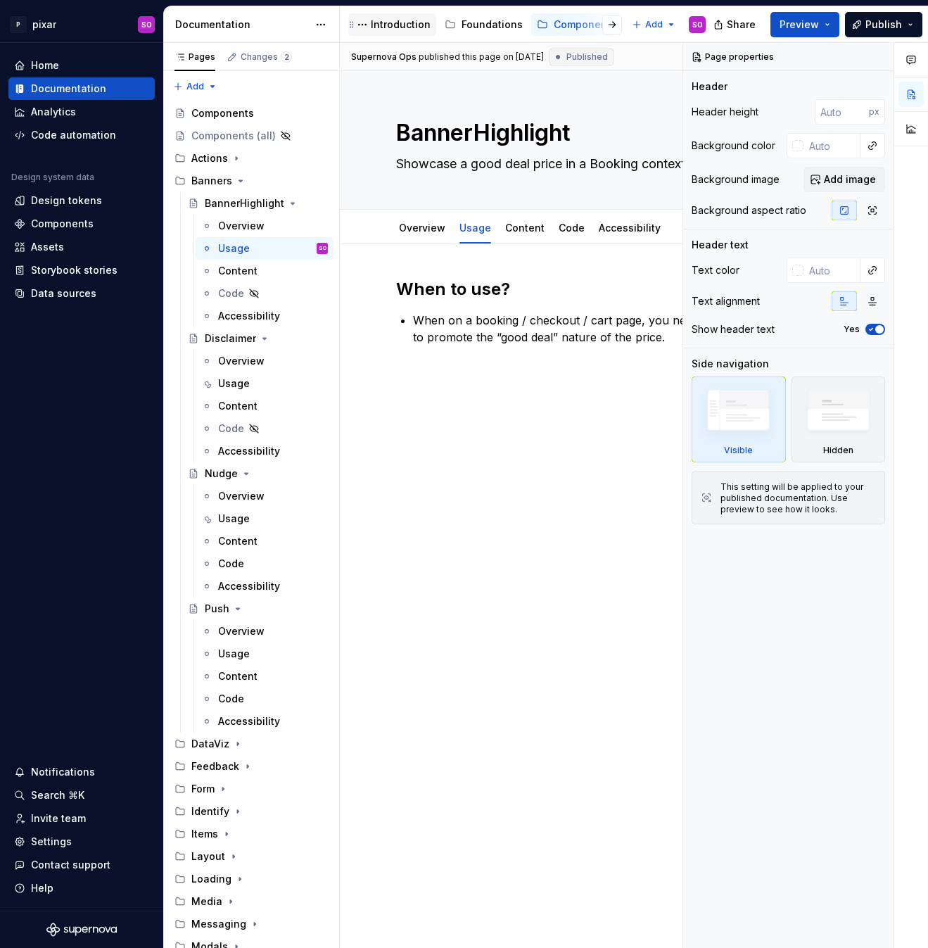
click at [395, 27] on div "Introduction" at bounding box center [401, 25] width 60 height 14
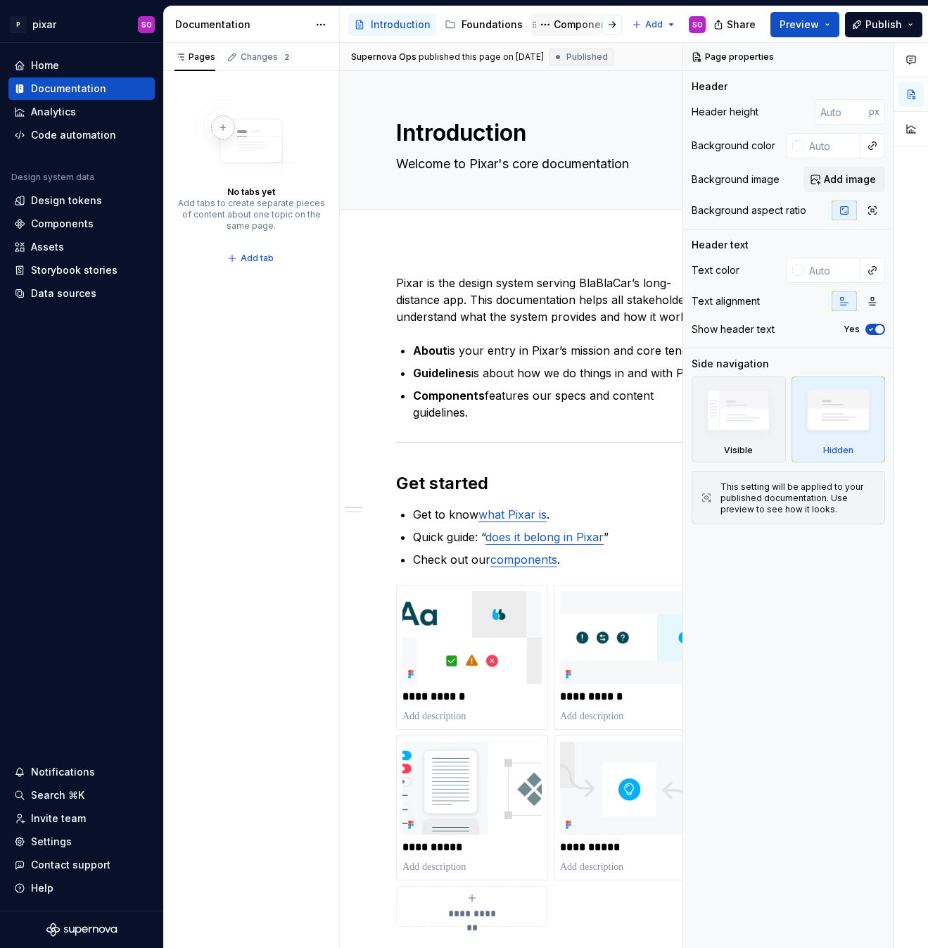
click at [564, 22] on div "Components" at bounding box center [585, 25] width 63 height 14
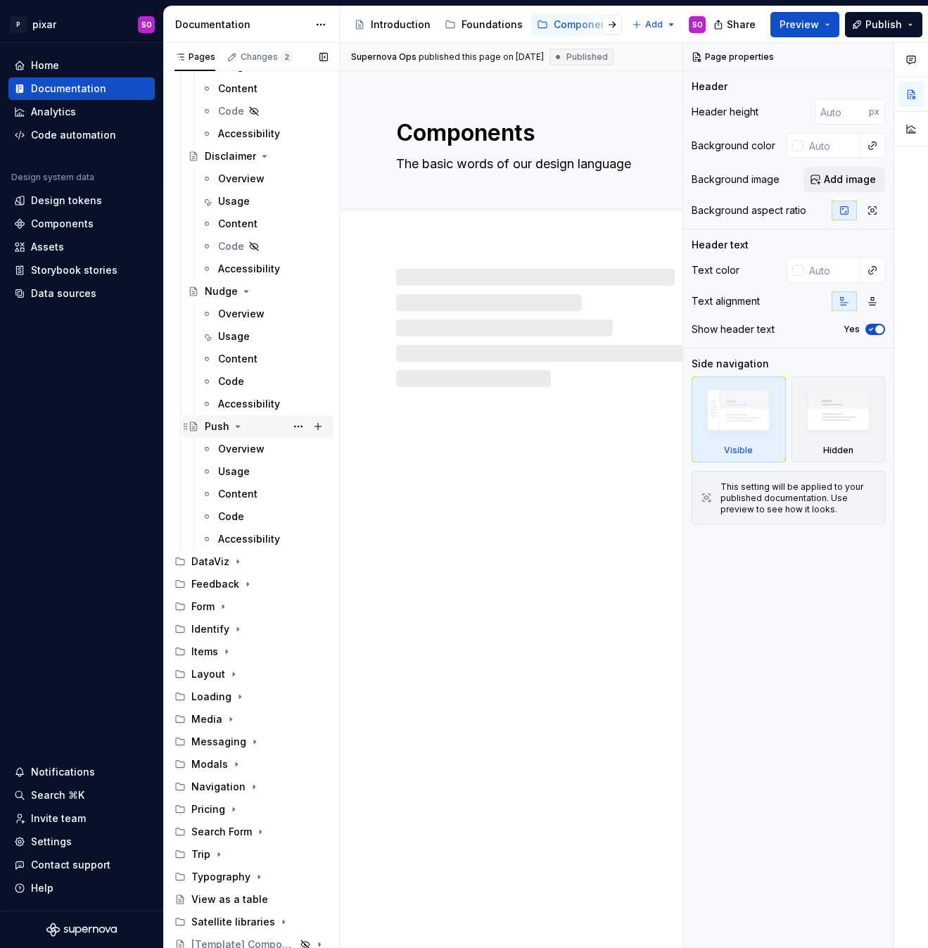
scroll to position [186, 0]
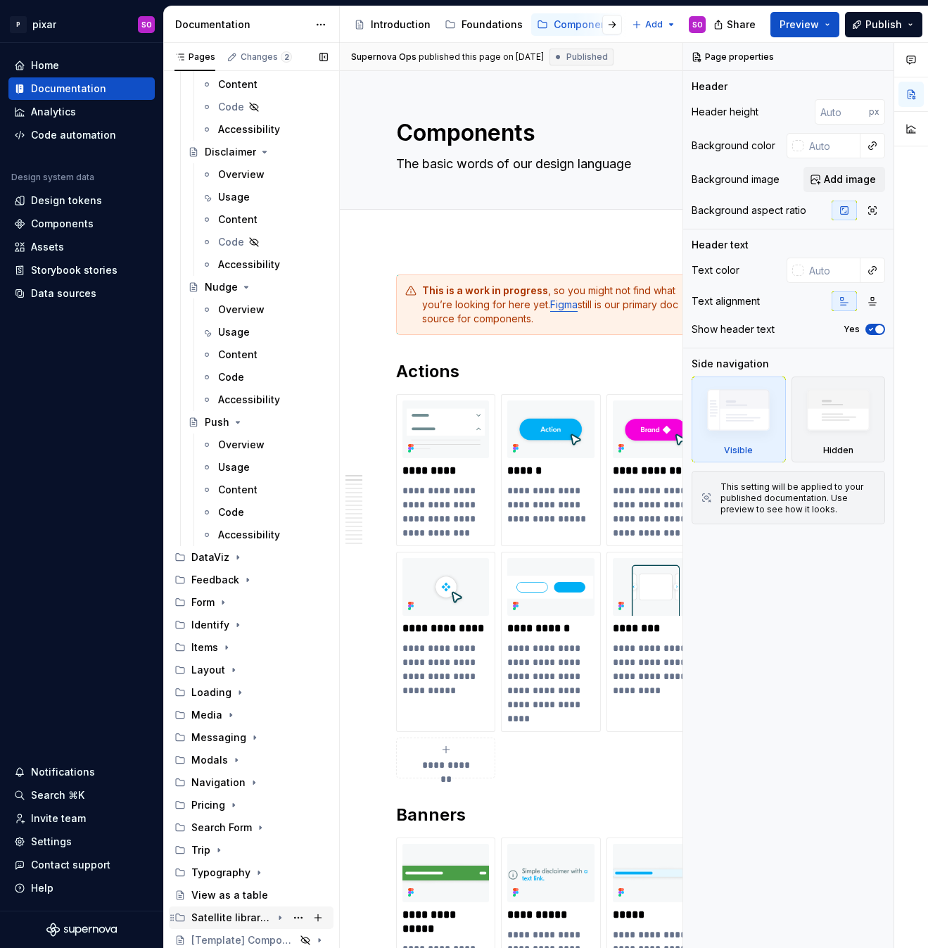
click at [262, 915] on div "Satellite libraries" at bounding box center [231, 917] width 80 height 14
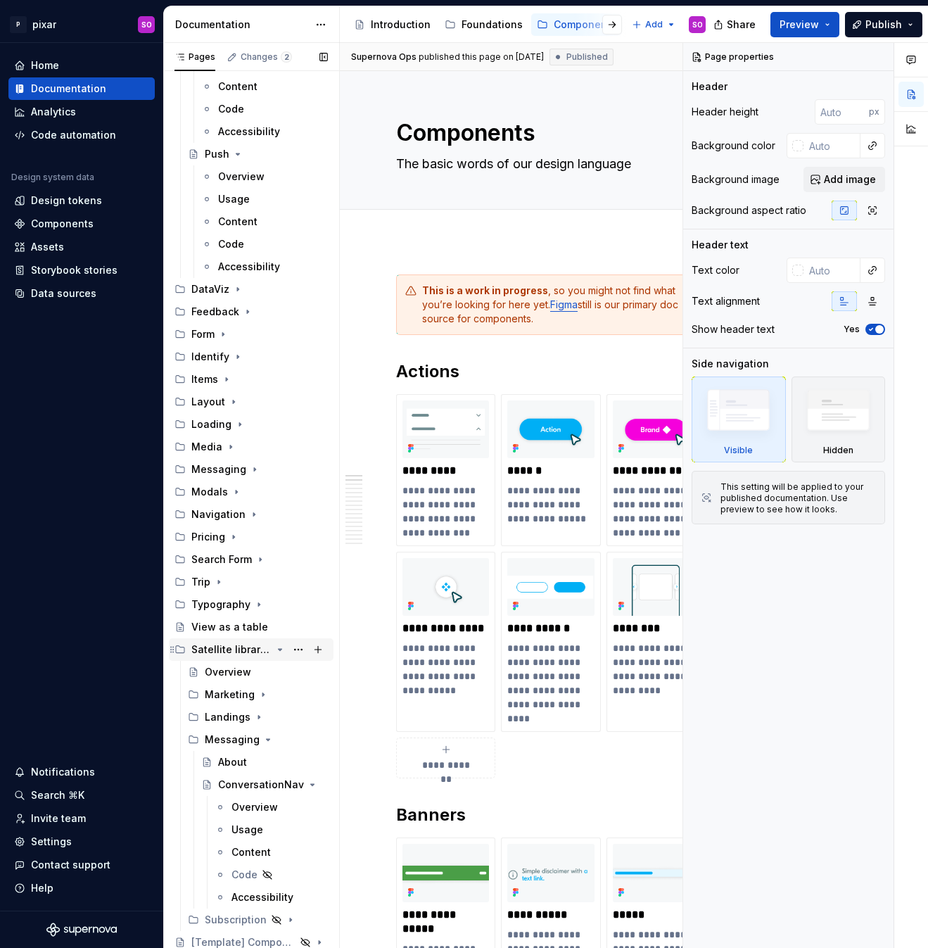
scroll to position [457, 0]
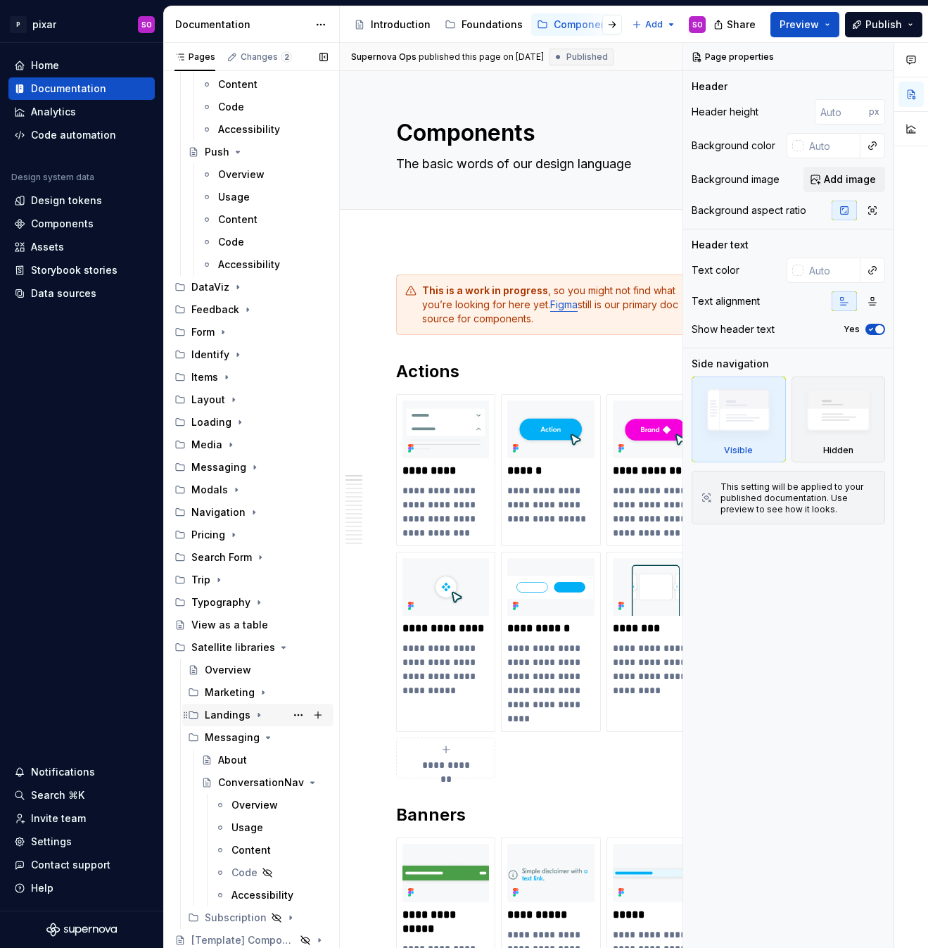
click at [245, 716] on div "Landings" at bounding box center [228, 715] width 46 height 14
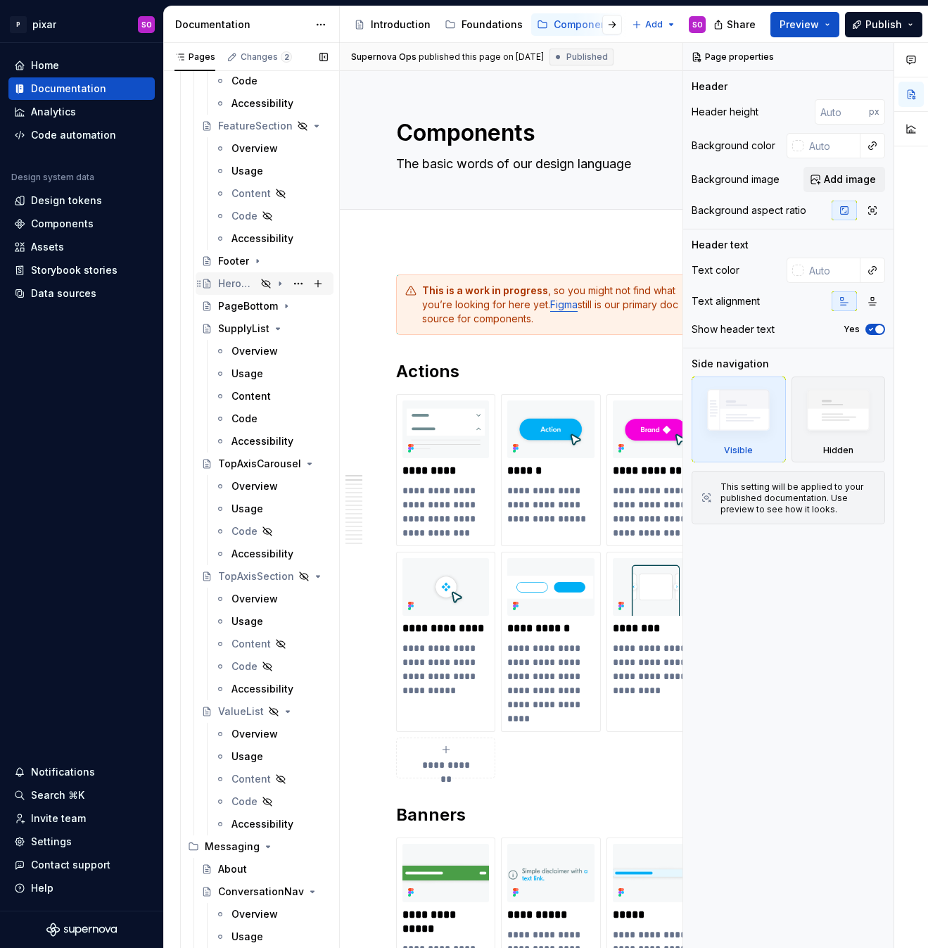
scroll to position [1295, 0]
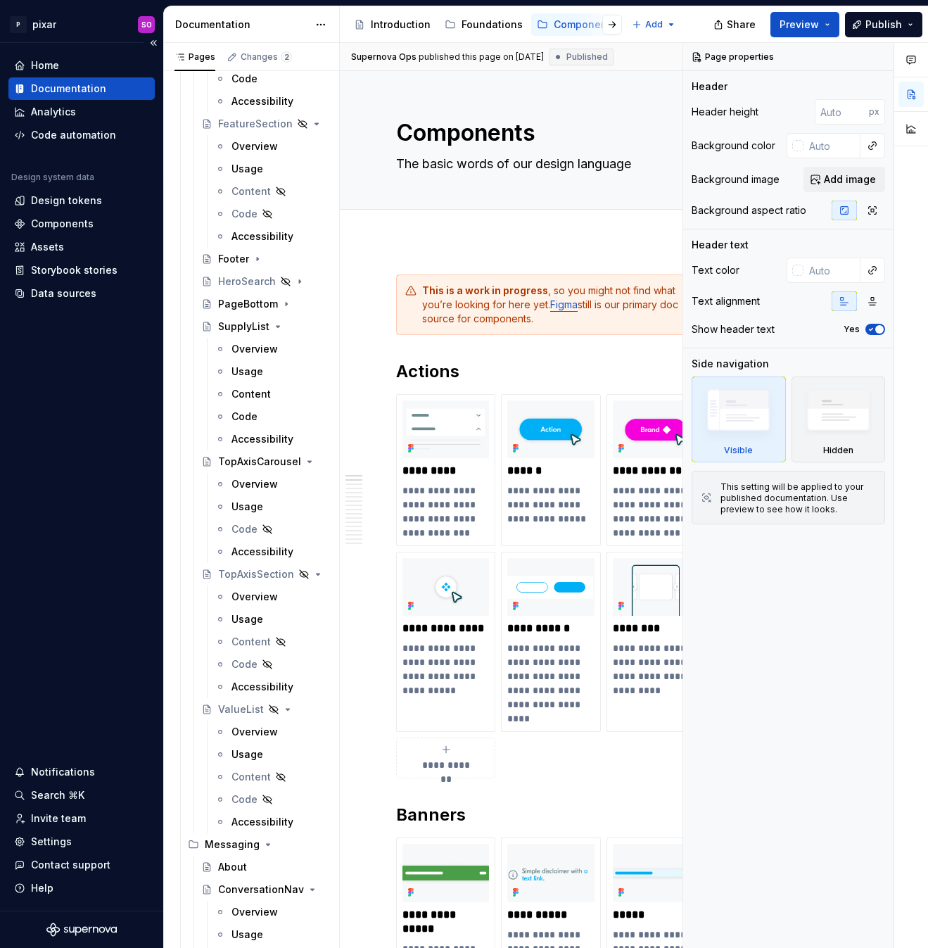
type textarea "*"
